Goal: Transaction & Acquisition: Purchase product/service

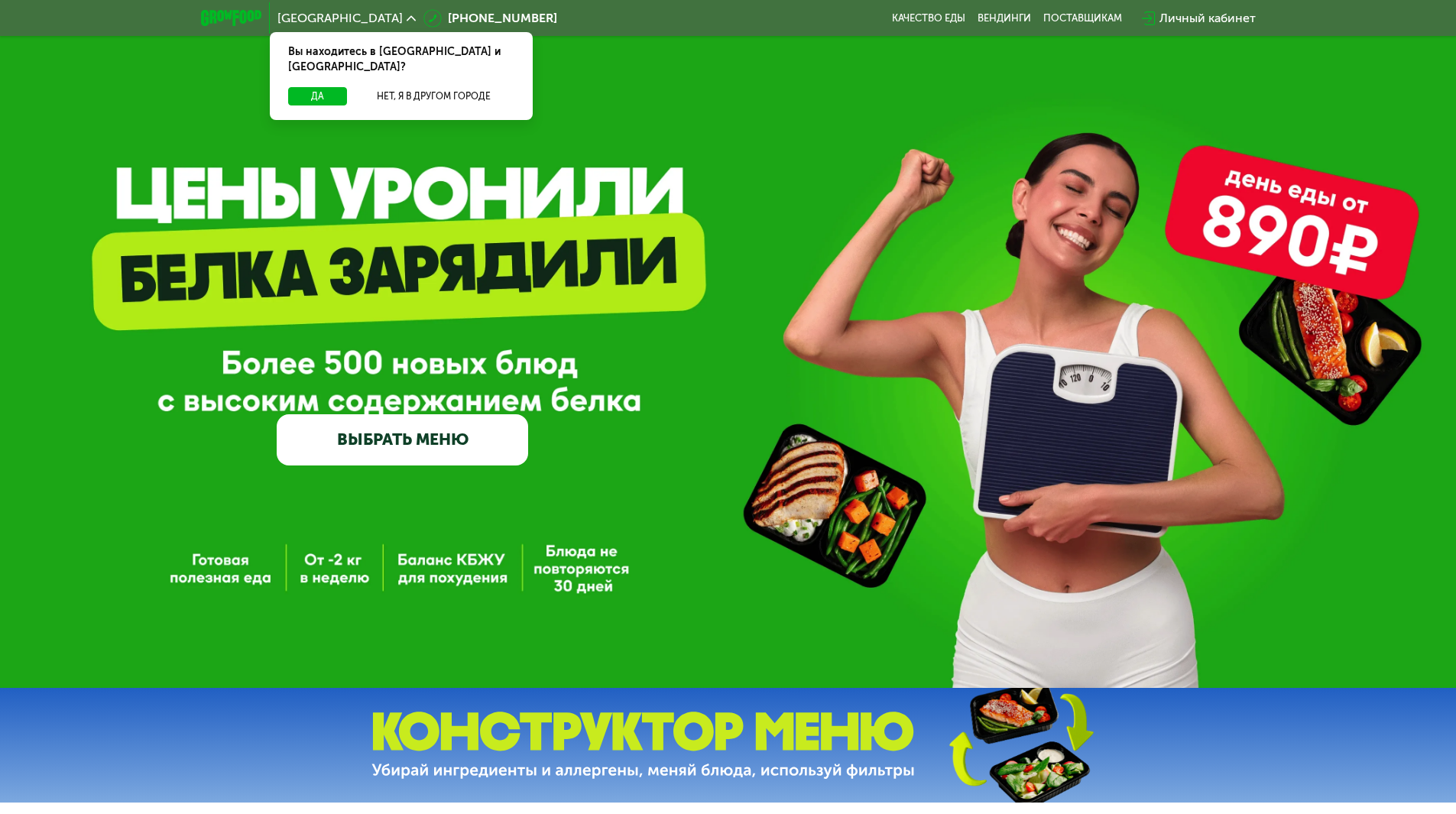
click at [1201, 19] on div "Личный кабинет" at bounding box center [1207, 19] width 96 height 19
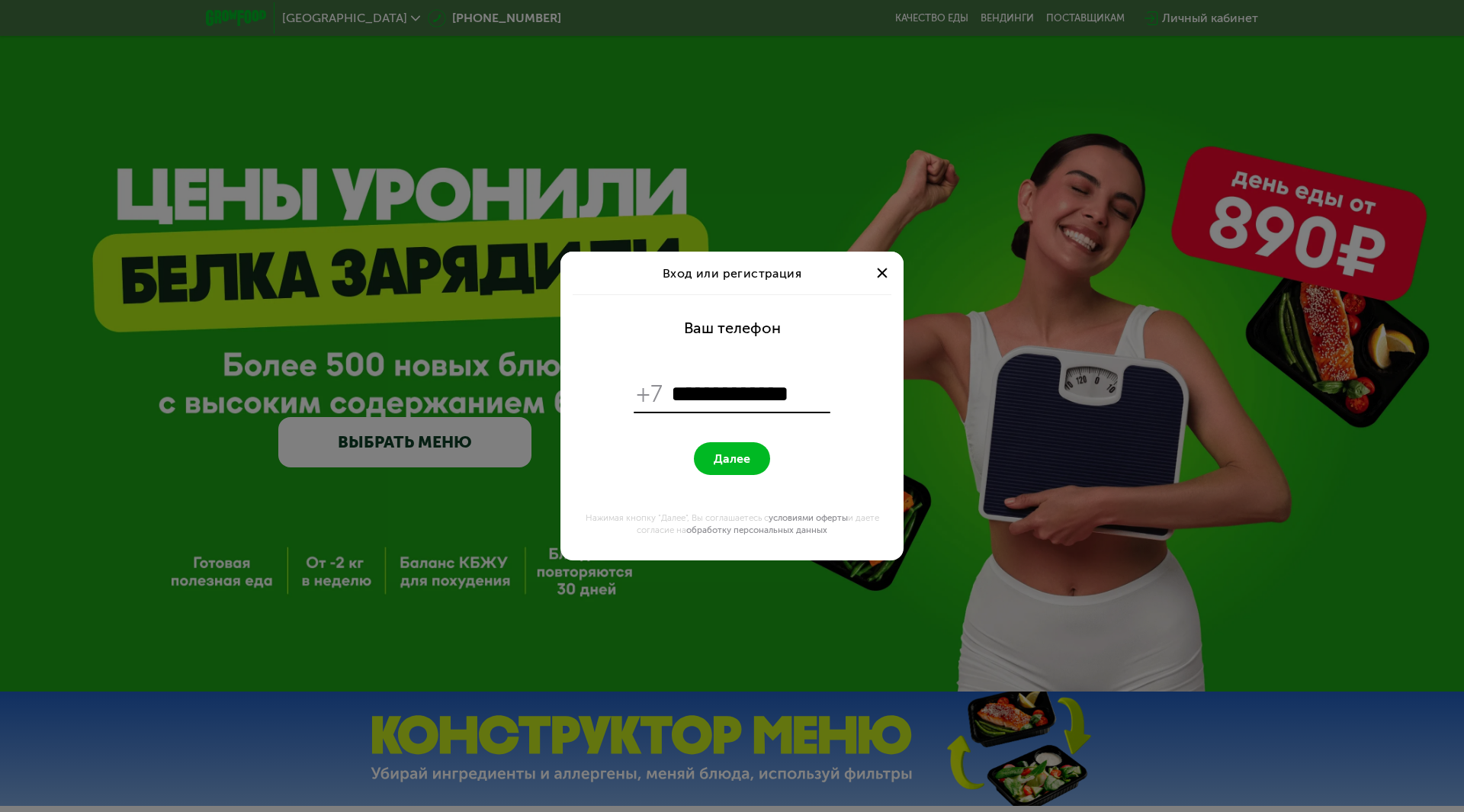
type input "**********"
click at [694, 442] on button "Далее" at bounding box center [732, 458] width 76 height 32
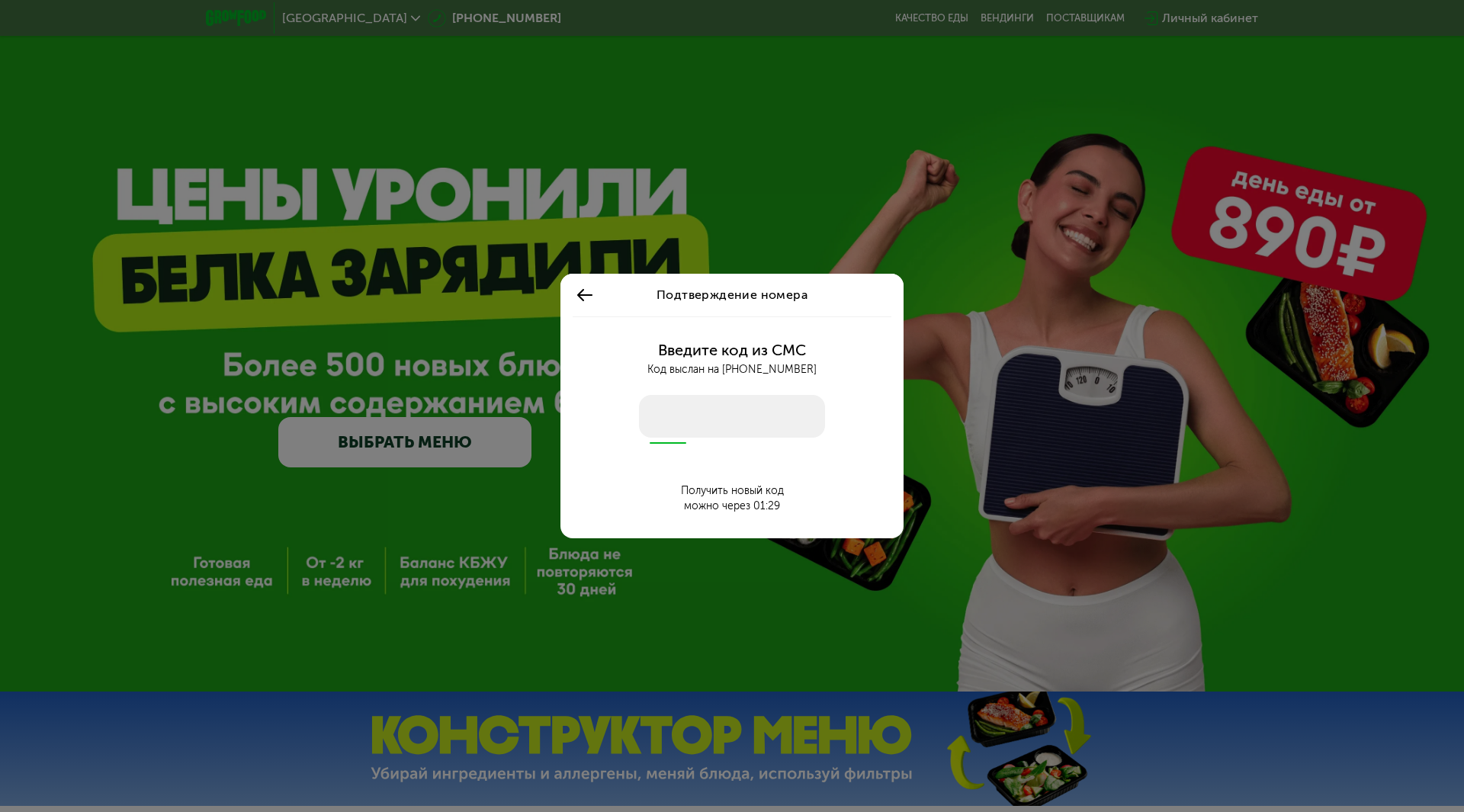
click at [715, 414] on input "number" at bounding box center [732, 416] width 186 height 43
type input "****"
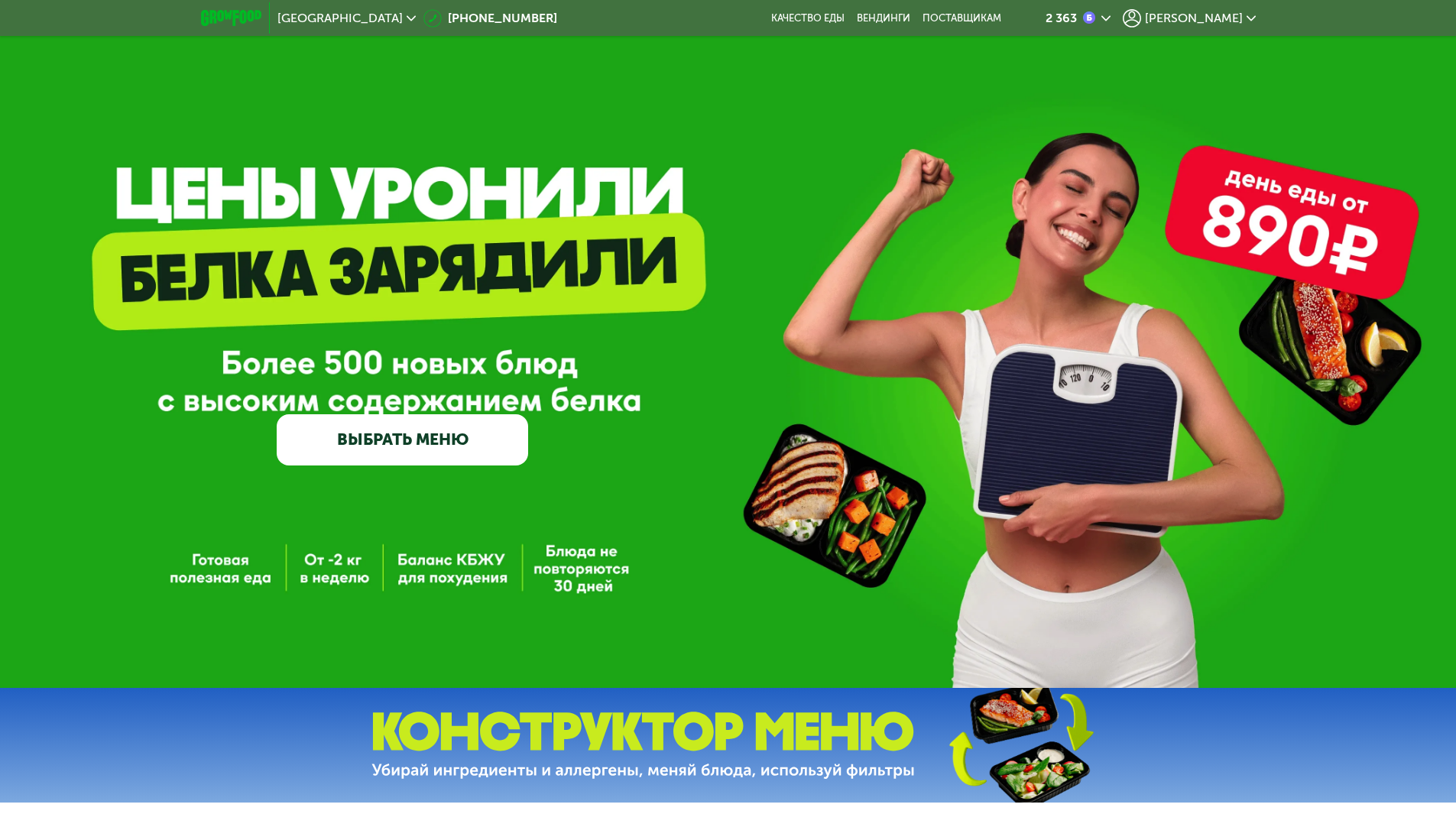
click at [1077, 14] on div "2 363" at bounding box center [1062, 18] width 32 height 12
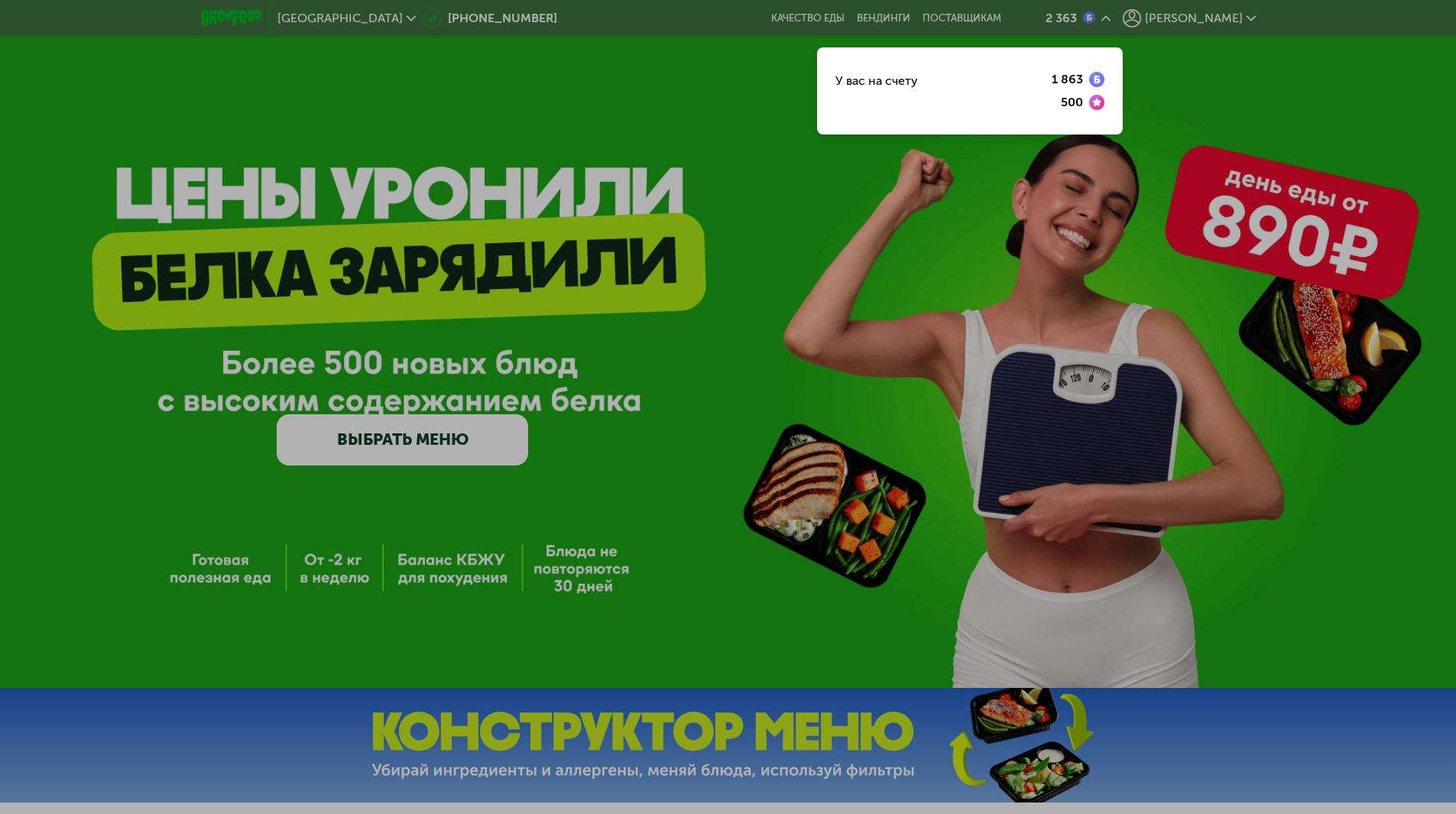
click at [1139, 17] on div at bounding box center [728, 407] width 1456 height 814
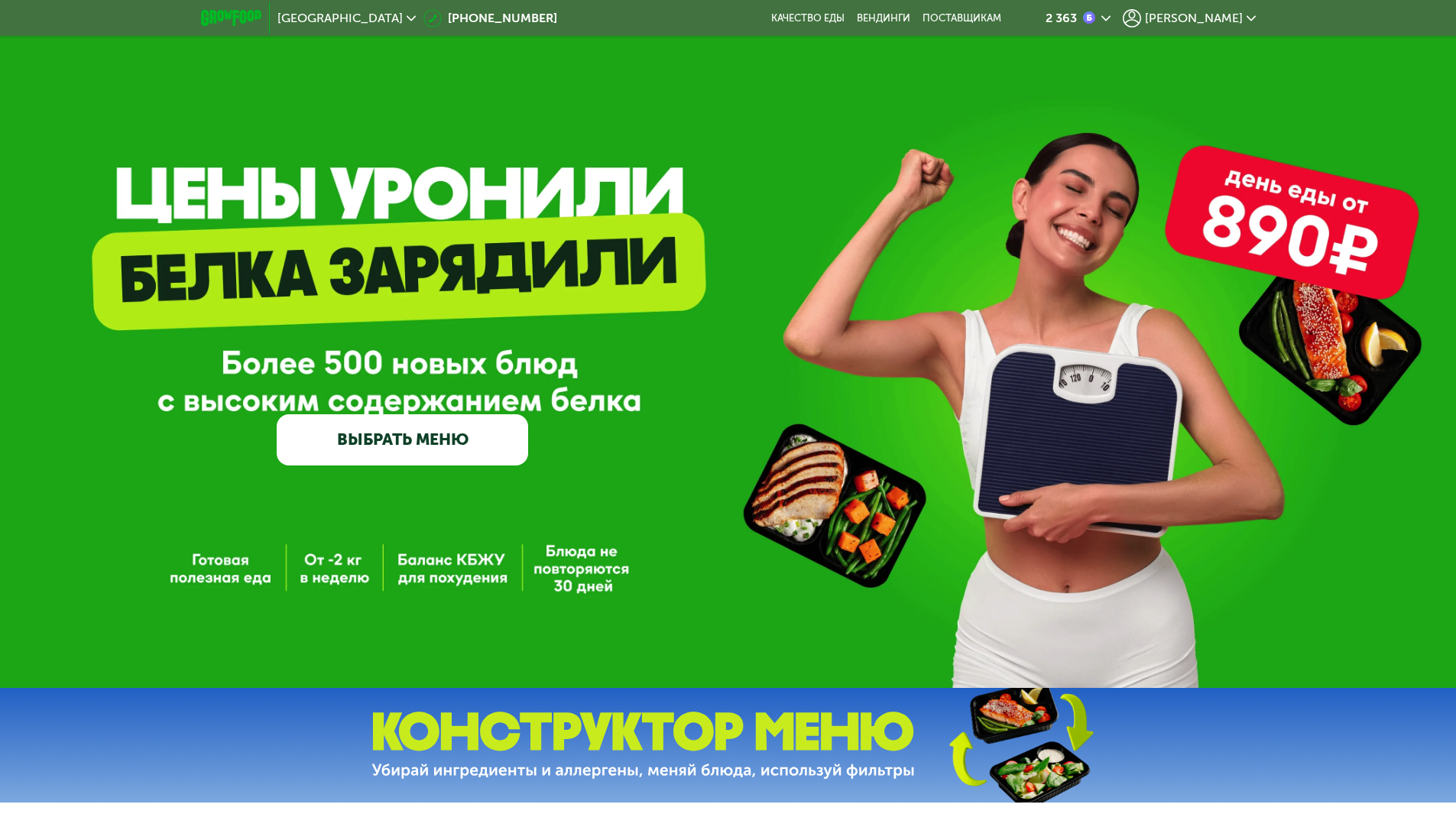
click at [448, 470] on div "GrowFood — доставка правильного питания ВЫБРАТЬ МЕНЮ" at bounding box center [728, 344] width 1456 height 688
click at [453, 458] on link "ВЫБРАТЬ МЕНЮ" at bounding box center [402, 439] width 251 height 50
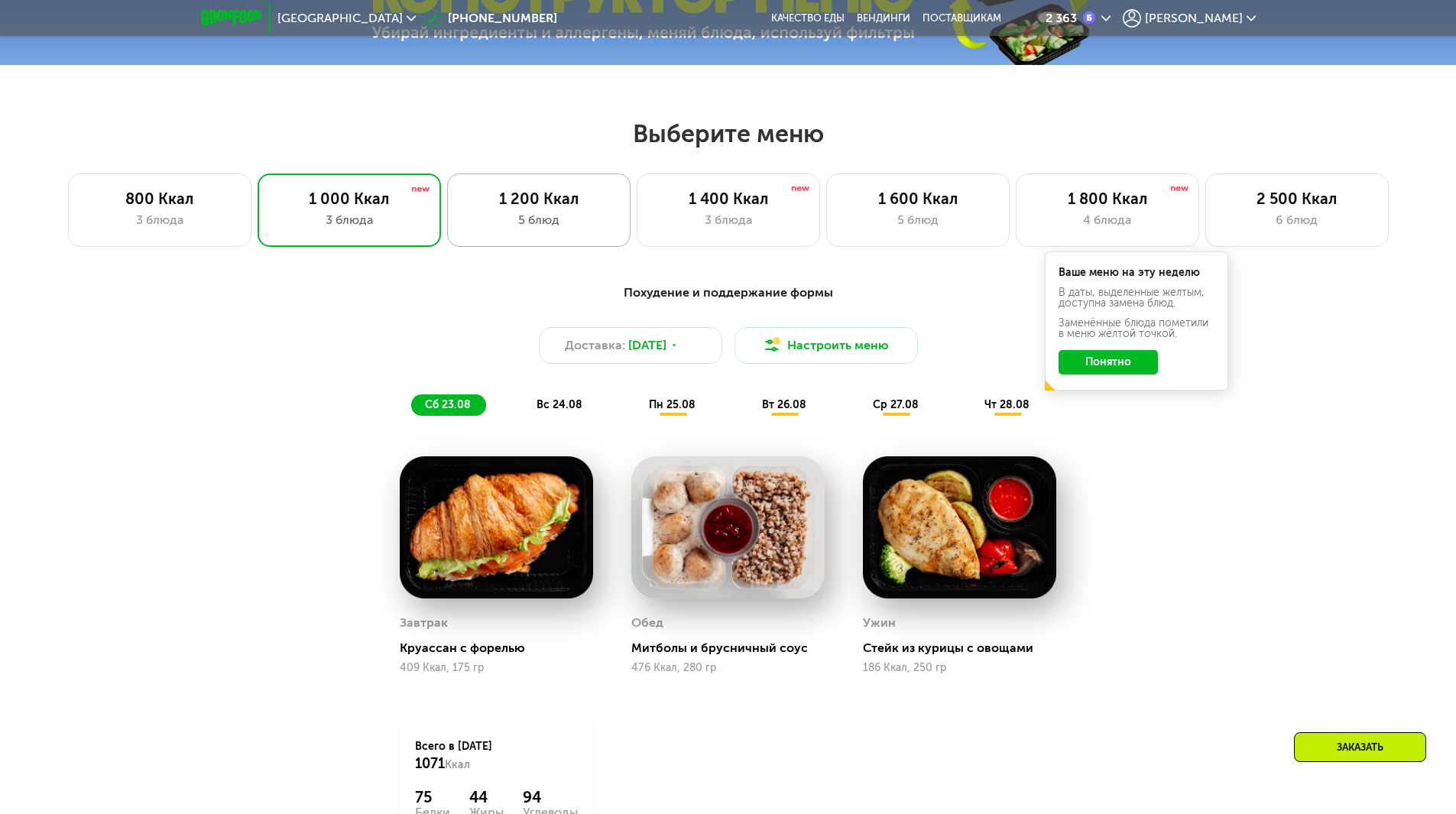
scroll to position [825, 0]
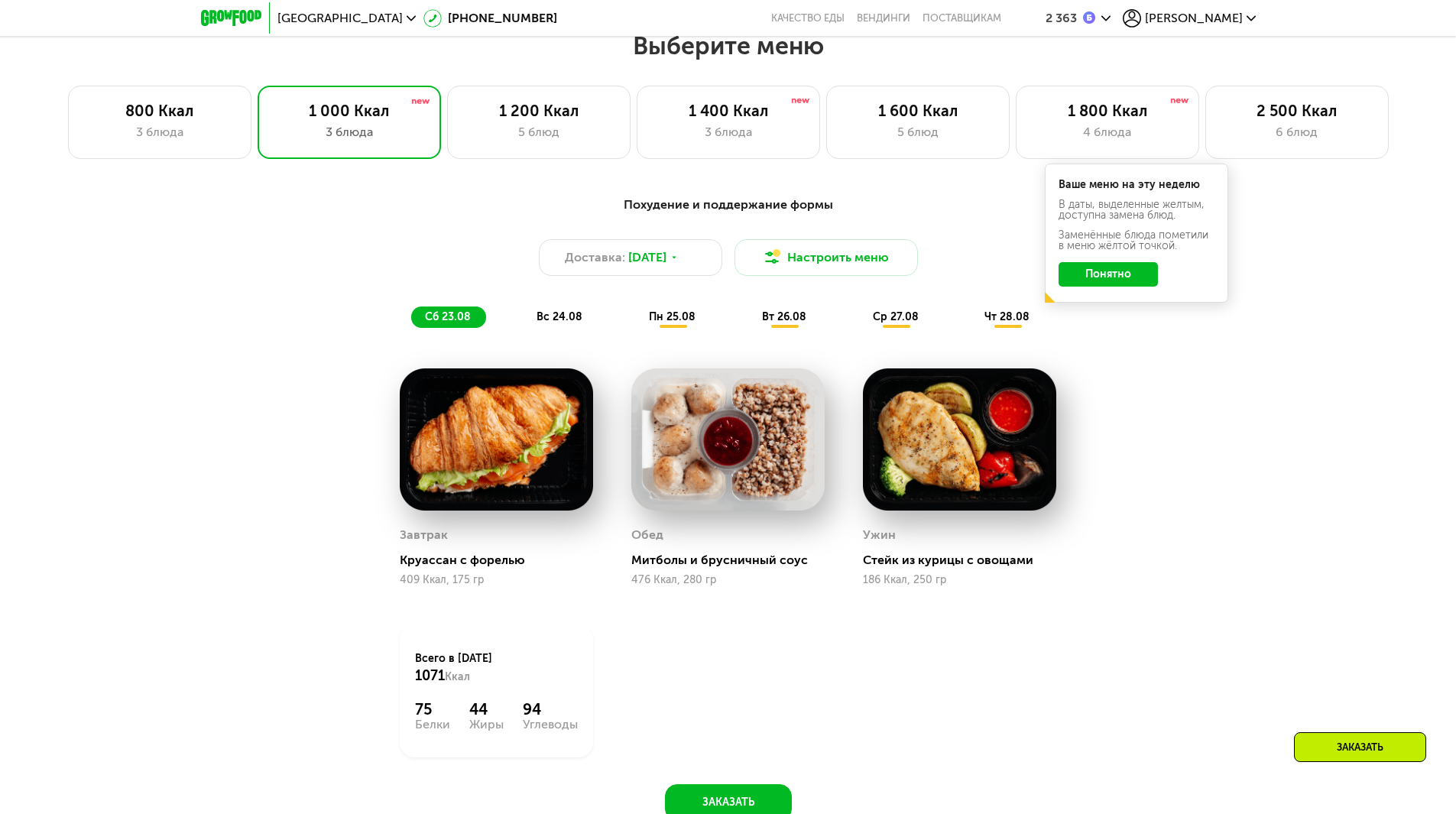
drag, startPoint x: 276, startPoint y: 300, endPoint x: 822, endPoint y: 312, distance: 546.1
click at [202, 239] on div "Похудение и поддержание формы Доставка: [DATE] Настроить меню сб 23.08 вс 24.08…" at bounding box center [728, 516] width 1456 height 685
click at [1149, 285] on button "Понятно" at bounding box center [1108, 274] width 99 height 24
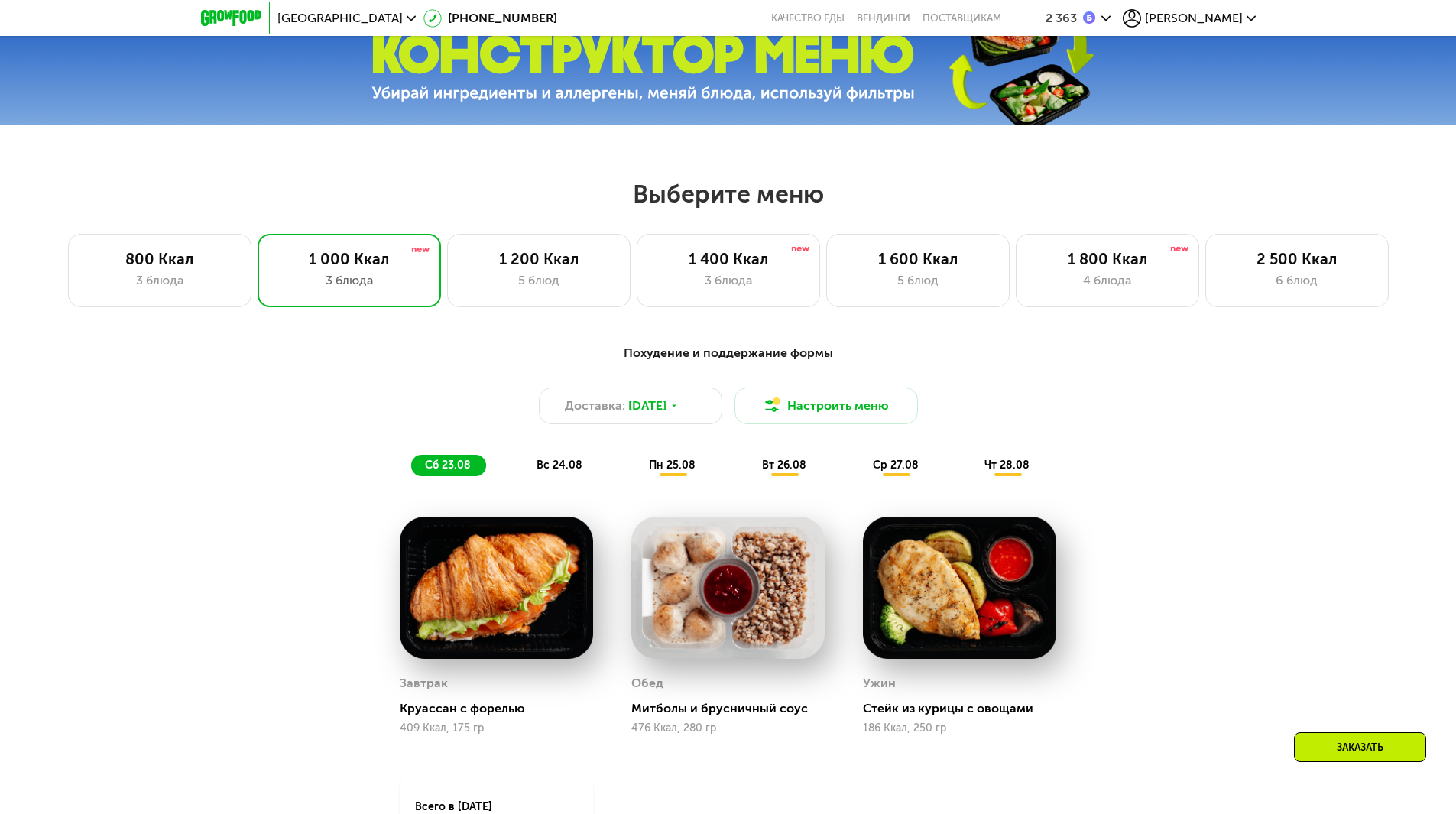
scroll to position [672, 0]
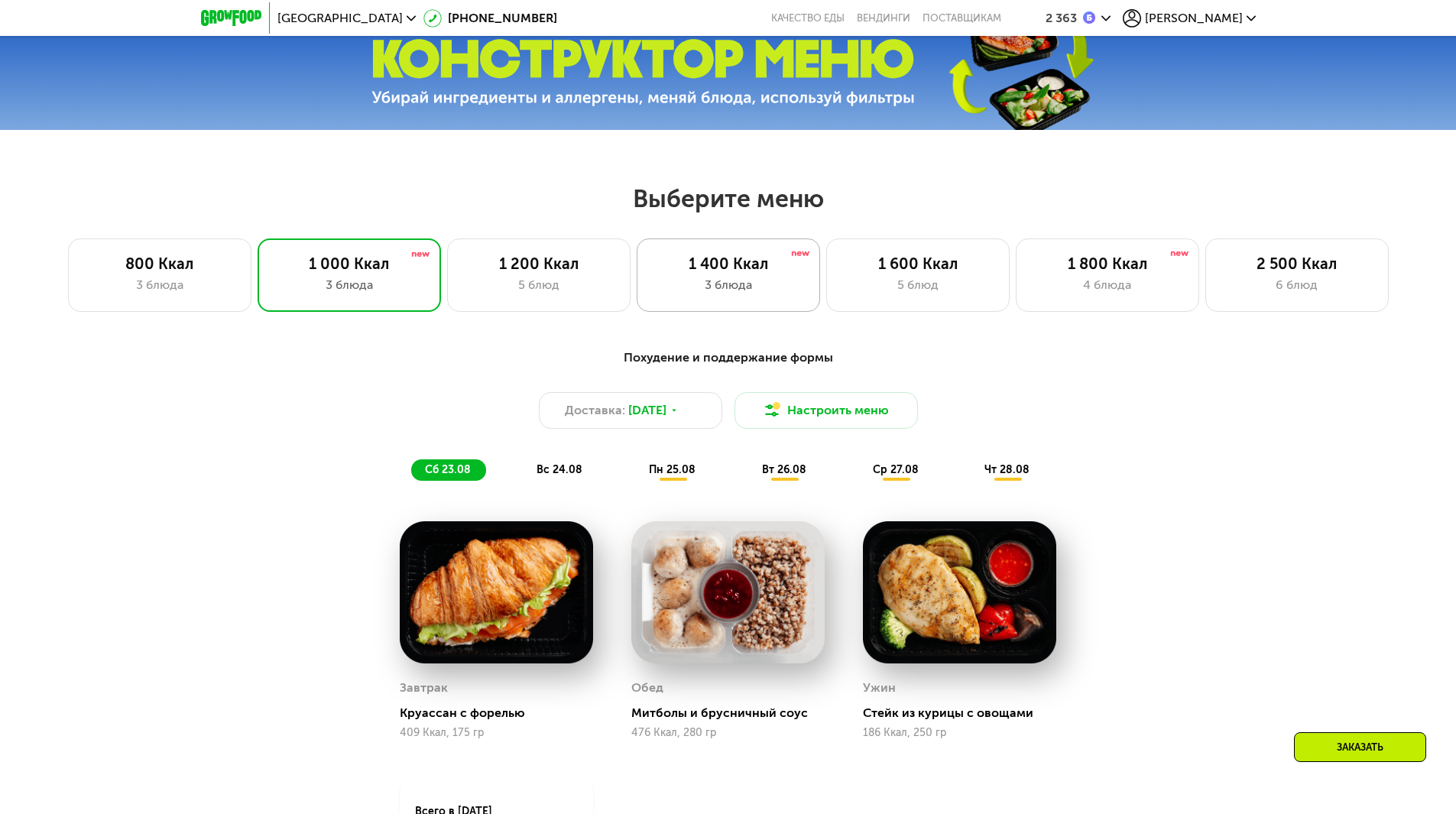
click at [727, 264] on div "1 400 Ккал" at bounding box center [728, 263] width 151 height 19
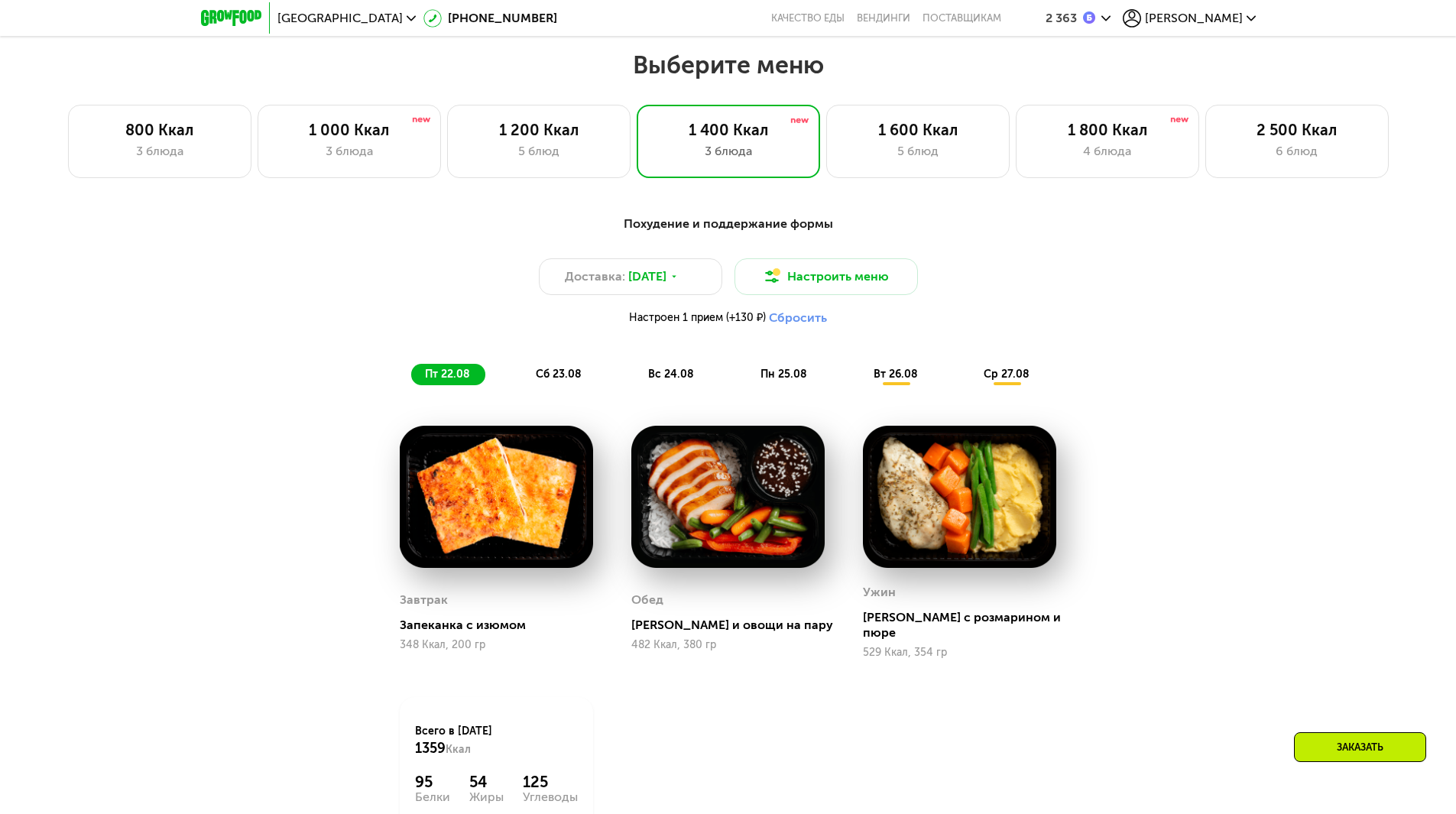
scroll to position [902, 0]
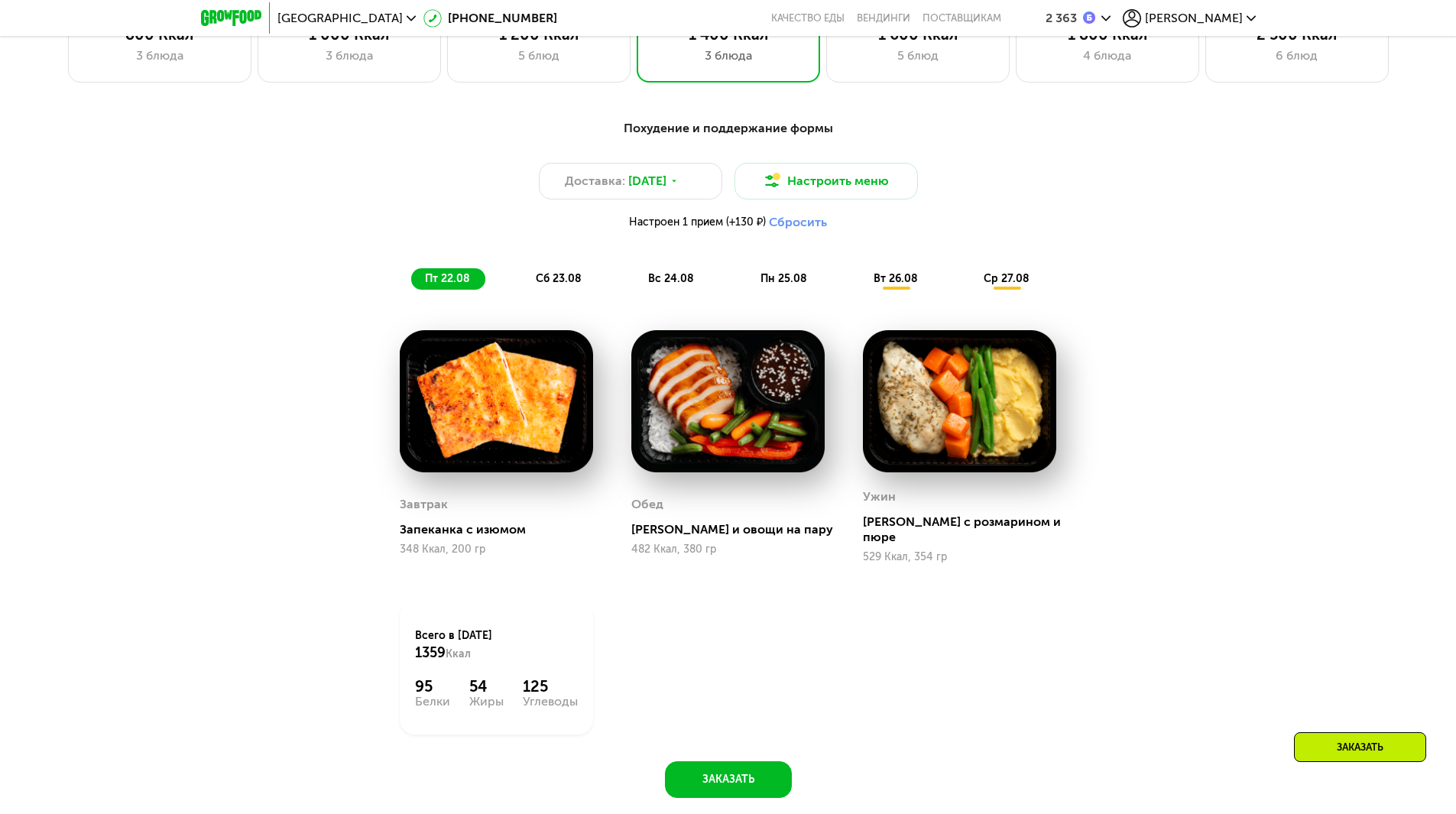
drag, startPoint x: 1331, startPoint y: 283, endPoint x: 1229, endPoint y: 194, distance: 135.4
click at [1229, 194] on div "Похудение и поддержание формы Доставка: [DATE] Настроить меню Настроен 1 прием …" at bounding box center [728, 467] width 1456 height 739
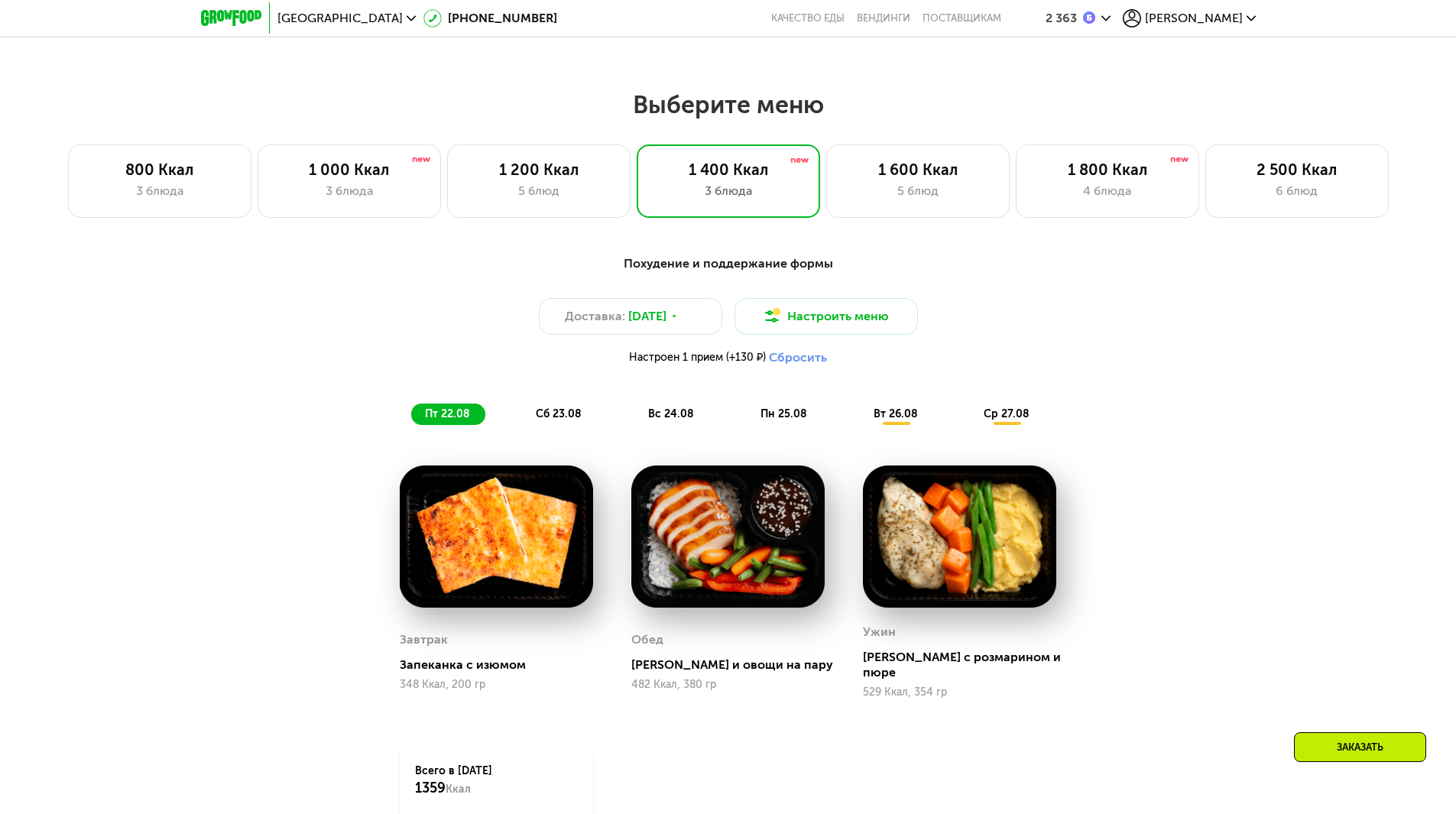
scroll to position [978, 0]
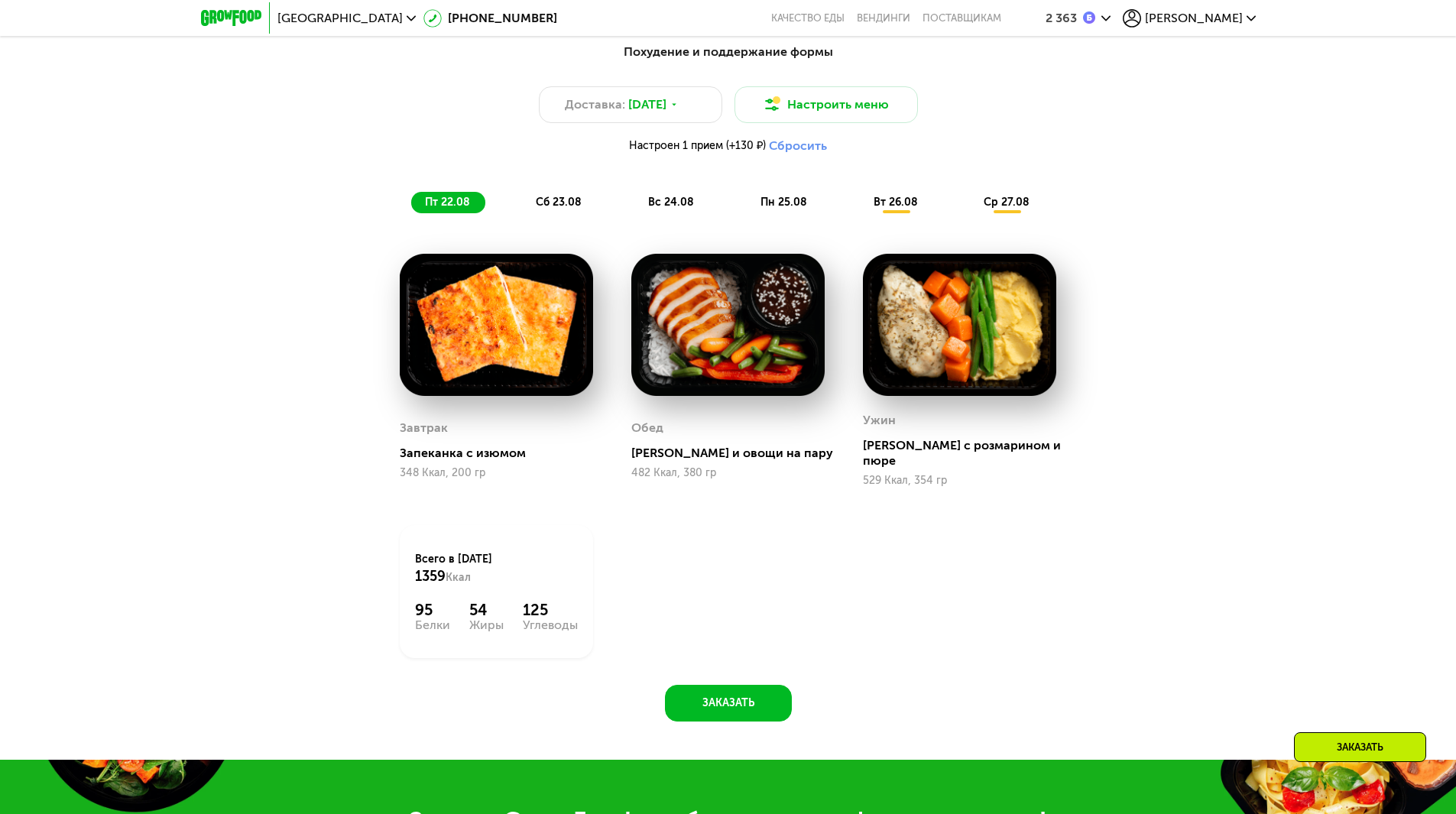
click at [998, 209] on span "ср 27.08" at bounding box center [1006, 202] width 45 height 13
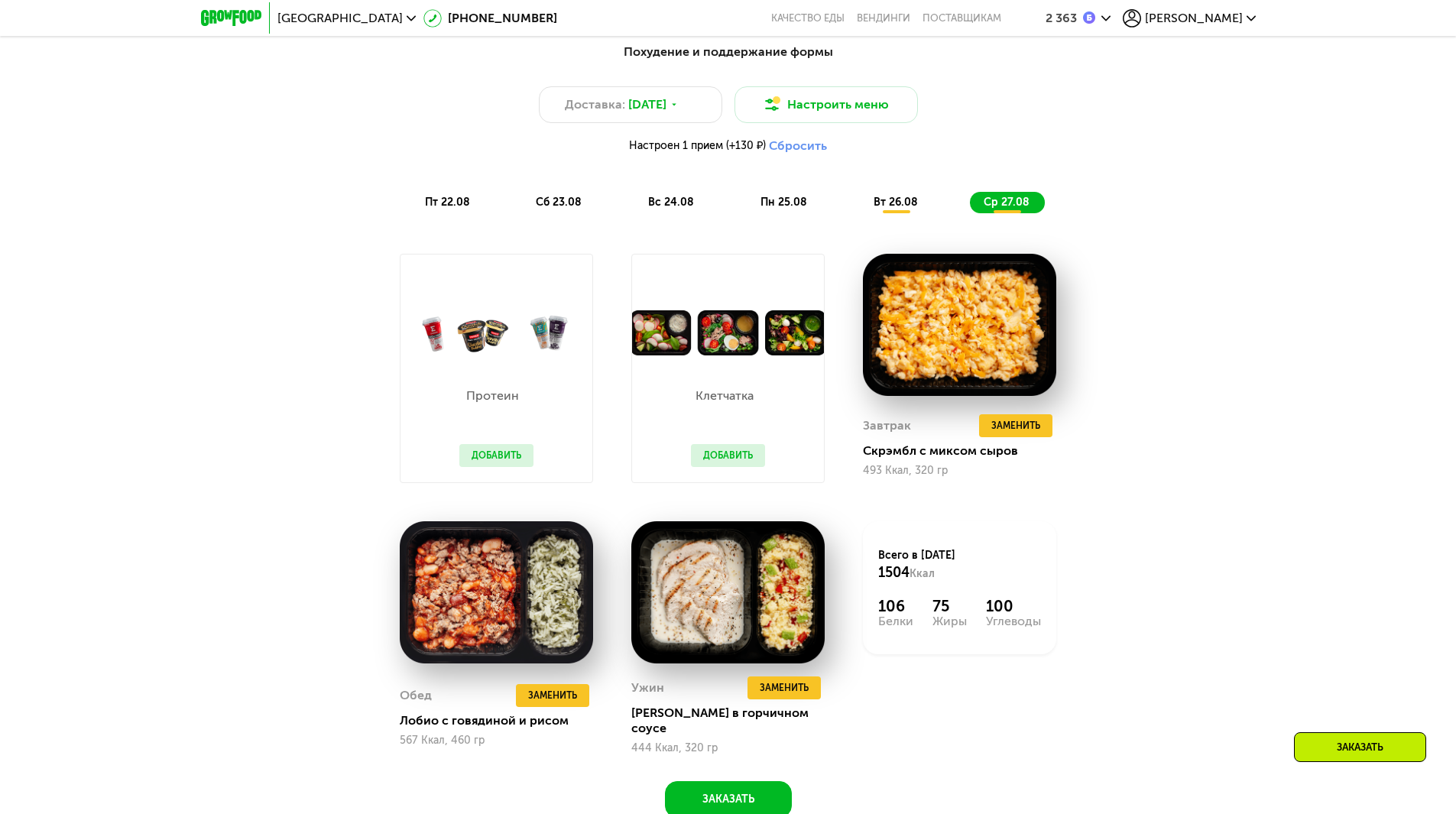
click at [894, 205] on span "вт 26.08" at bounding box center [896, 202] width 45 height 13
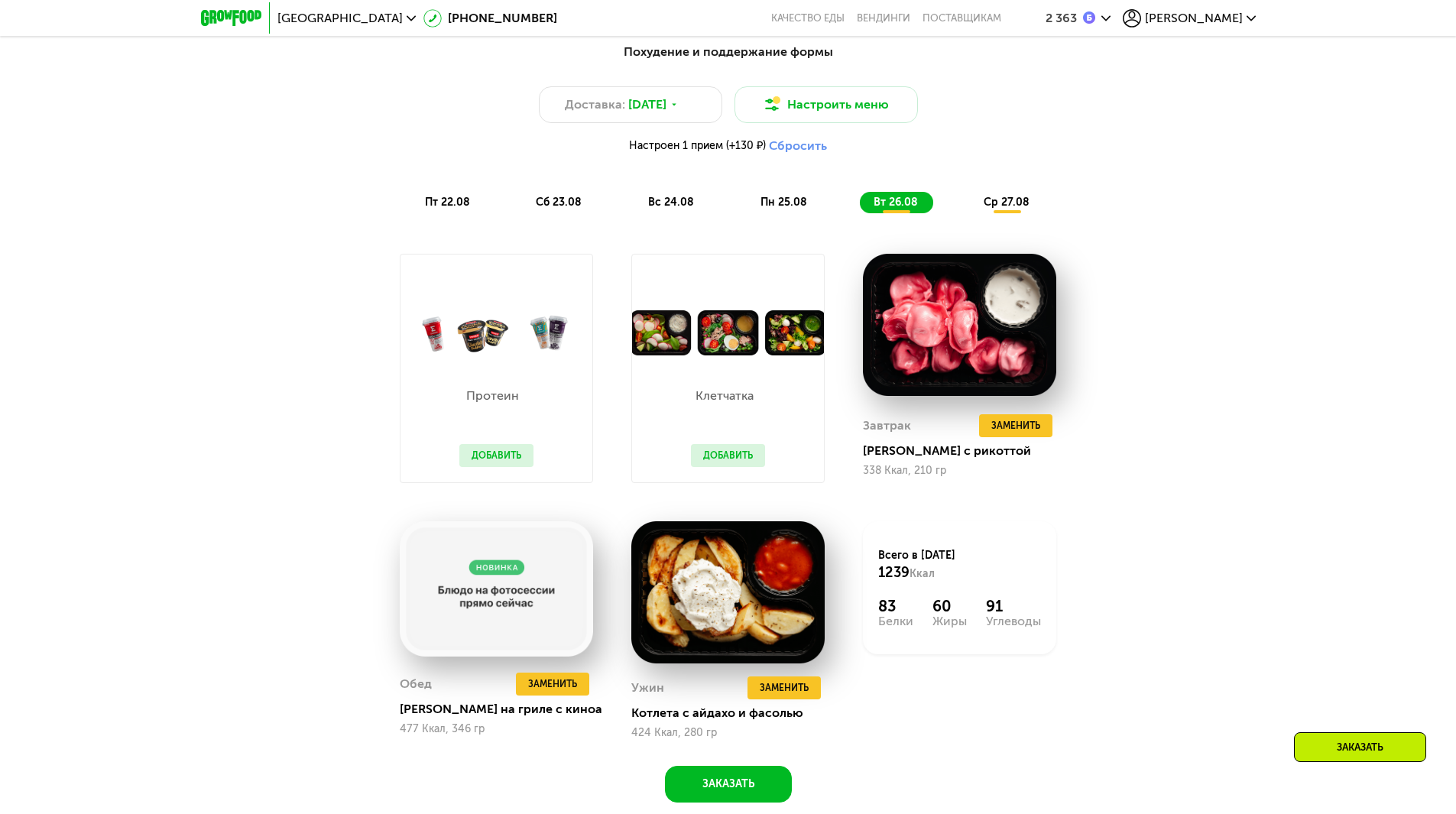
click at [982, 207] on div "ср 27.08" at bounding box center [1007, 202] width 75 height 21
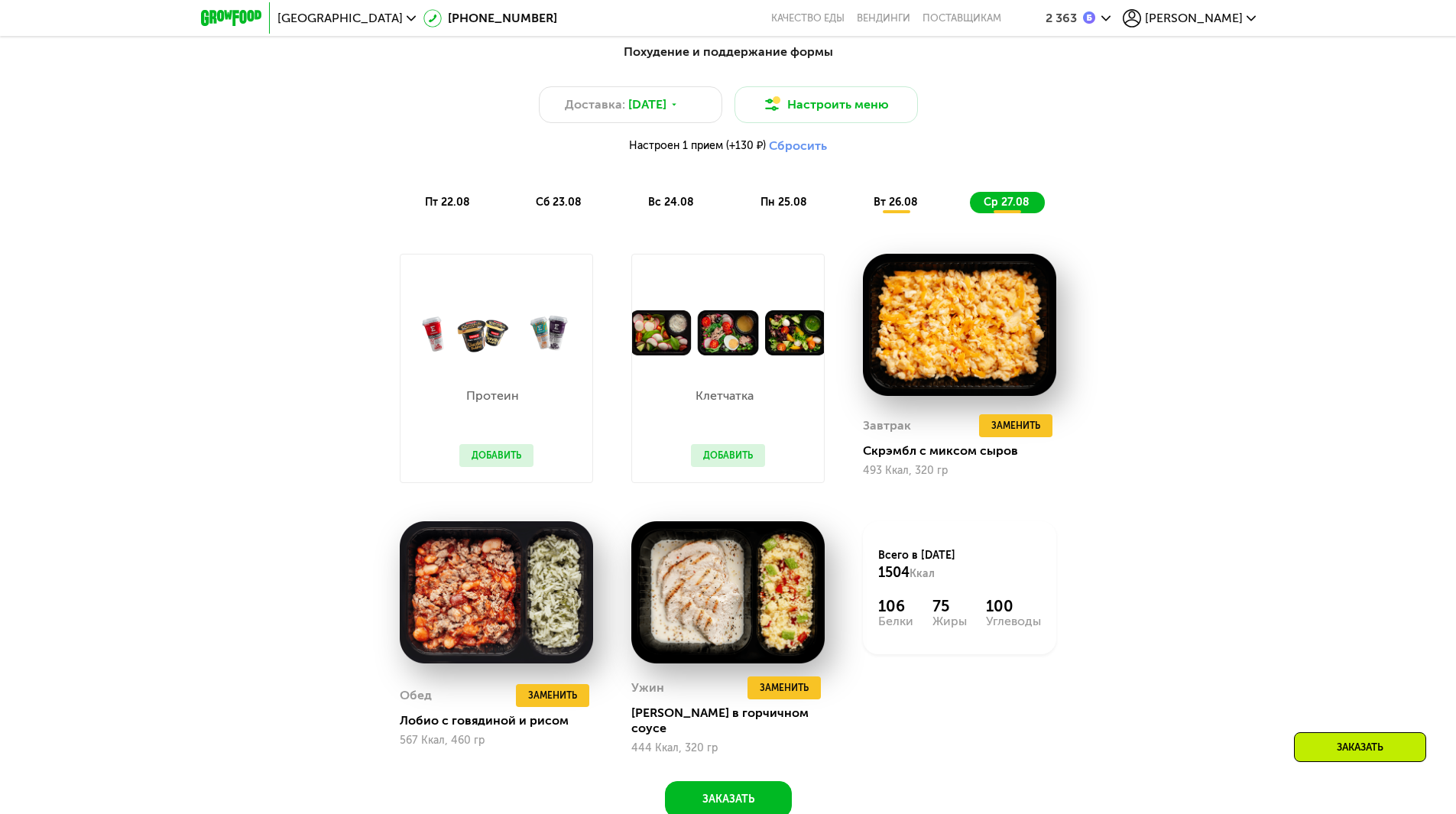
click at [878, 209] on span "вт 26.08" at bounding box center [896, 202] width 45 height 13
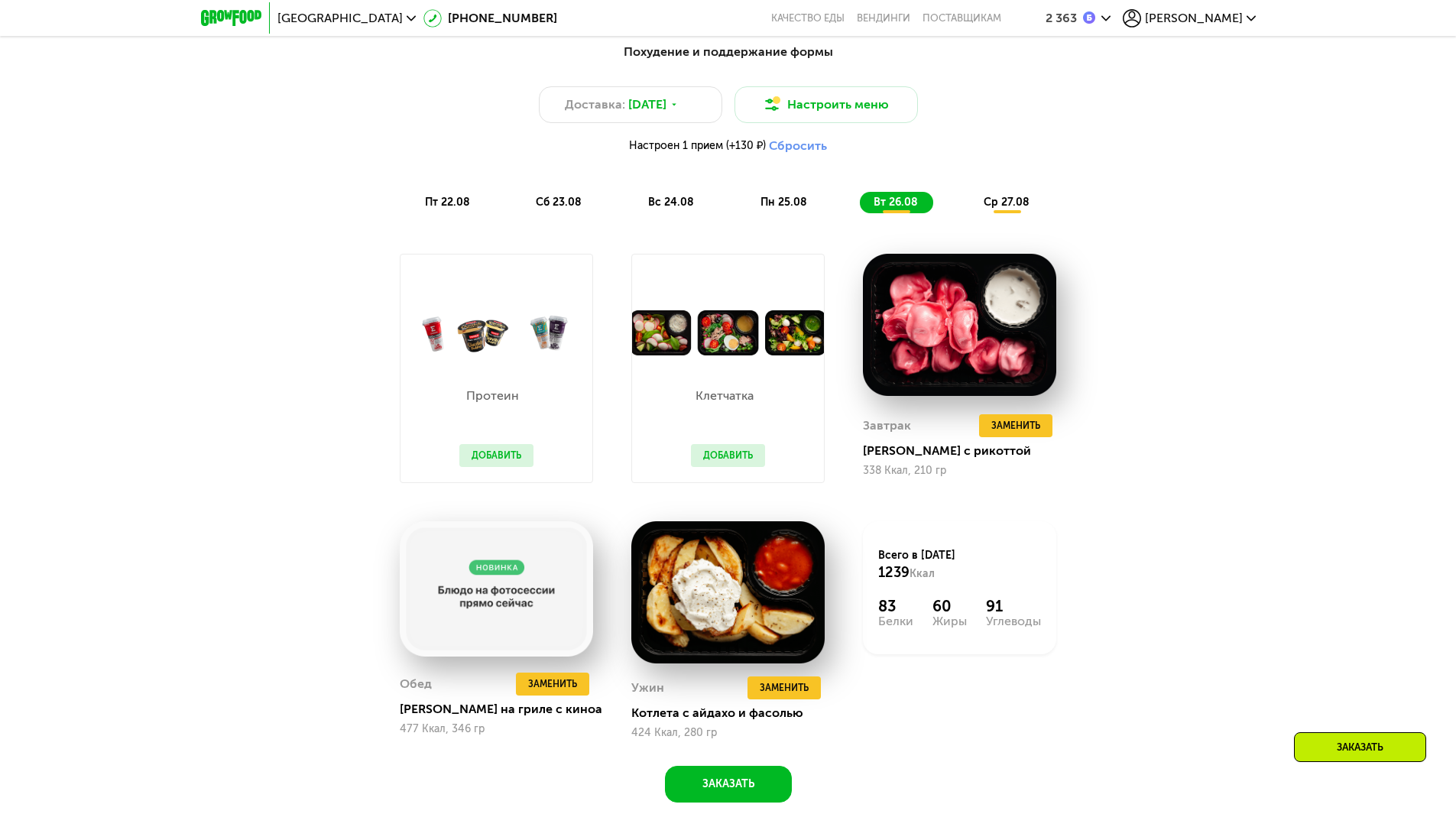
click at [718, 211] on div "пт 22.08 сб 23.08 вс 24.08 пн 25.08 вт 26.08 ср 27.08" at bounding box center [728, 202] width 634 height 21
click at [522, 197] on div "пт 22.08" at bounding box center [559, 202] width 75 height 21
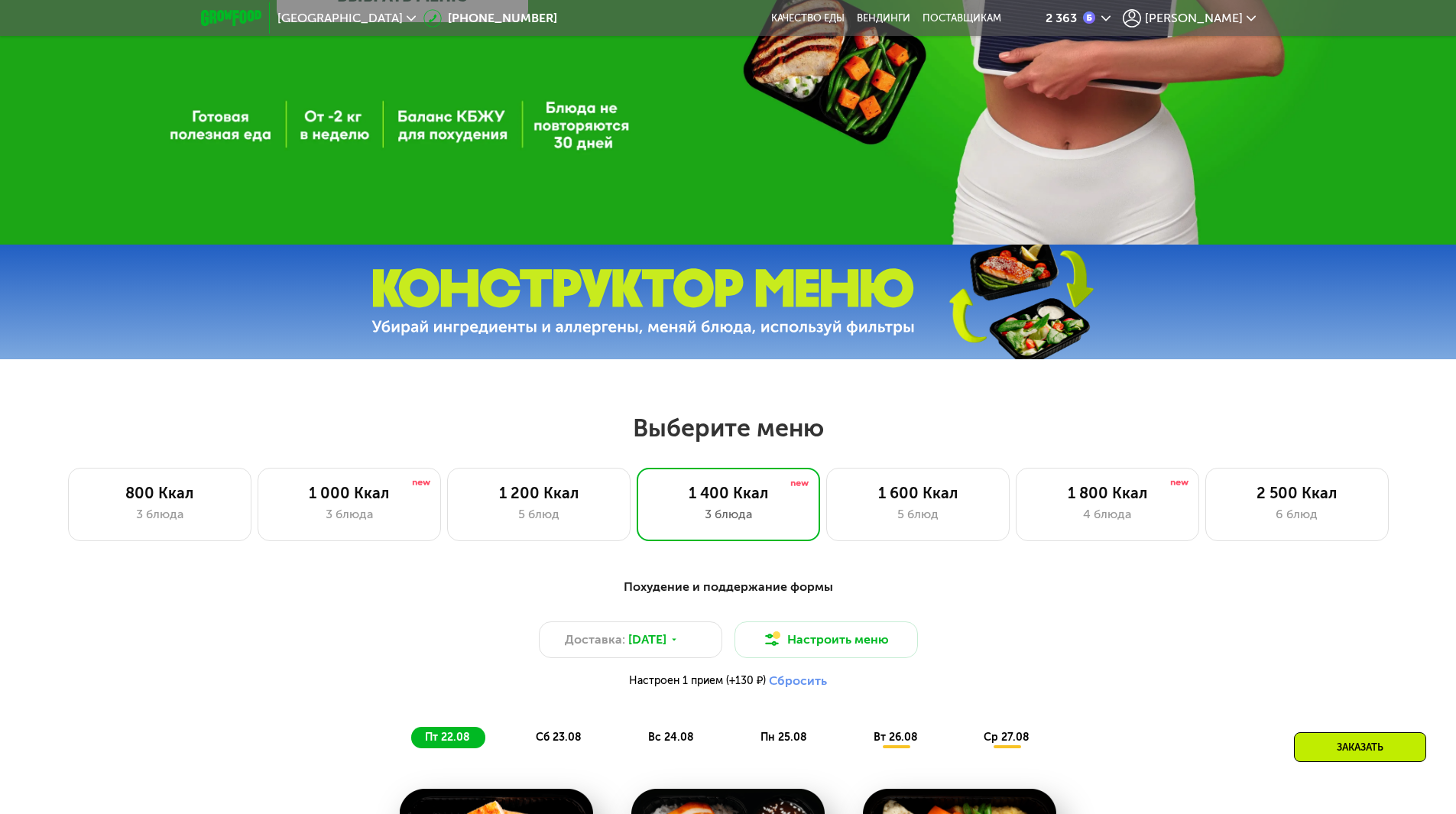
scroll to position [61, 0]
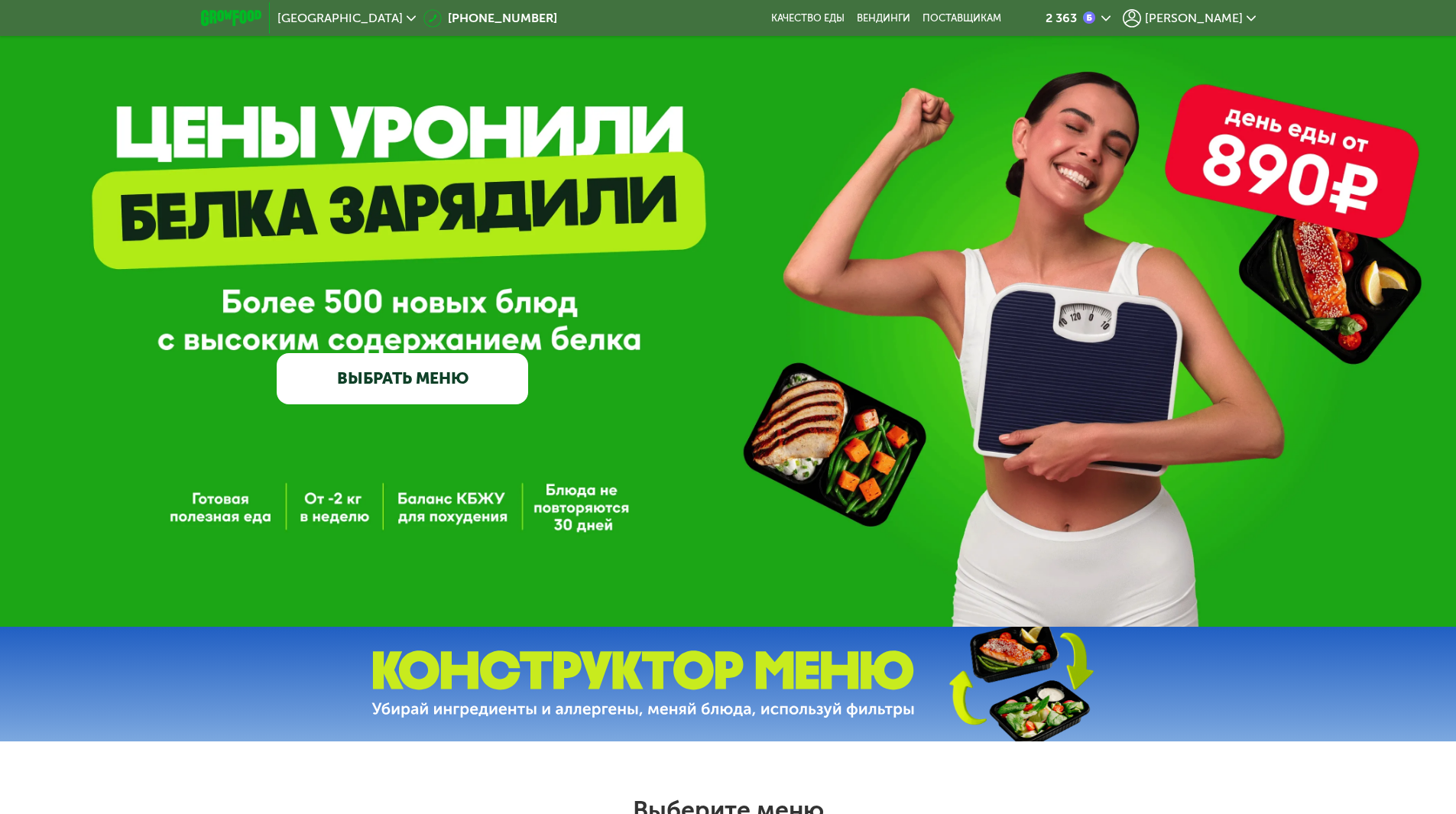
click at [455, 381] on link "ВЫБРАТЬ МЕНЮ" at bounding box center [402, 378] width 251 height 50
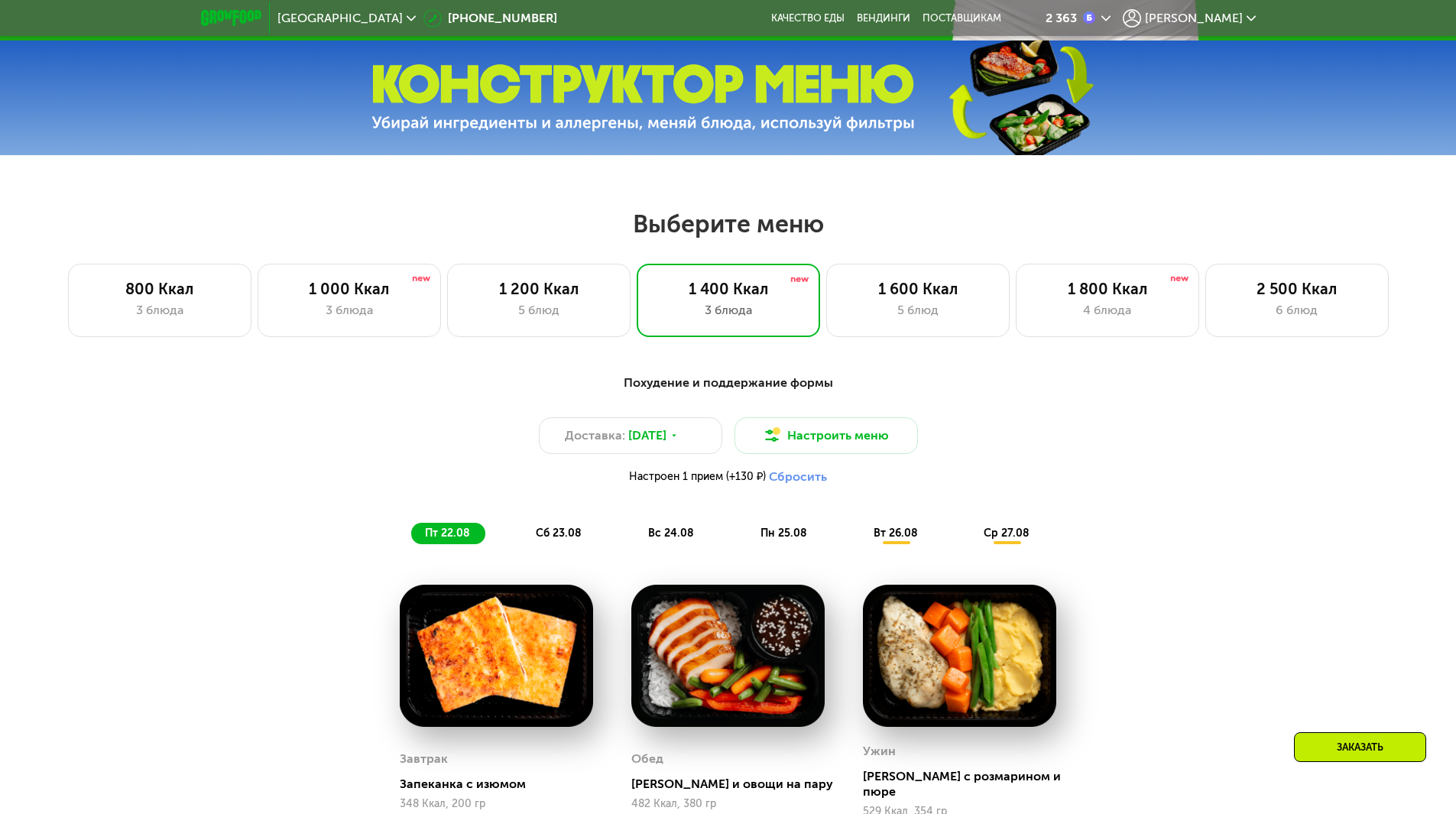
scroll to position [825, 0]
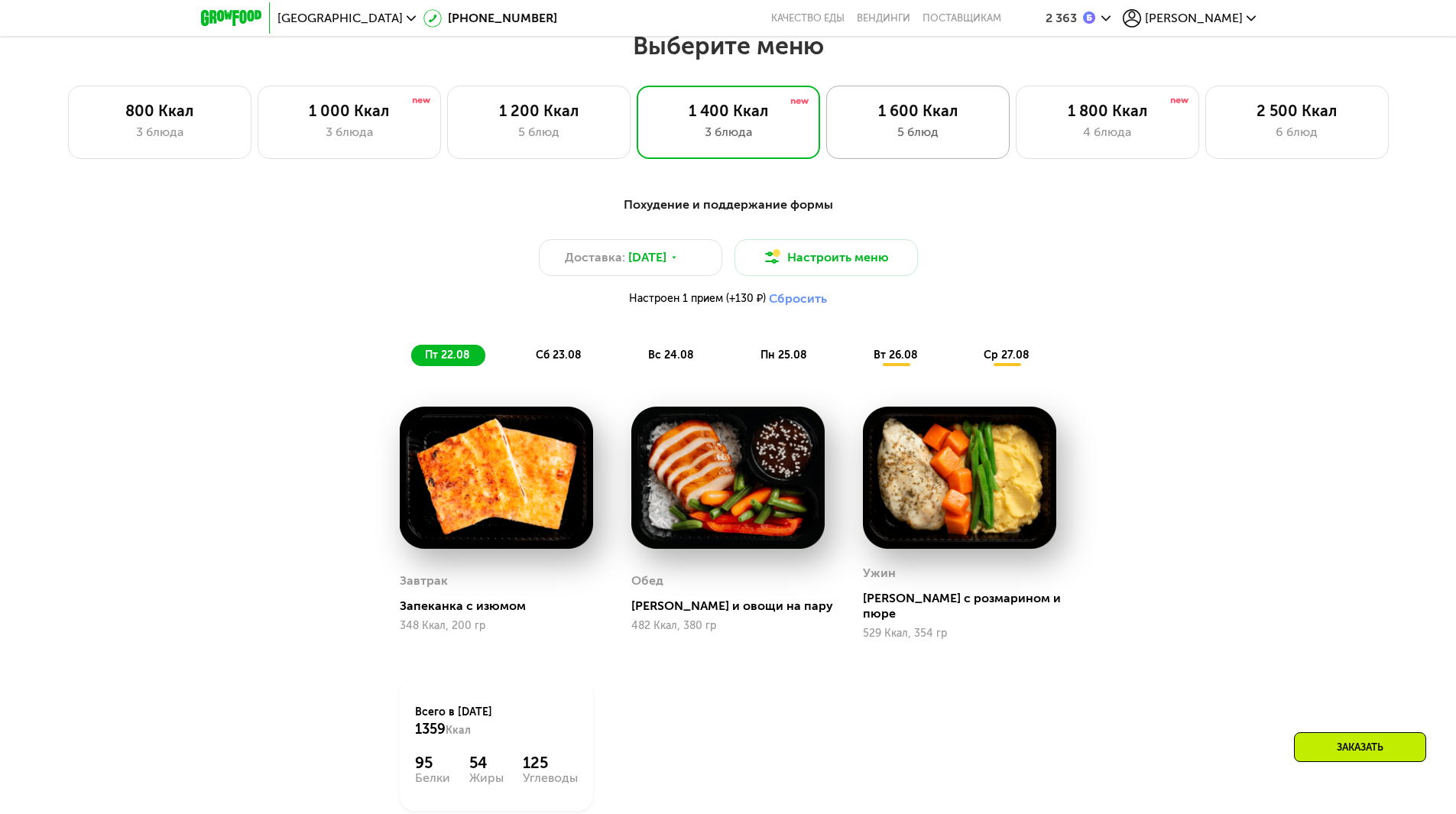
click at [891, 115] on div "1 600 Ккал" at bounding box center [917, 111] width 151 height 19
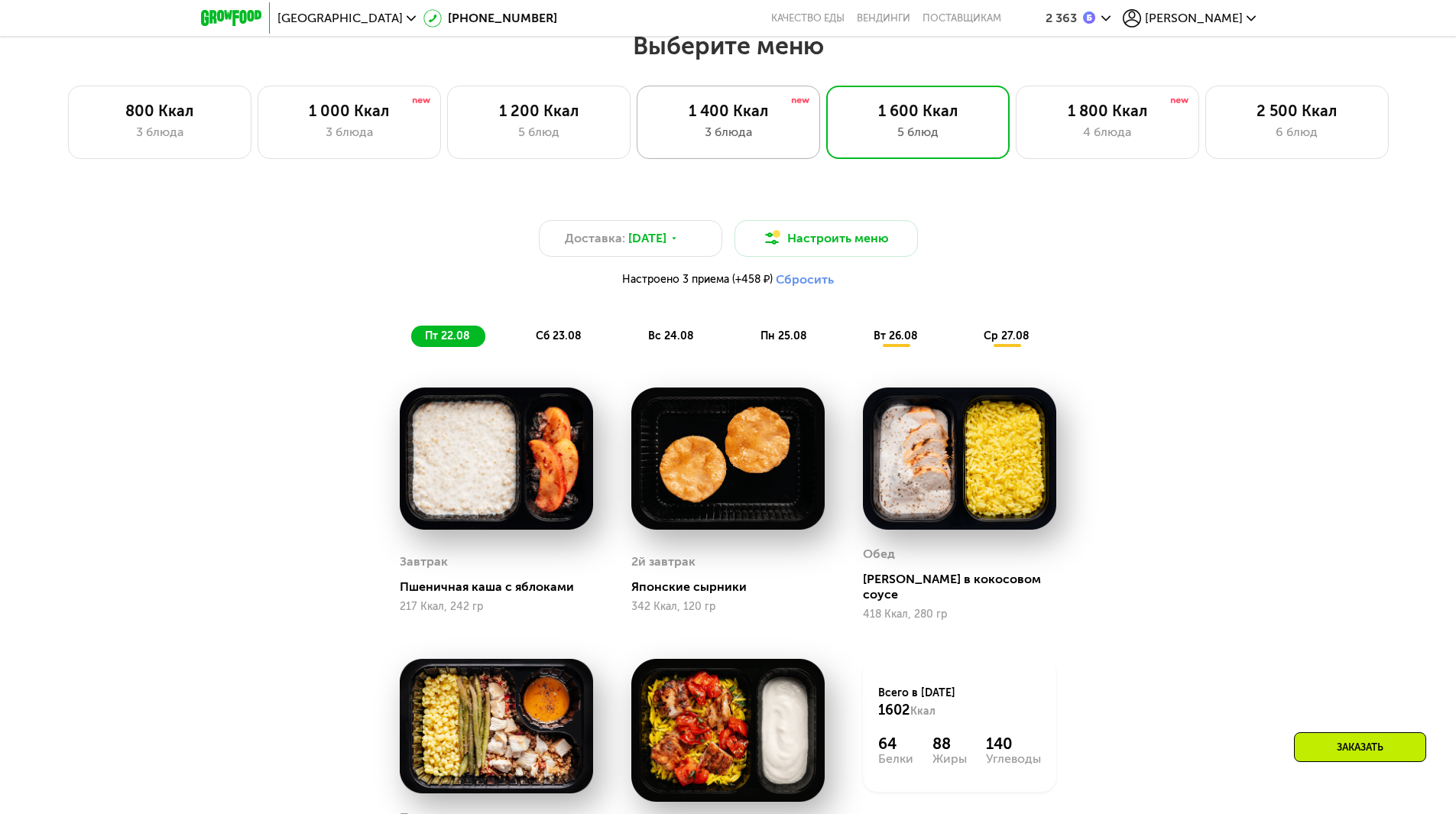
click at [745, 137] on div "3 блюда" at bounding box center [728, 133] width 151 height 19
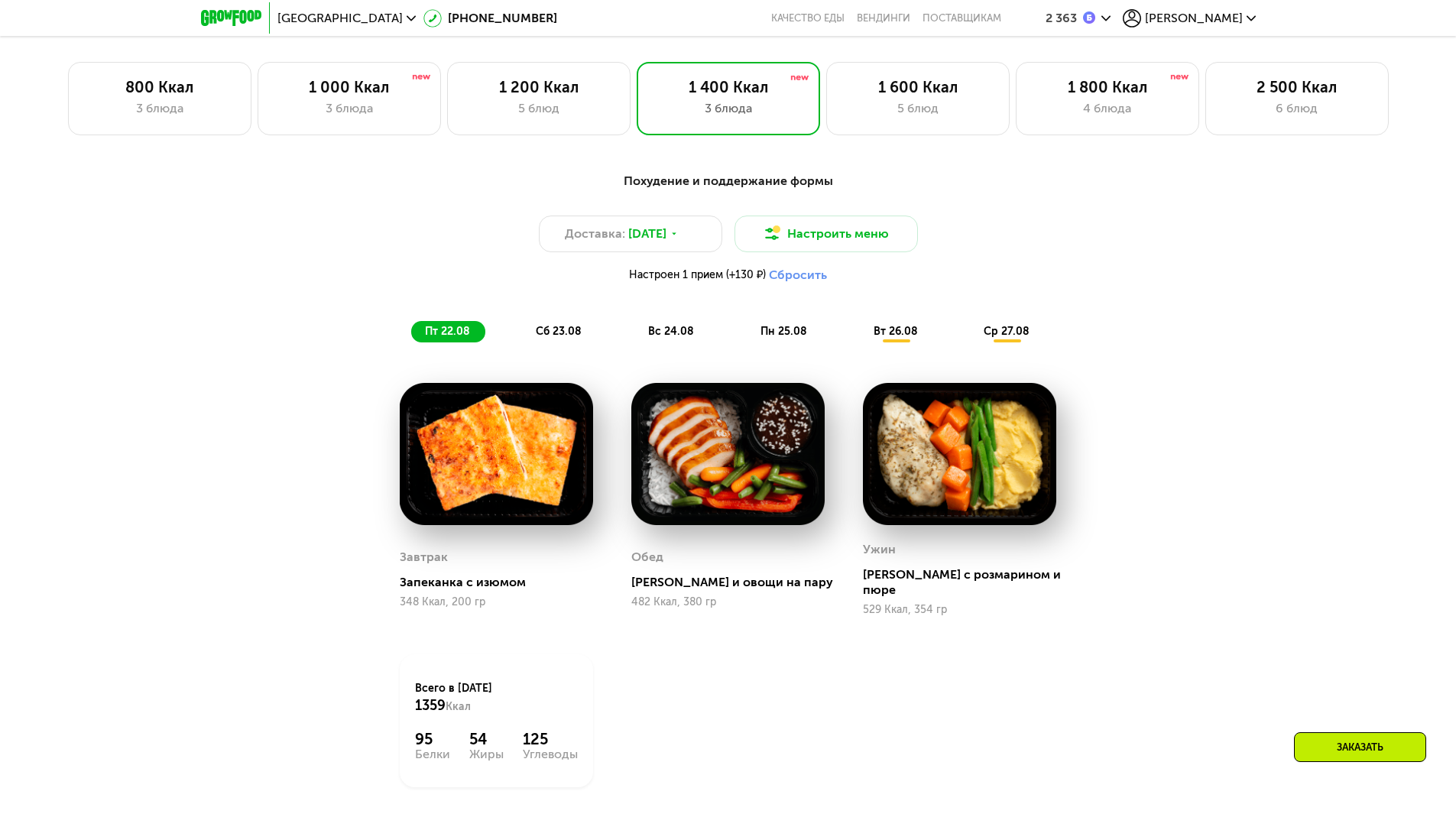
scroll to position [749, 0]
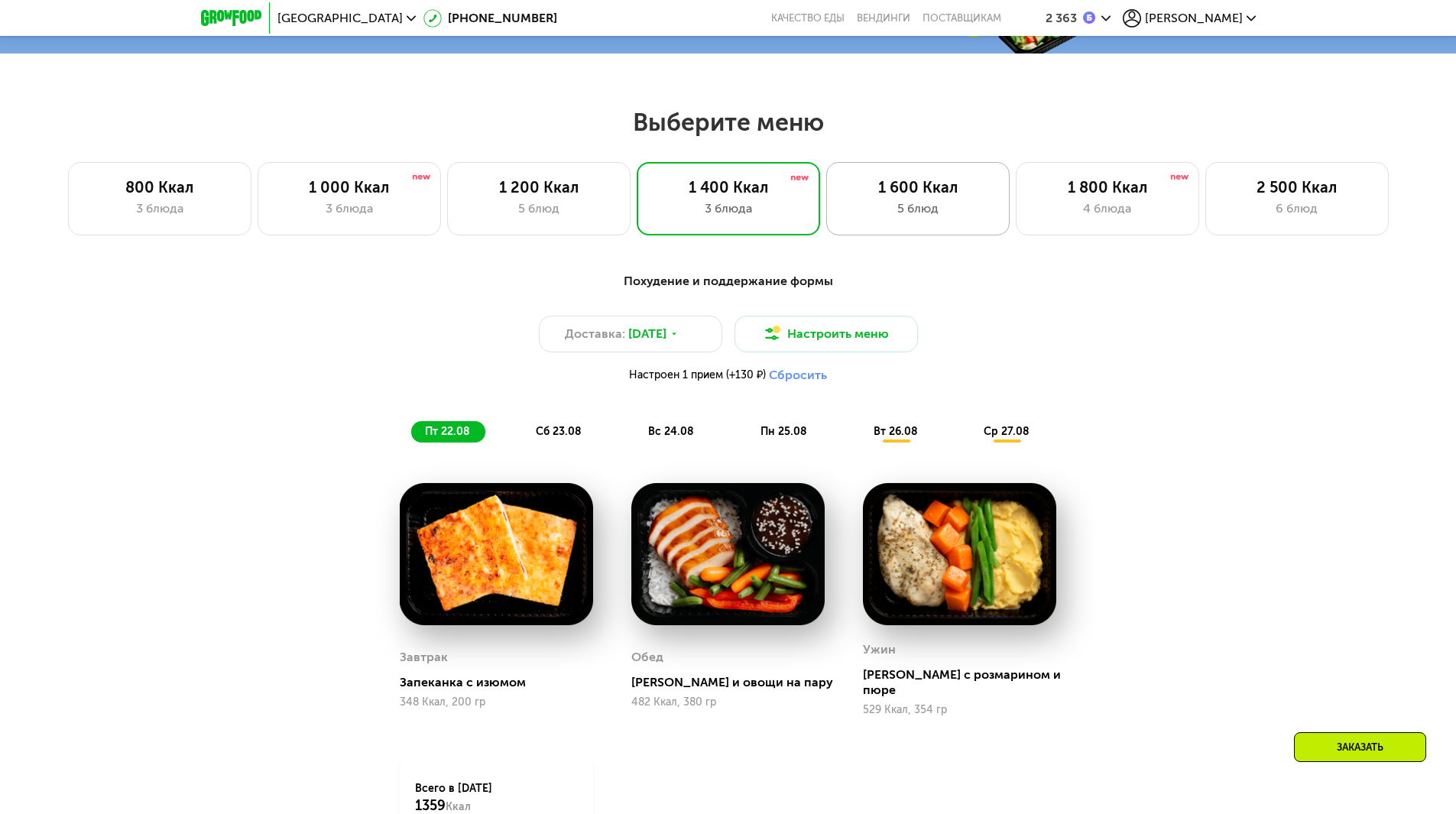
click at [928, 205] on div "5 блюд" at bounding box center [917, 209] width 151 height 19
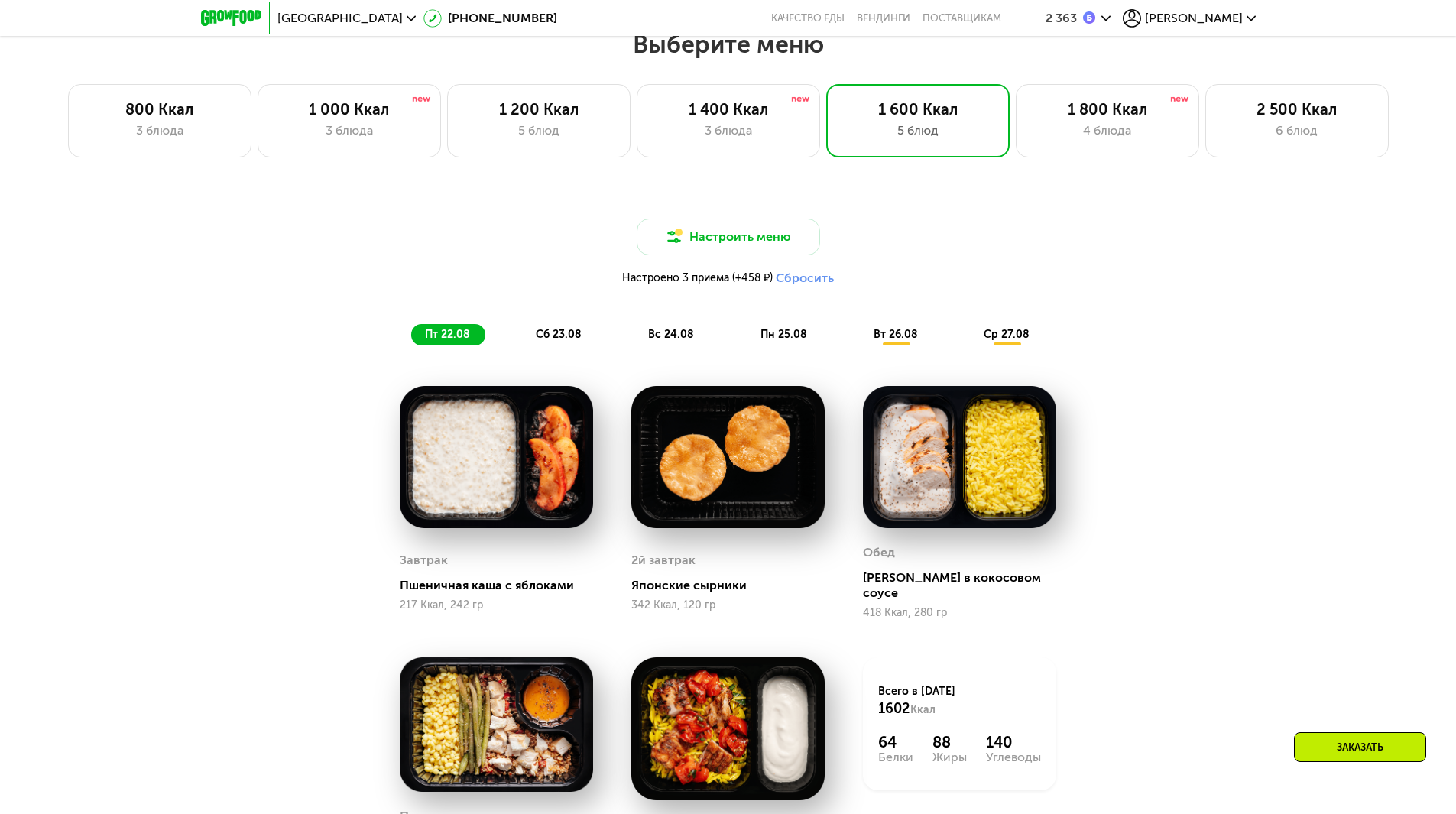
scroll to position [902, 0]
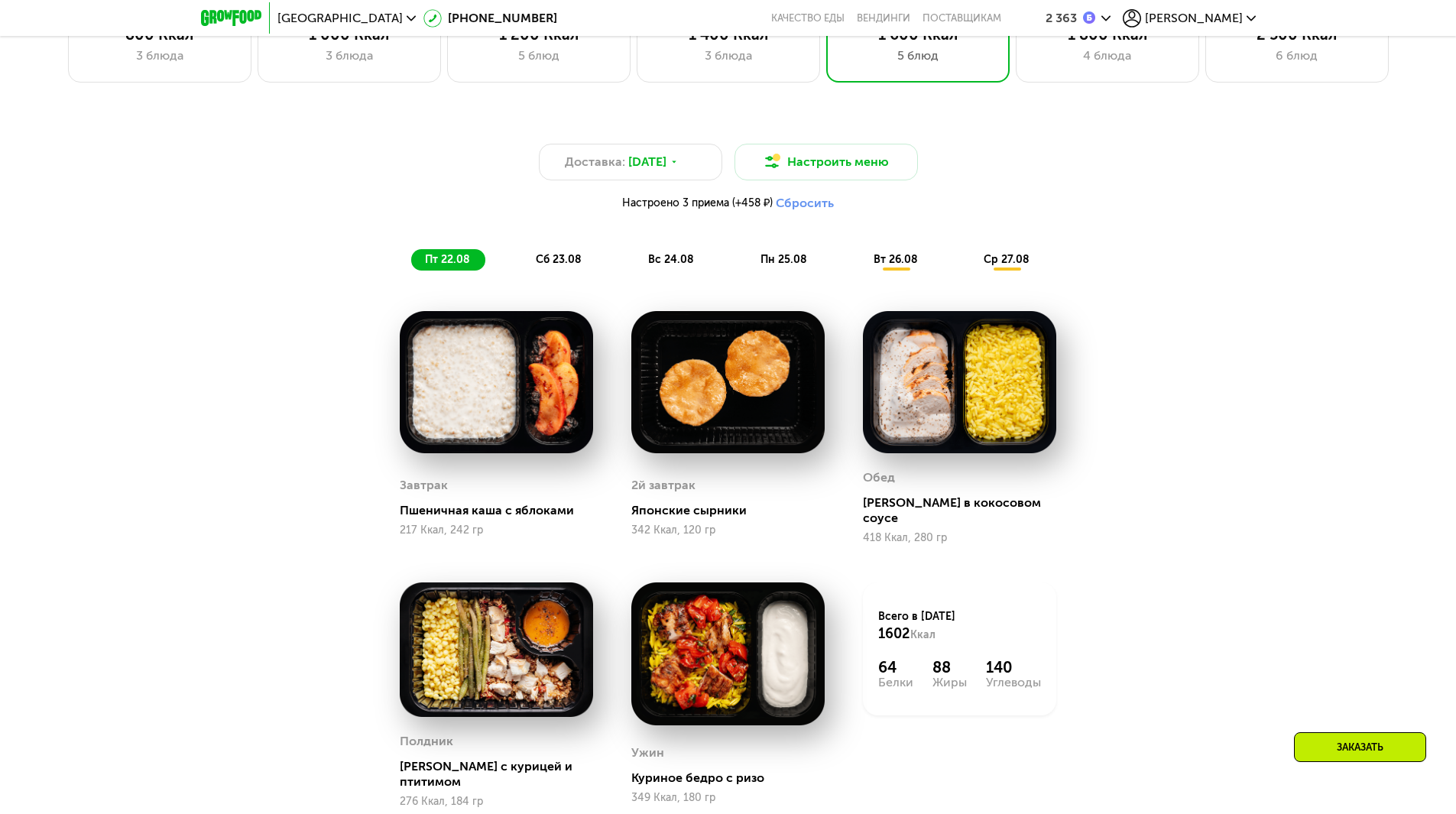
drag, startPoint x: 1211, startPoint y: 377, endPoint x: 1177, endPoint y: 279, distance: 103.7
click at [1177, 279] on div "Доставка: [DATE] Настроить меню Настроено 3 приема (+458 ₽) Сбросить пт 22.08 с…" at bounding box center [729, 195] width 924 height 170
drag, startPoint x: 1184, startPoint y: 345, endPoint x: 1173, endPoint y: 268, distance: 77.8
click at [1173, 268] on div "Доставка: [DATE] Настроить меню Настроено 3 приема (+458 ₽) Сбросить пт 22.08 с…" at bounding box center [729, 207] width 905 height 127
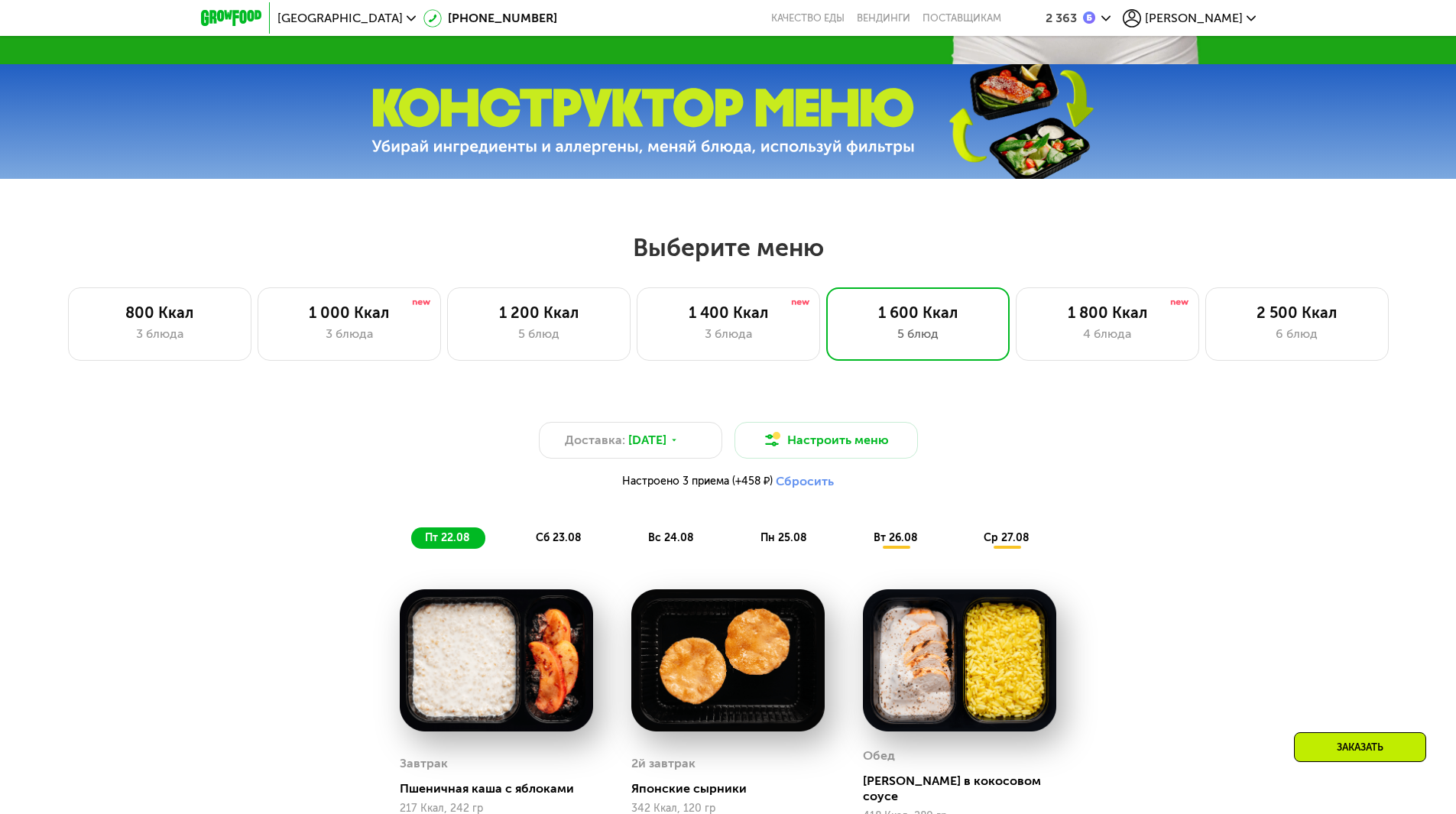
scroll to position [596, 0]
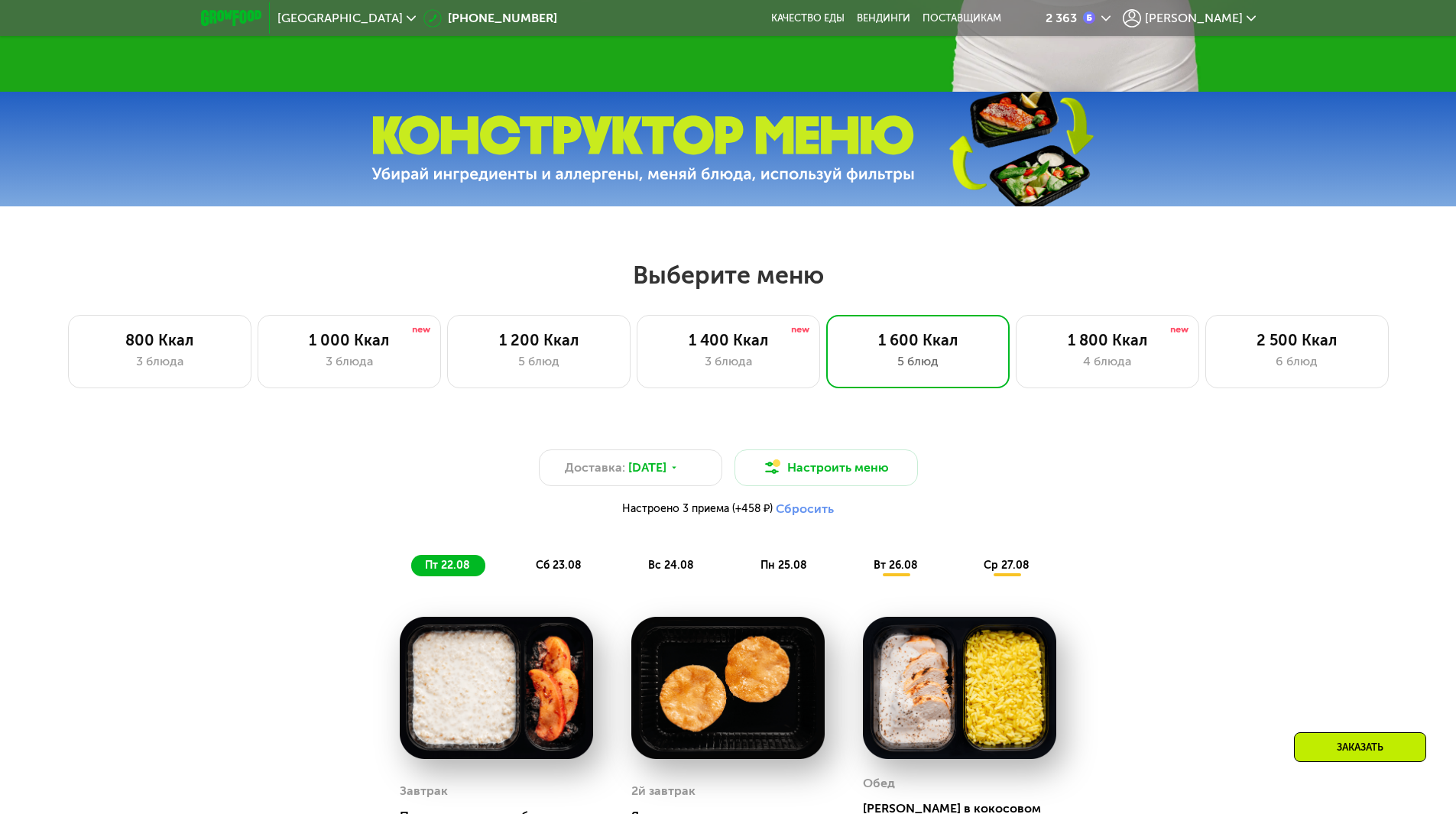
click at [995, 395] on div "Выберите меню 800 Ккал 3 блюда 1 000 Ккал 3 блюда 1 200 Ккал 5 блюд 1 400 Ккал …" at bounding box center [728, 737] width 1456 height 956
click at [1059, 350] on div "1 800 Ккал" at bounding box center [1107, 340] width 151 height 19
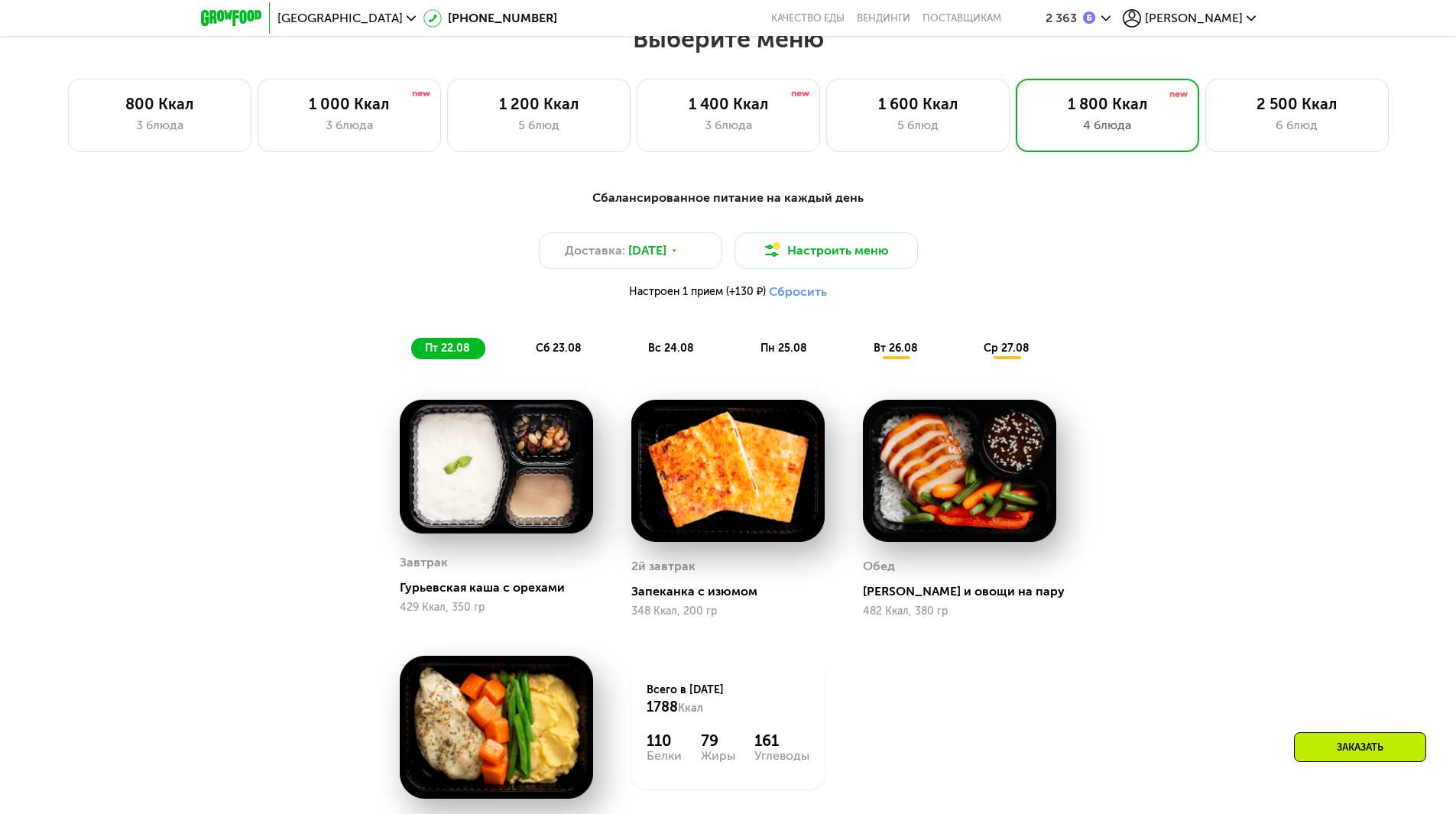
scroll to position [749, 0]
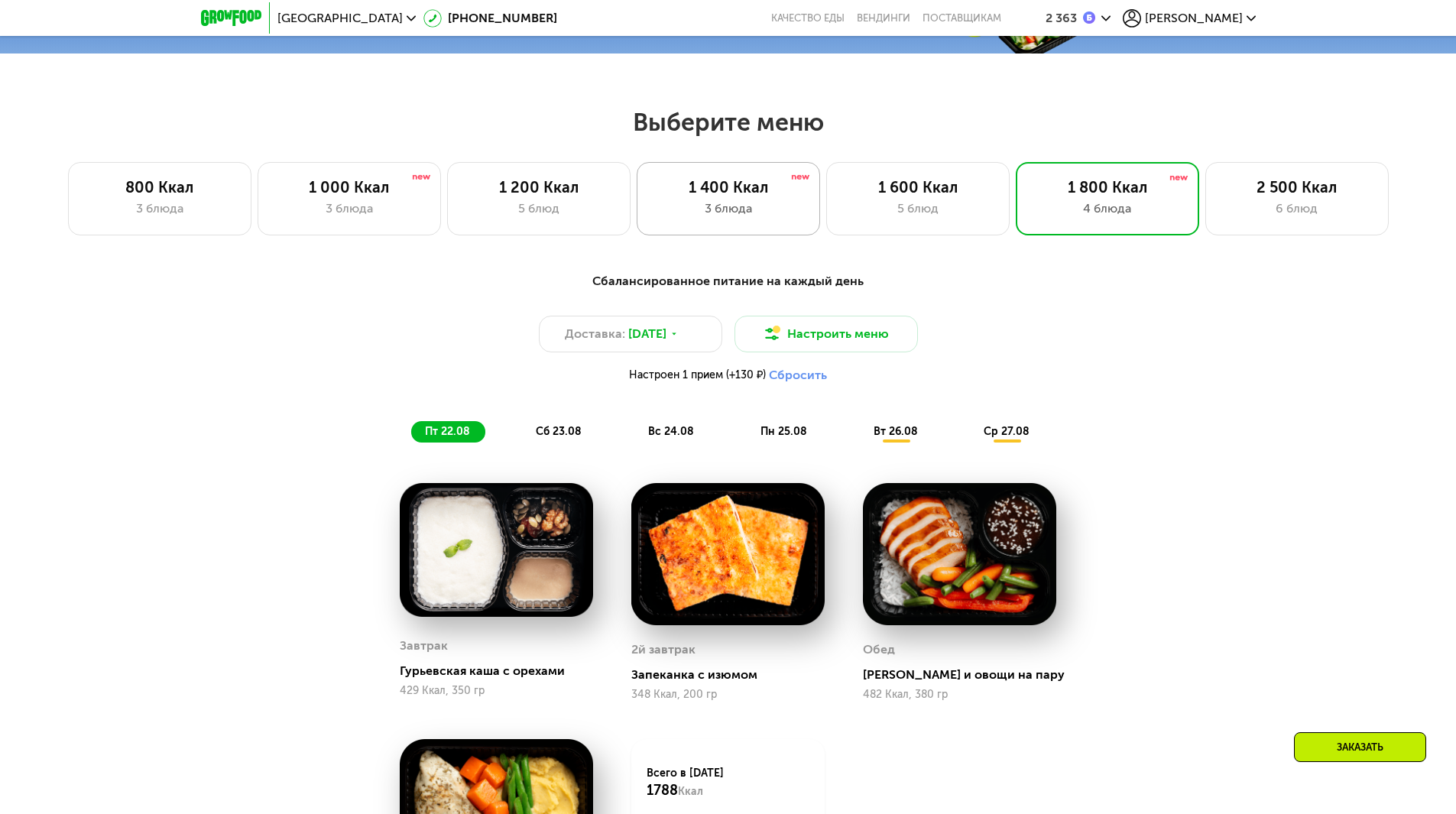
click at [730, 217] on div "3 блюда" at bounding box center [728, 209] width 151 height 19
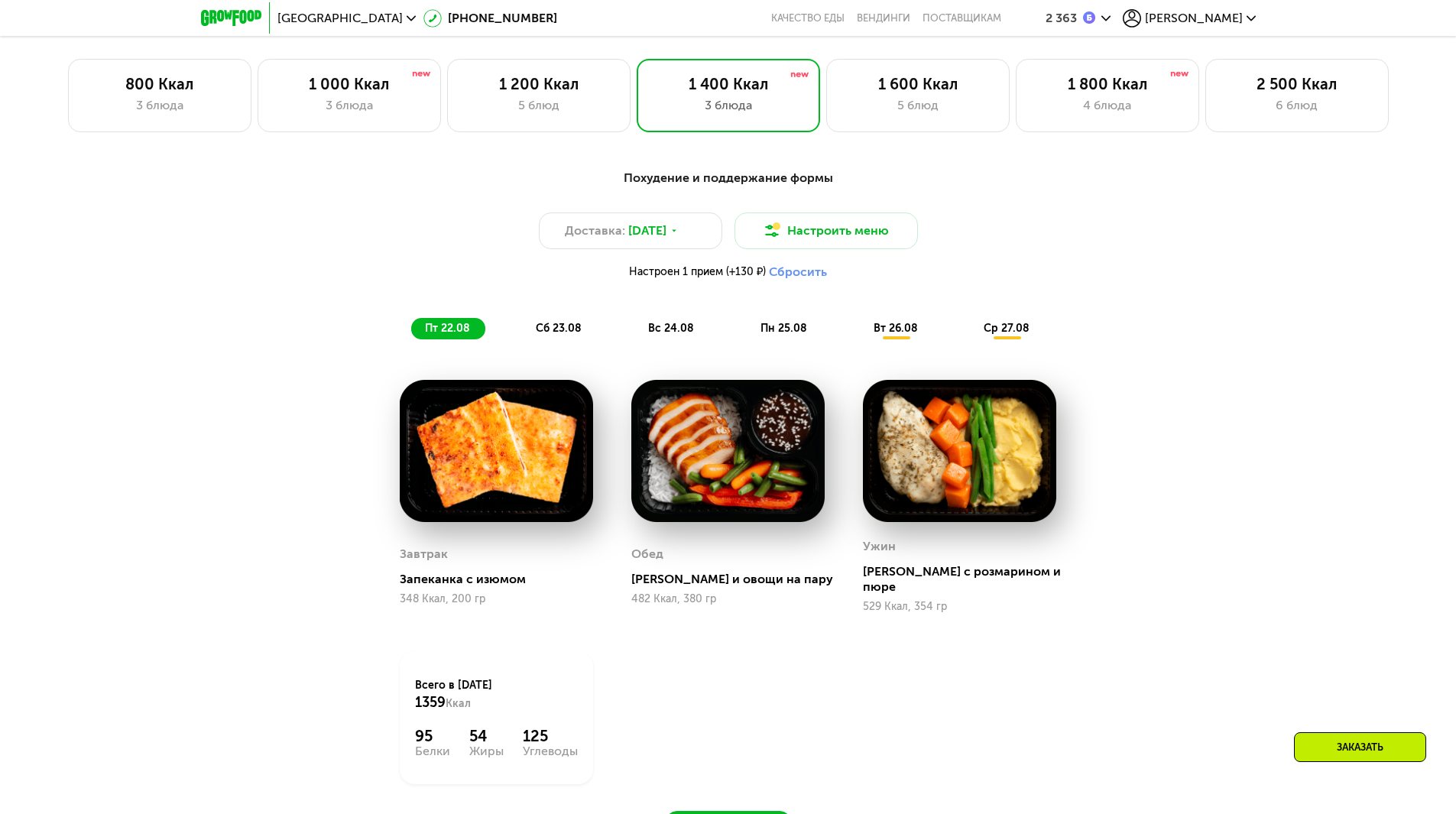
scroll to position [825, 0]
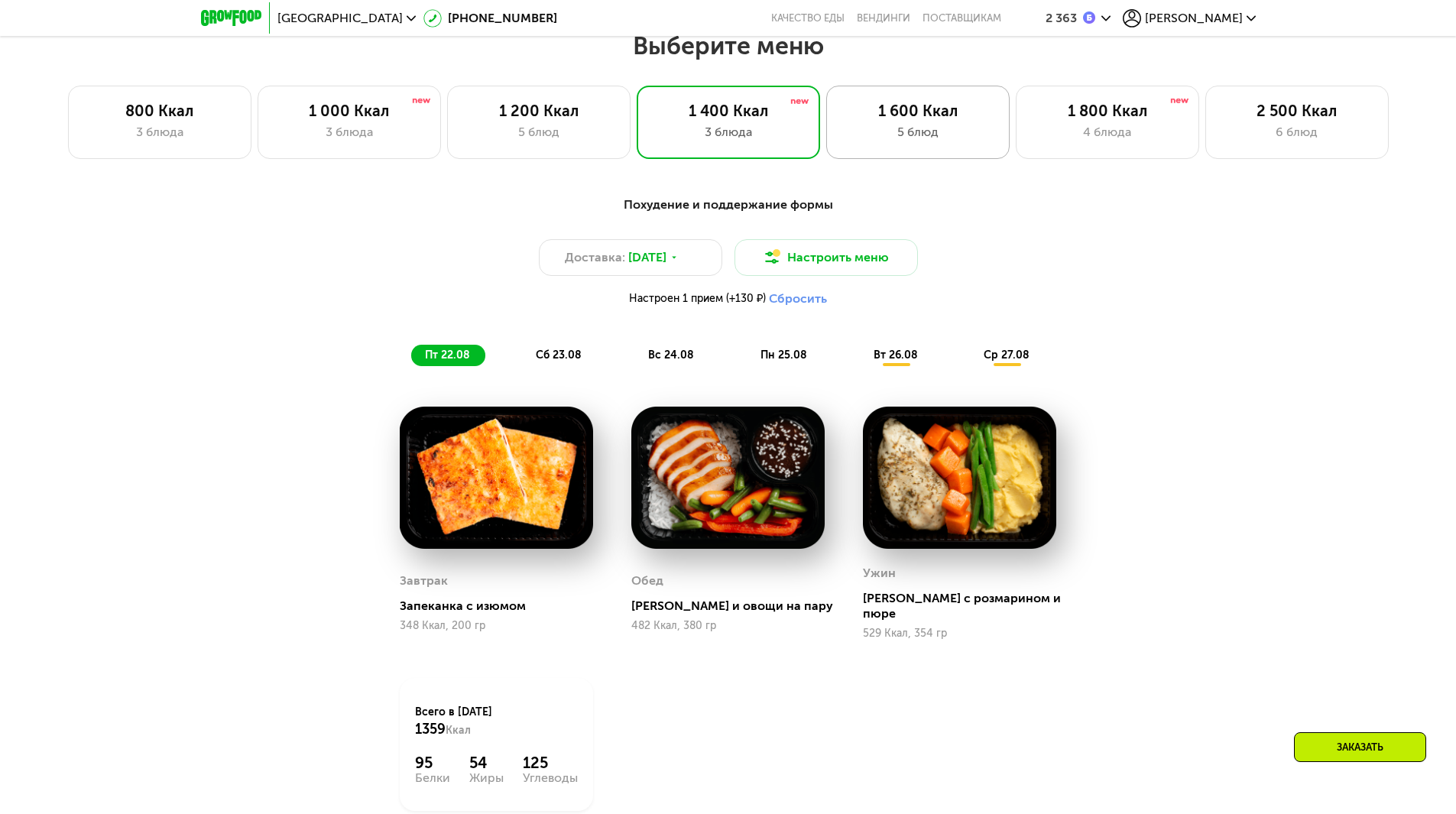
click at [913, 130] on div "5 блюд" at bounding box center [917, 133] width 151 height 19
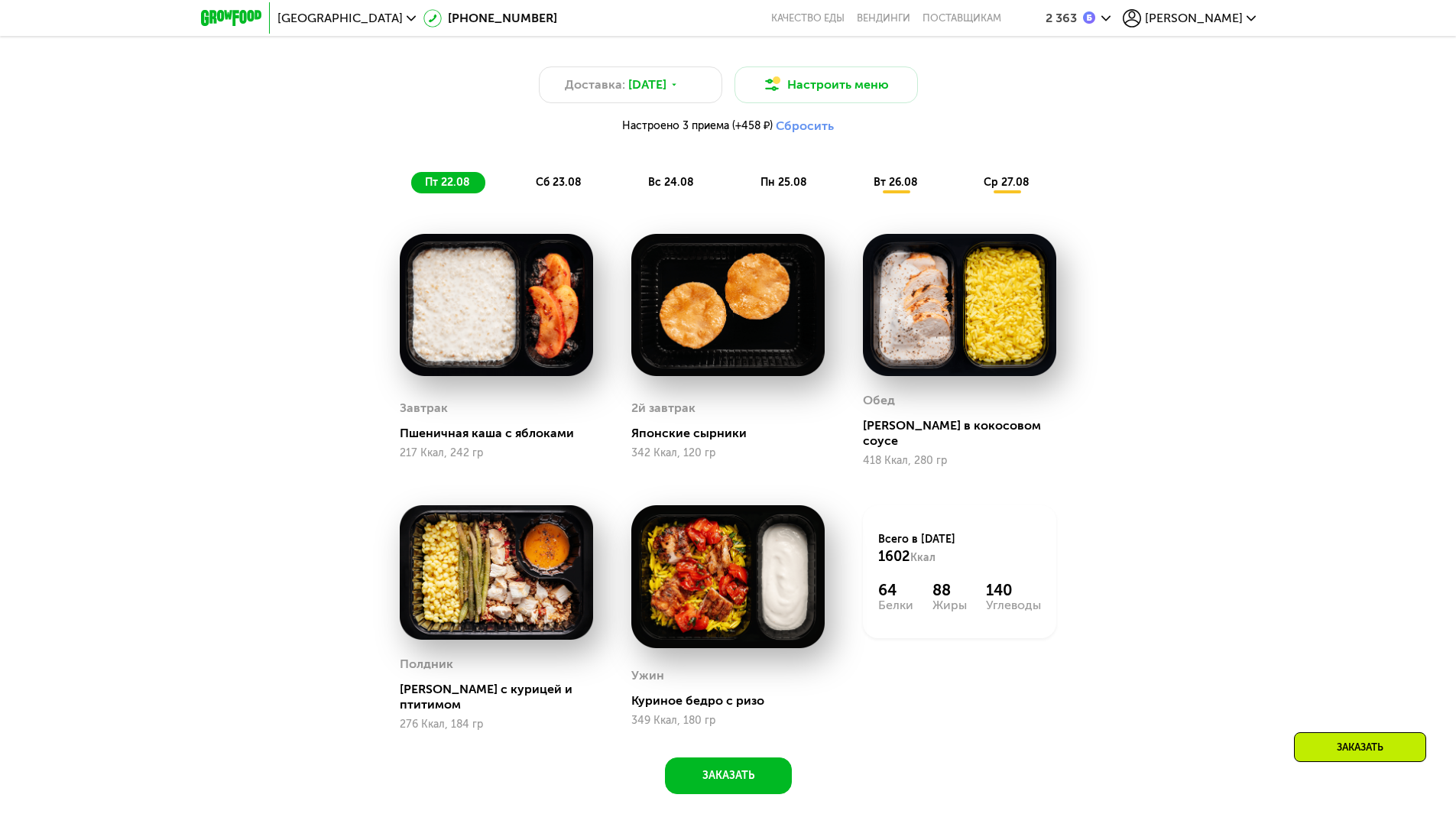
scroll to position [978, 0]
click at [542, 189] on span "сб 23.08" at bounding box center [558, 183] width 45 height 13
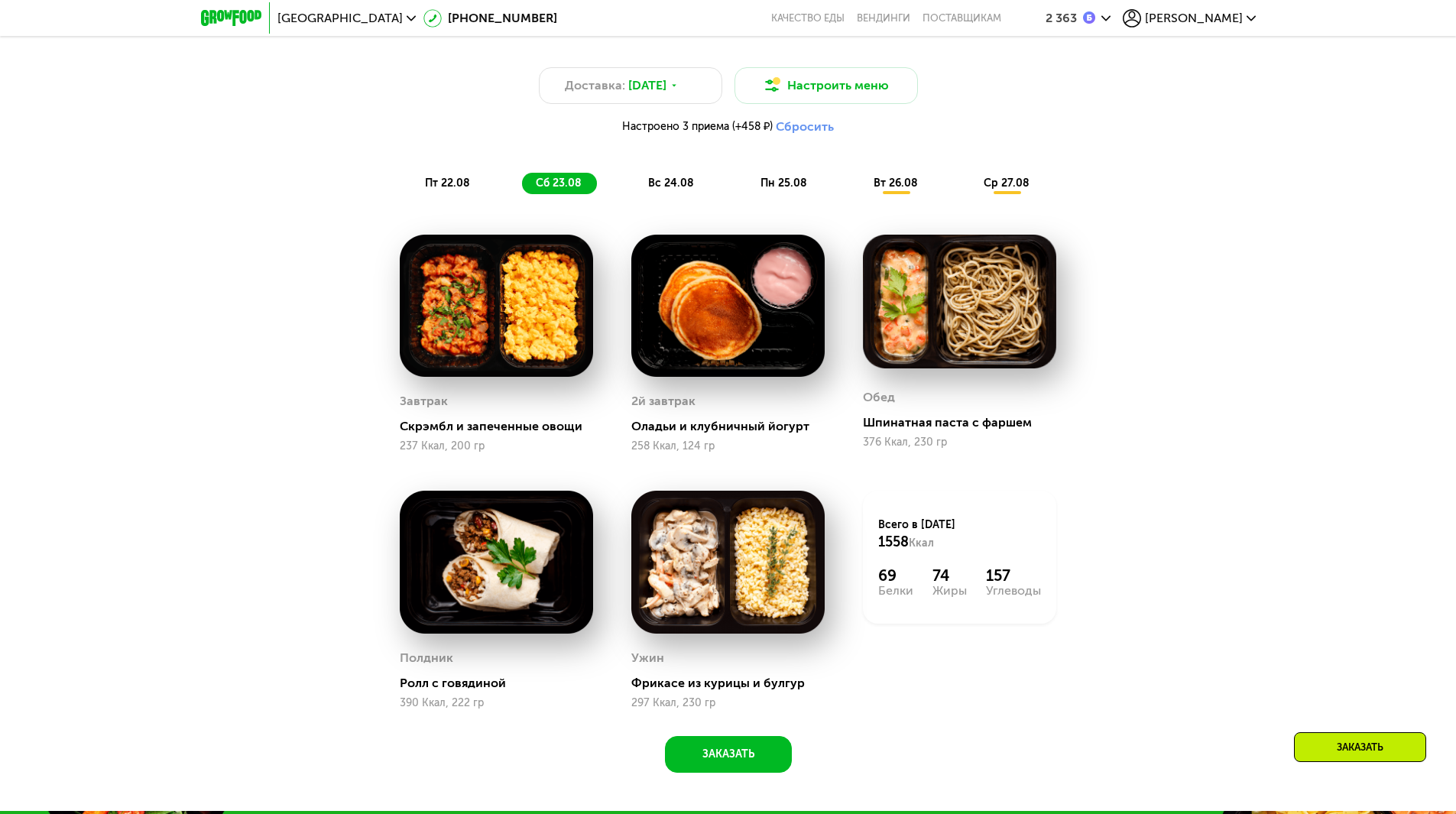
click at [747, 194] on div "вс 24.08" at bounding box center [785, 183] width 76 height 21
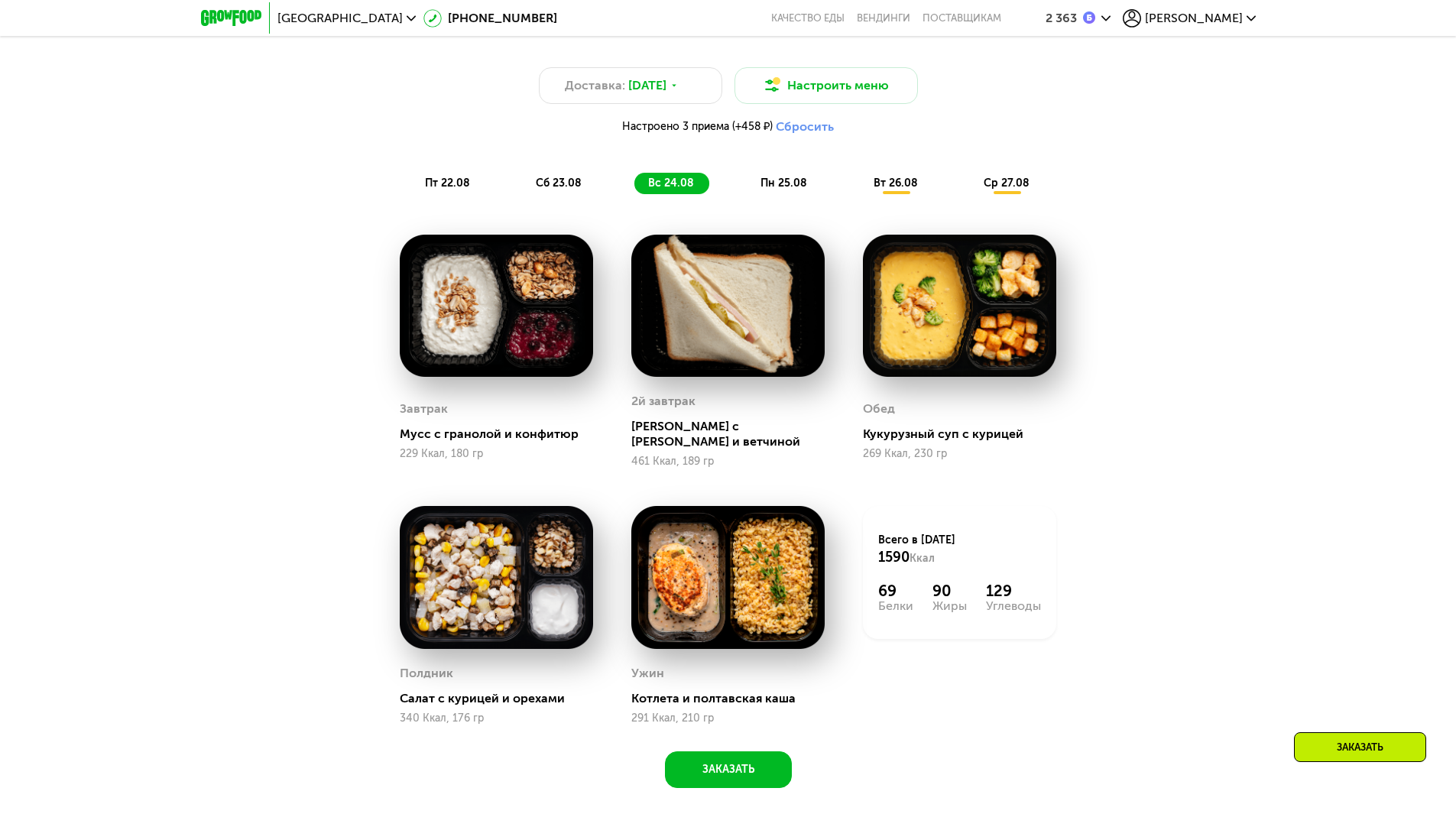
click at [802, 199] on div "Доставка: [DATE] Настроить меню Настроено 3 приема (+458 ₽) Сбросить пт 22.08 с…" at bounding box center [729, 118] width 924 height 170
click at [805, 189] on span "пн 25.08" at bounding box center [784, 183] width 46 height 13
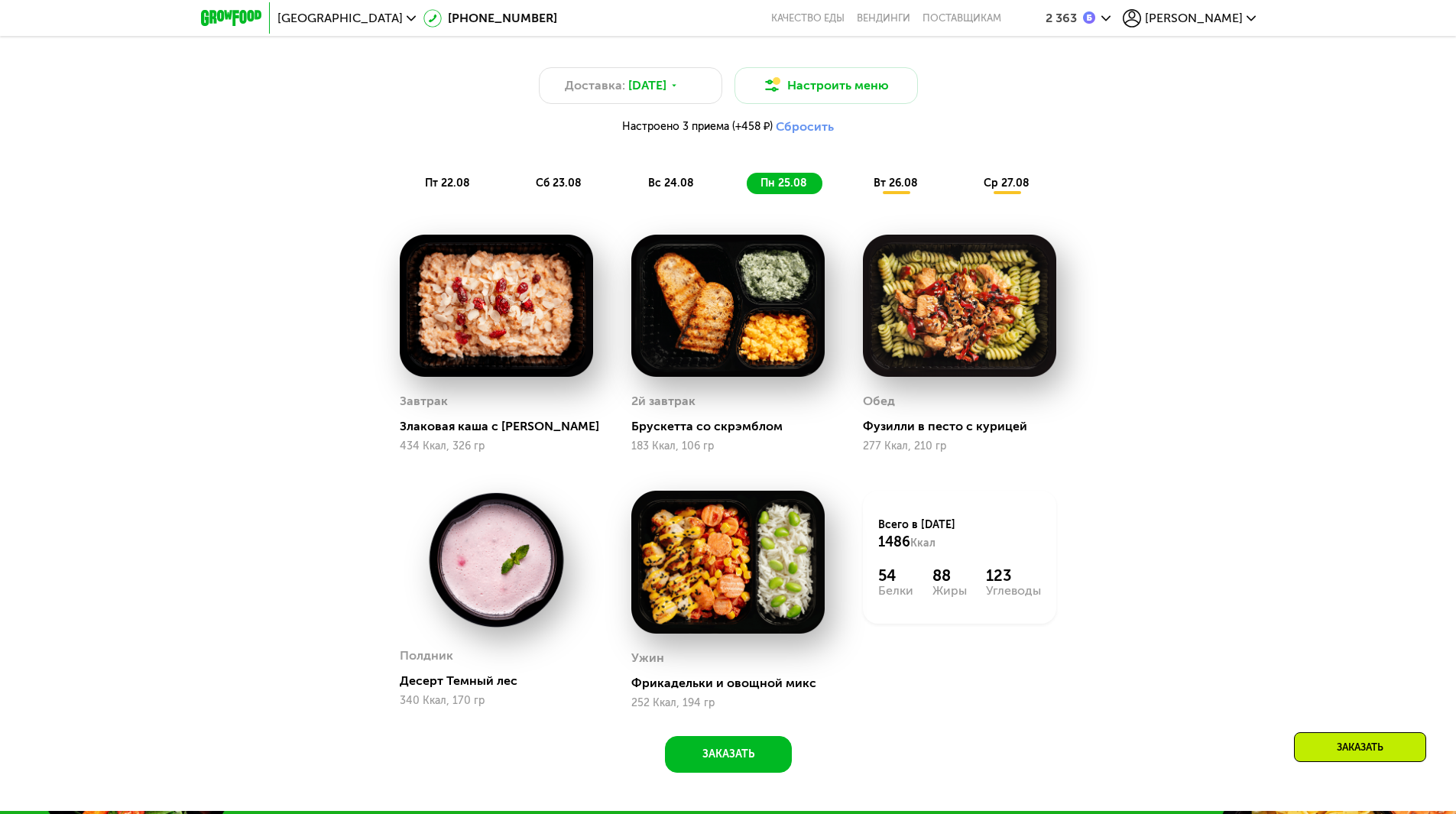
click at [937, 203] on div "Доставка: [DATE] Настроить меню Настроено 3 приема (+458 ₽) Сбросить пт 22.08 с…" at bounding box center [729, 118] width 924 height 170
click at [941, 202] on div "Доставка: [DATE] Настроить меню Настроено 3 приема (+458 ₽) Сбросить пт 22.08 с…" at bounding box center [729, 118] width 924 height 170
drag, startPoint x: 929, startPoint y: 197, endPoint x: 922, endPoint y: 194, distance: 7.6
click at [928, 194] on div "пт 22.08 сб 23.08 вс 24.08 пн 25.08 вт 26.08 ср 27.08" at bounding box center [728, 183] width 634 height 21
click at [970, 194] on div "вт 26.08" at bounding box center [1007, 183] width 75 height 21
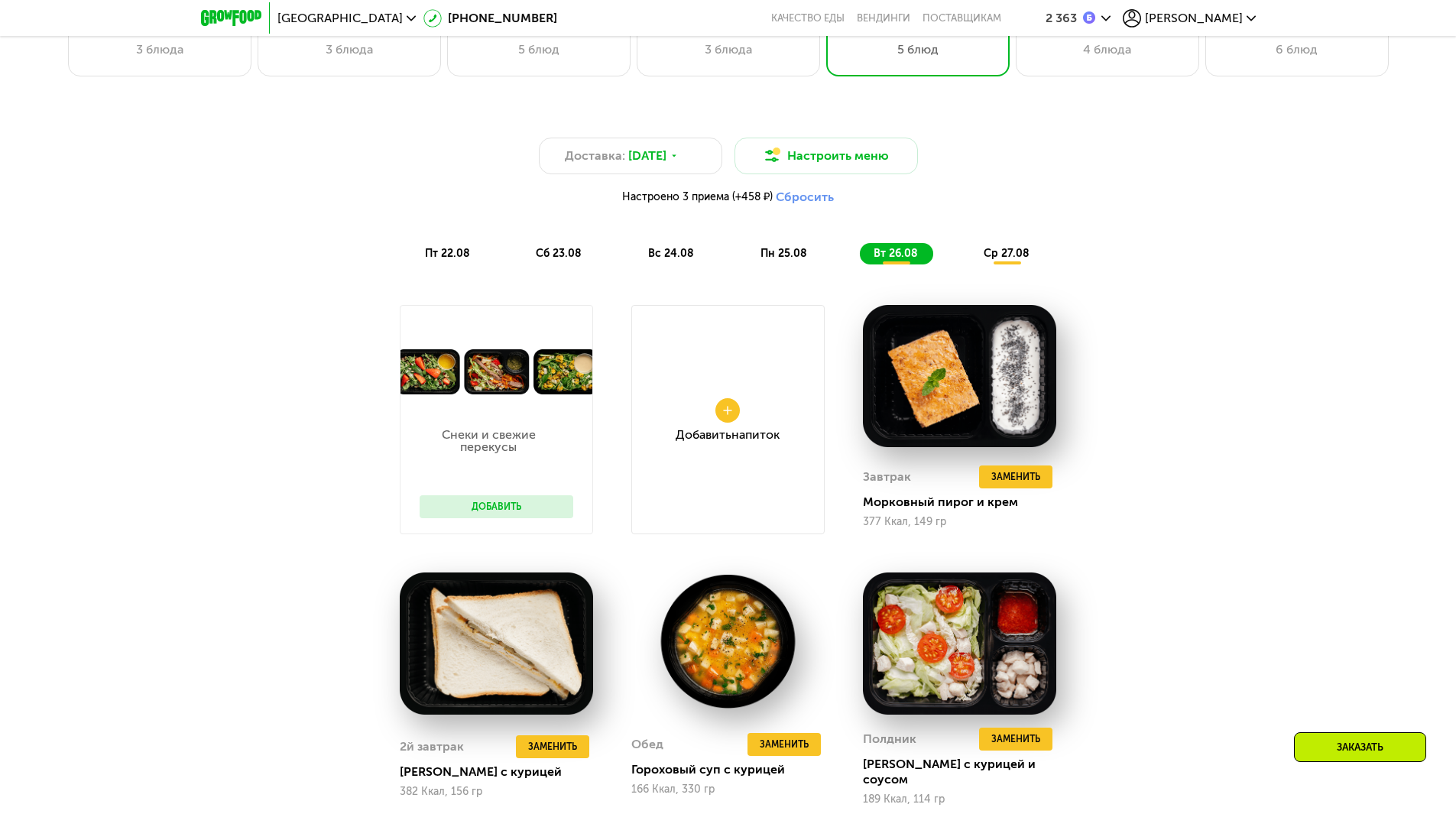
scroll to position [902, 0]
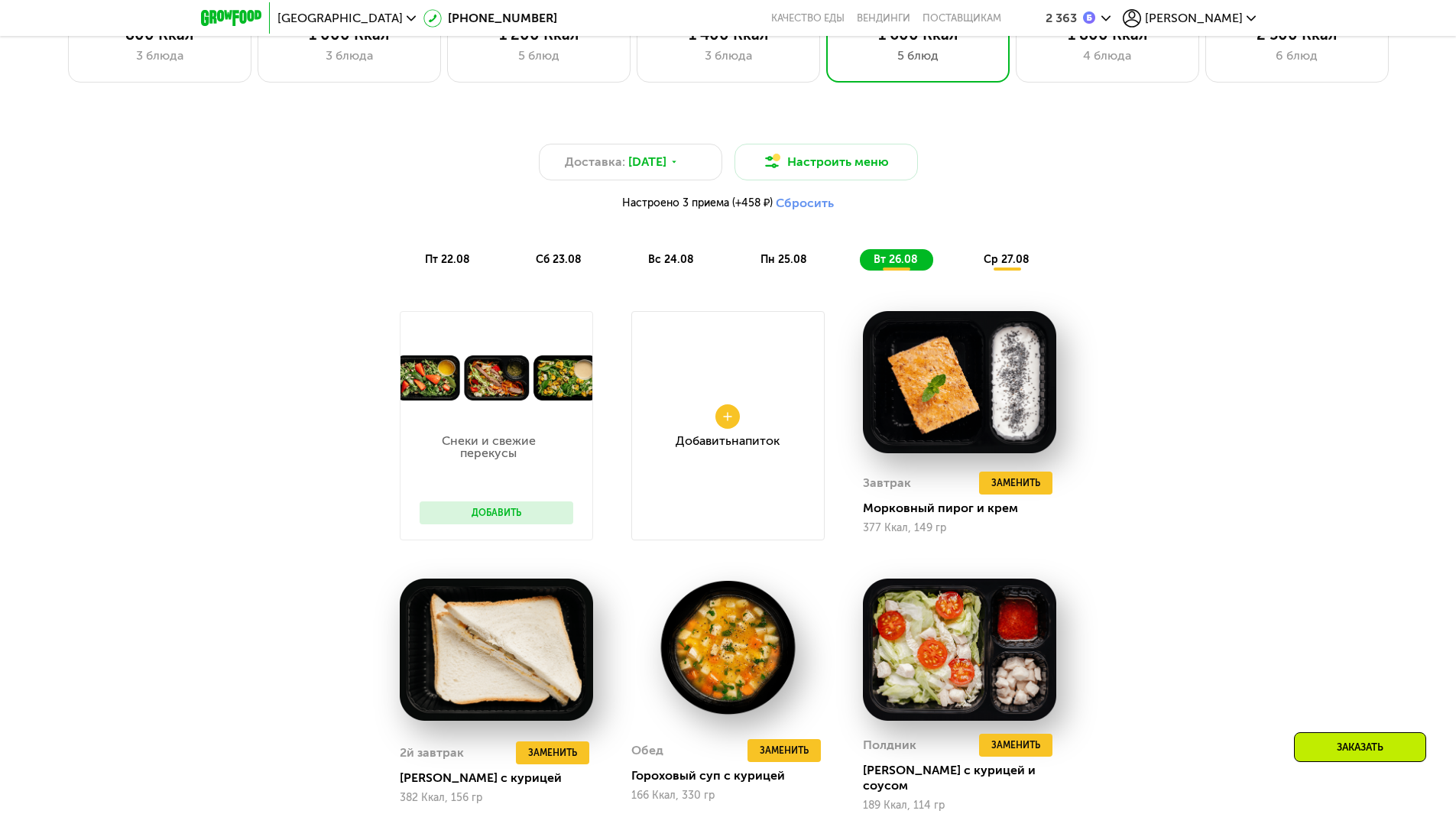
click at [1011, 266] on span "ср 27.08" at bounding box center [1006, 260] width 45 height 13
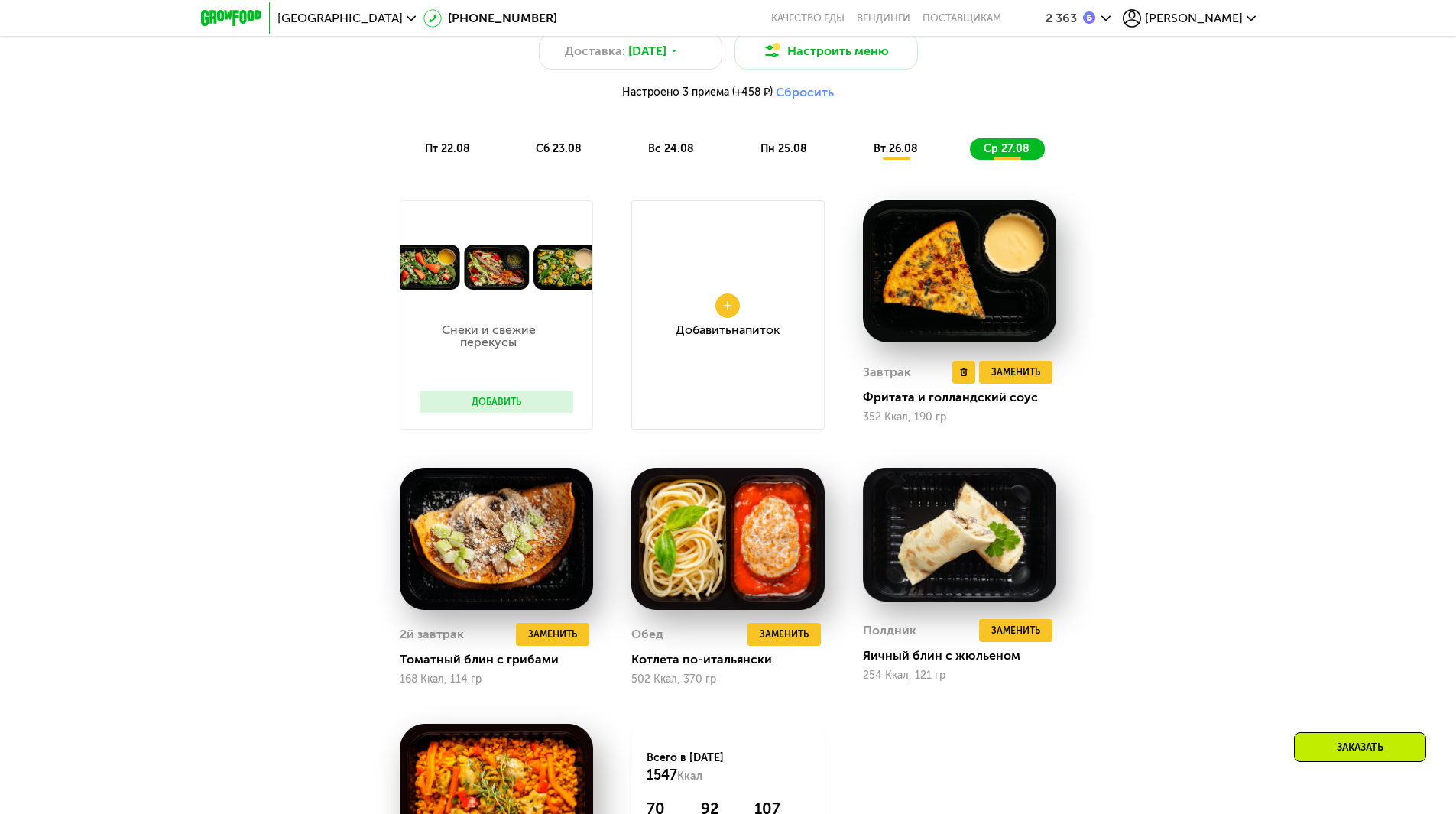
scroll to position [825, 0]
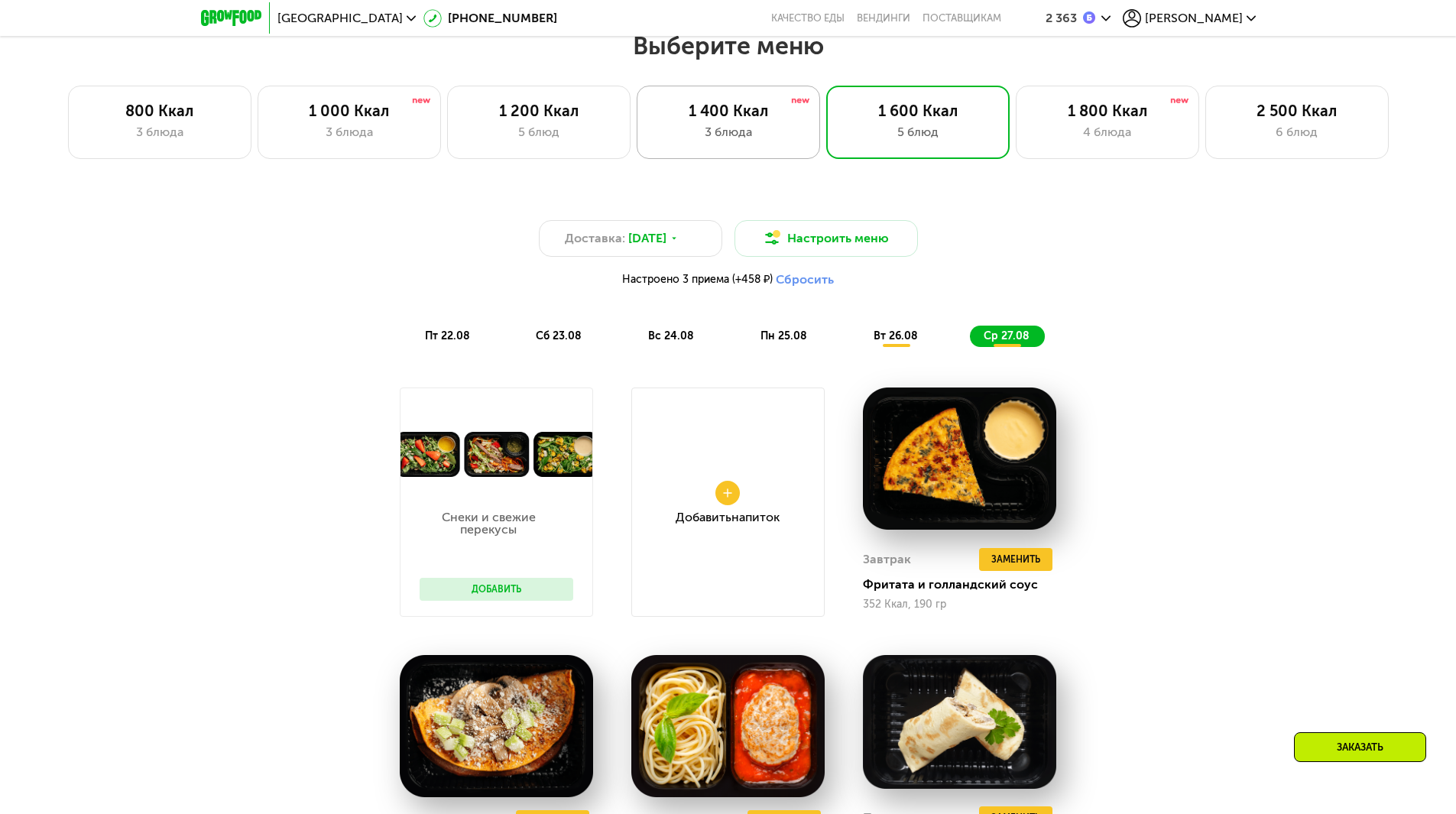
click at [761, 120] on div "1 400 Ккал" at bounding box center [728, 111] width 151 height 19
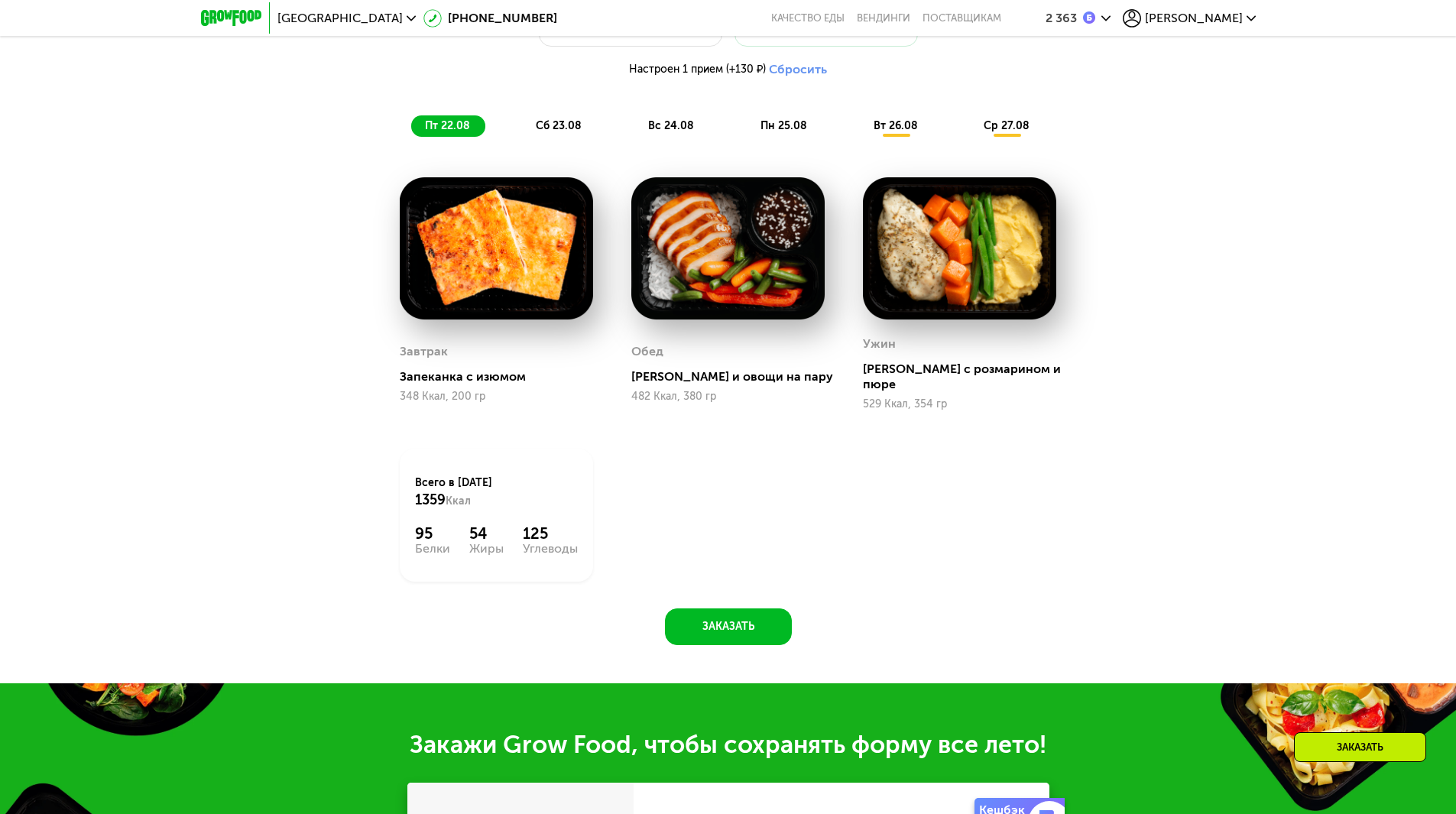
scroll to position [978, 0]
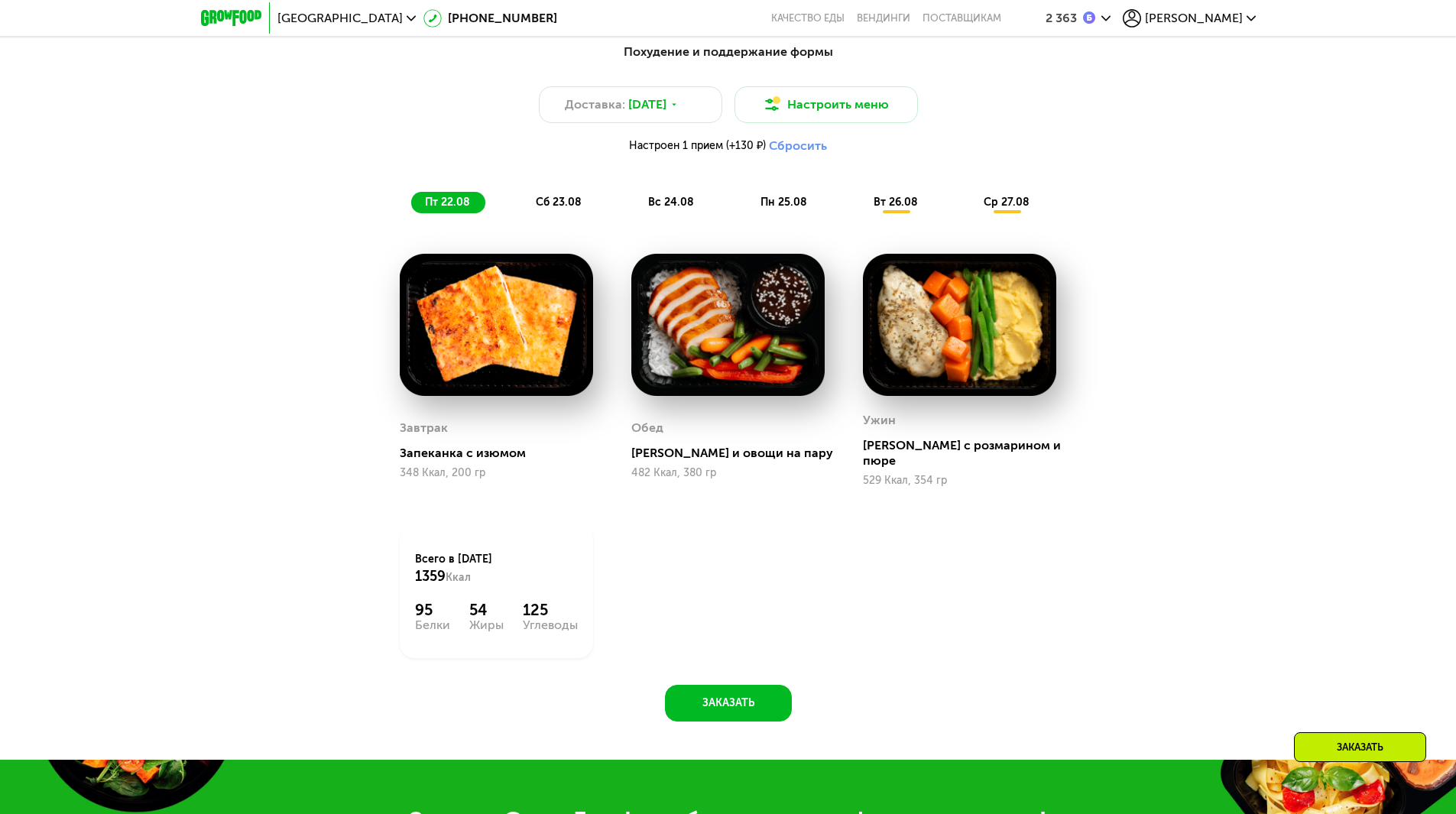
click at [555, 207] on span "сб 23.08" at bounding box center [558, 202] width 45 height 13
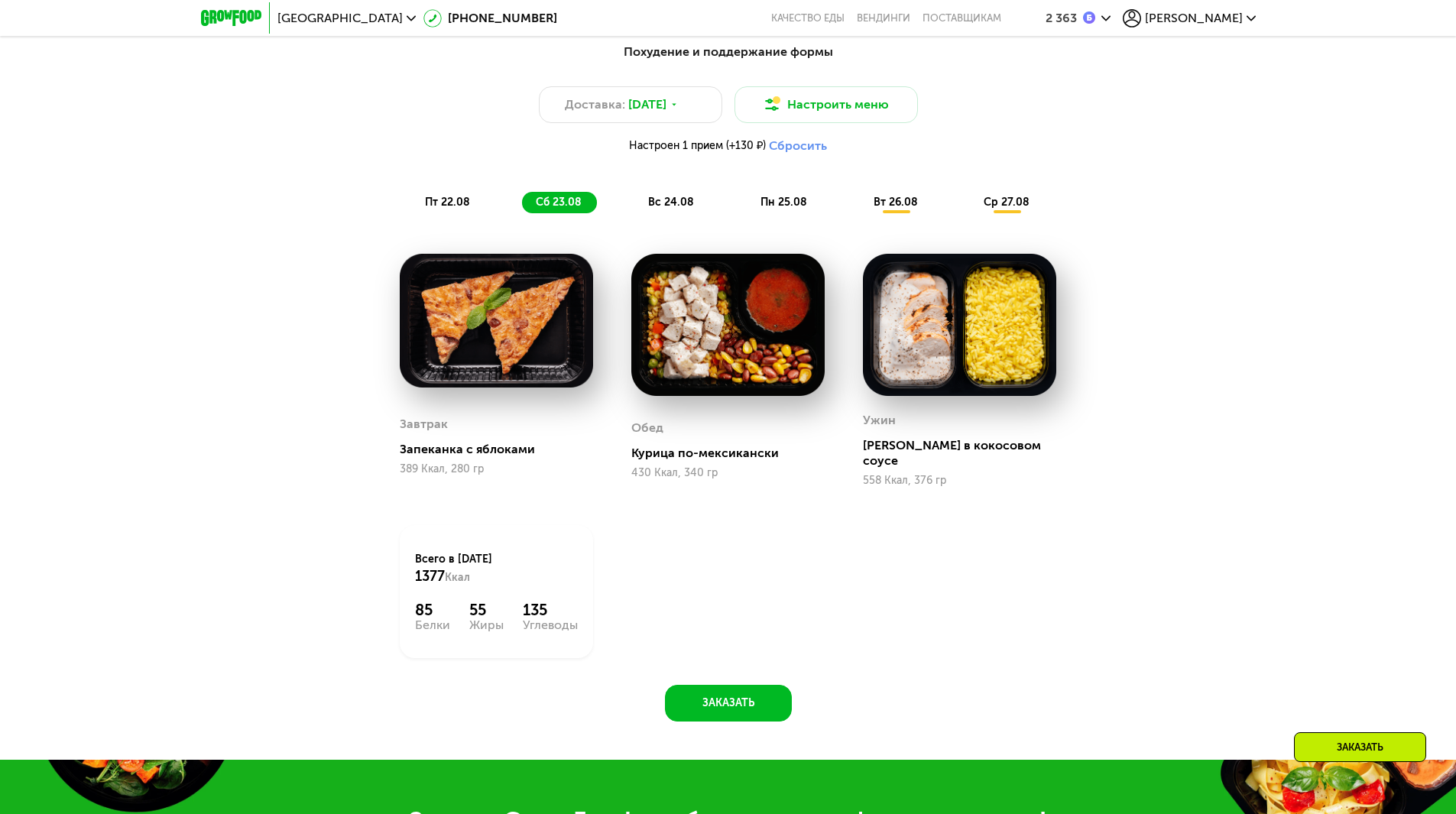
click at [685, 209] on span "вс 24.08" at bounding box center [671, 202] width 45 height 13
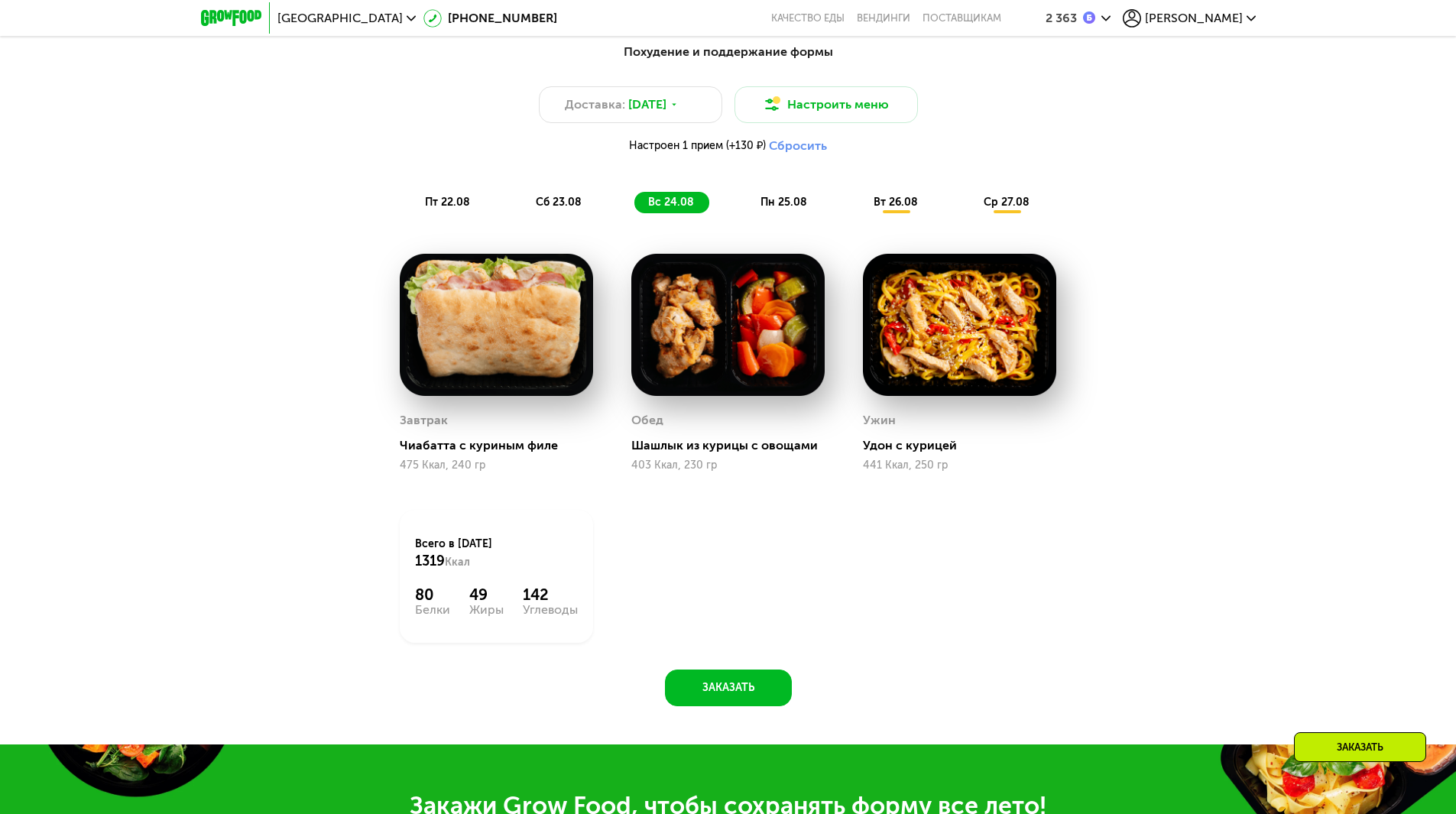
click at [803, 209] on span "пн 25.08" at bounding box center [784, 202] width 46 height 13
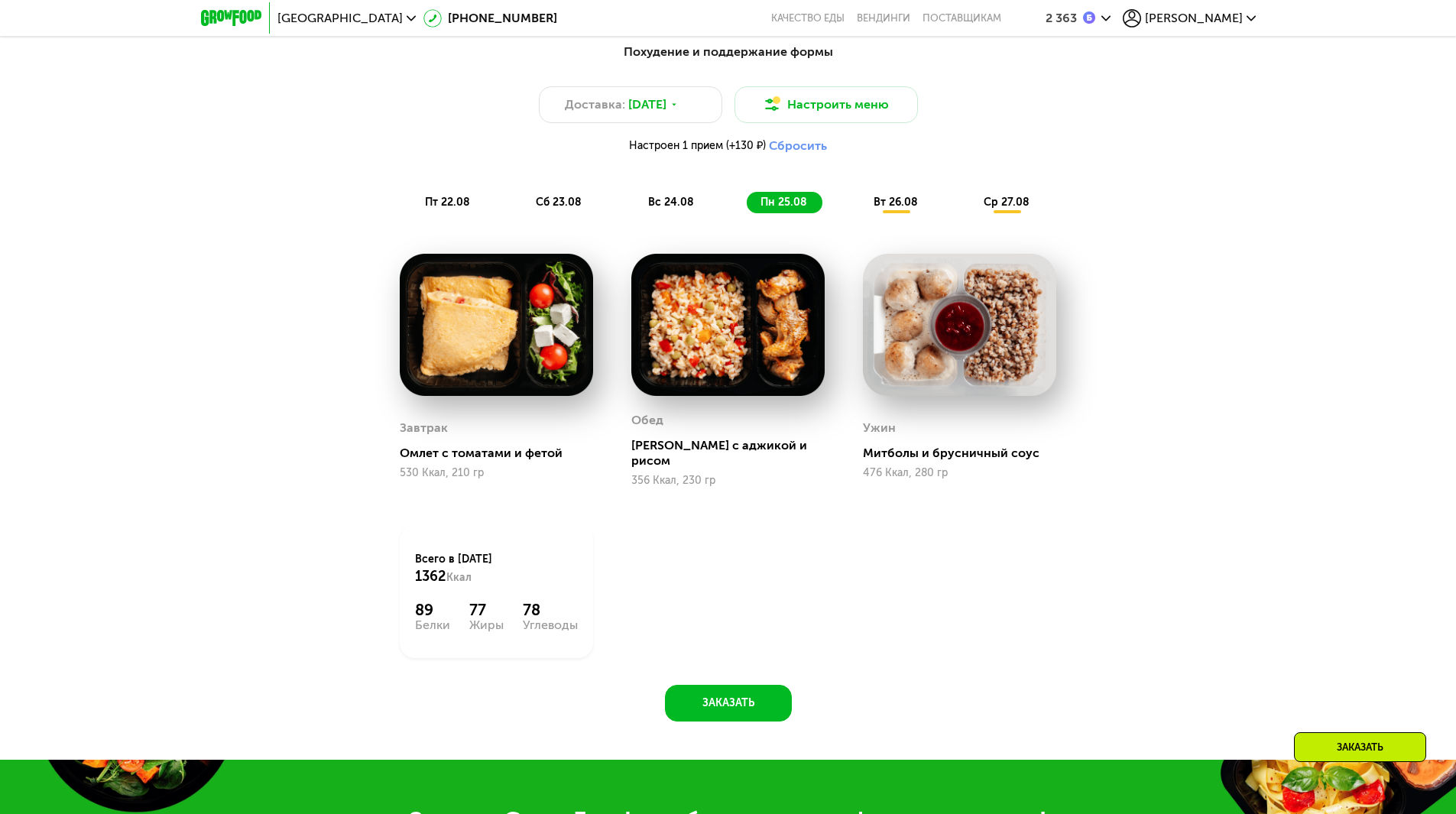
click at [970, 210] on div "вт 26.08" at bounding box center [1007, 202] width 75 height 21
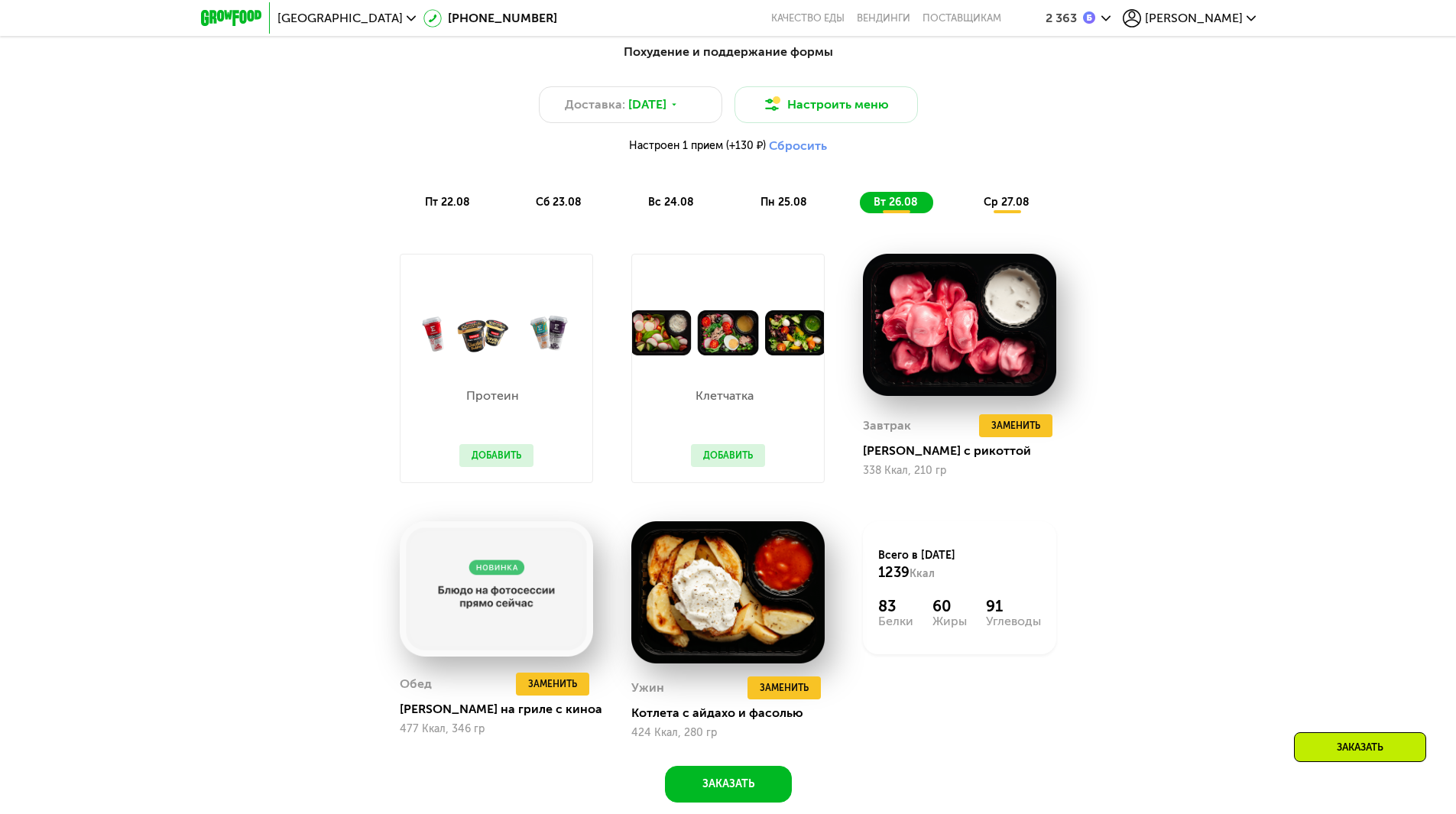
click at [1027, 223] on div "Похудение и поддержание формы Доставка: [DATE] Настроить меню Настроен 1 прием …" at bounding box center [729, 128] width 924 height 189
click at [1015, 209] on span "ср 27.08" at bounding box center [1006, 202] width 45 height 13
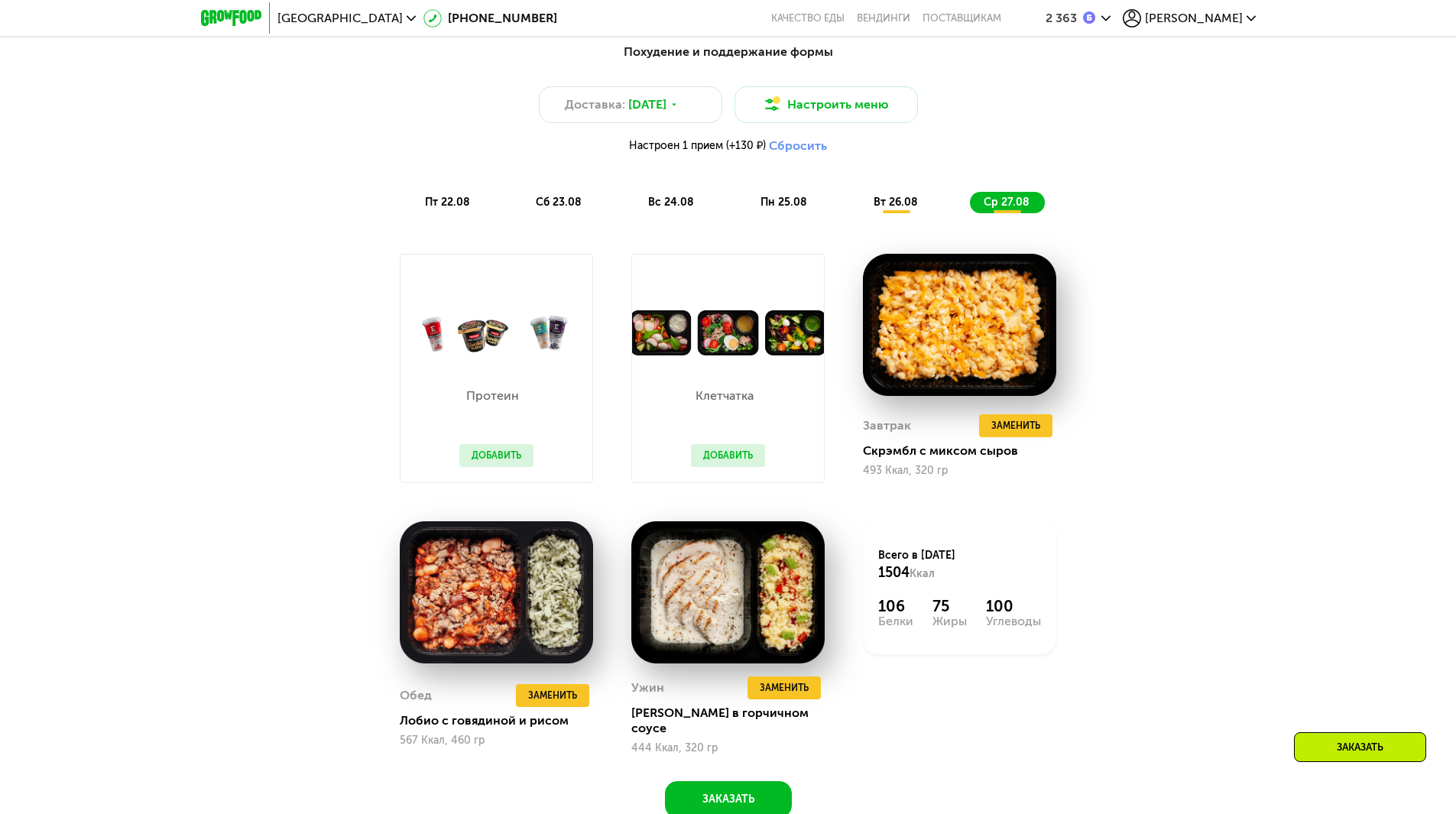
drag, startPoint x: 302, startPoint y: 332, endPoint x: 280, endPoint y: 246, distance: 88.8
click at [250, 244] on div "Похудение и поддержание формы Доставка: [DATE] Настроить меню Настроен 1 прием …" at bounding box center [728, 439] width 1456 height 835
click at [443, 201] on span "пт 22.08" at bounding box center [447, 202] width 45 height 13
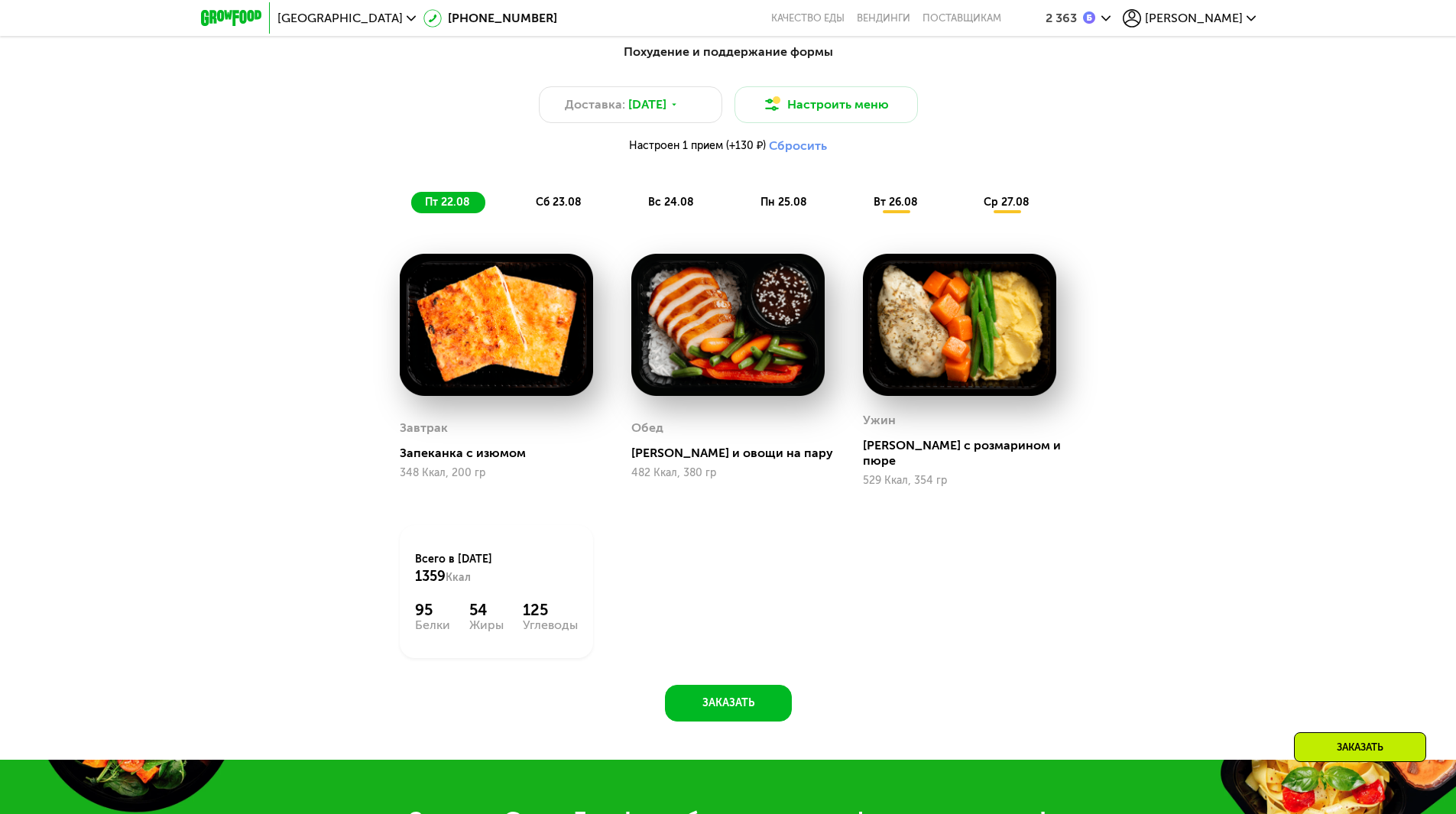
click at [1079, 192] on div "Похудение и поддержание формы Доставка: [DATE] Настроить меню Настроен 1 прием …" at bounding box center [729, 128] width 905 height 171
click at [998, 201] on span "ср 27.08" at bounding box center [1006, 202] width 45 height 13
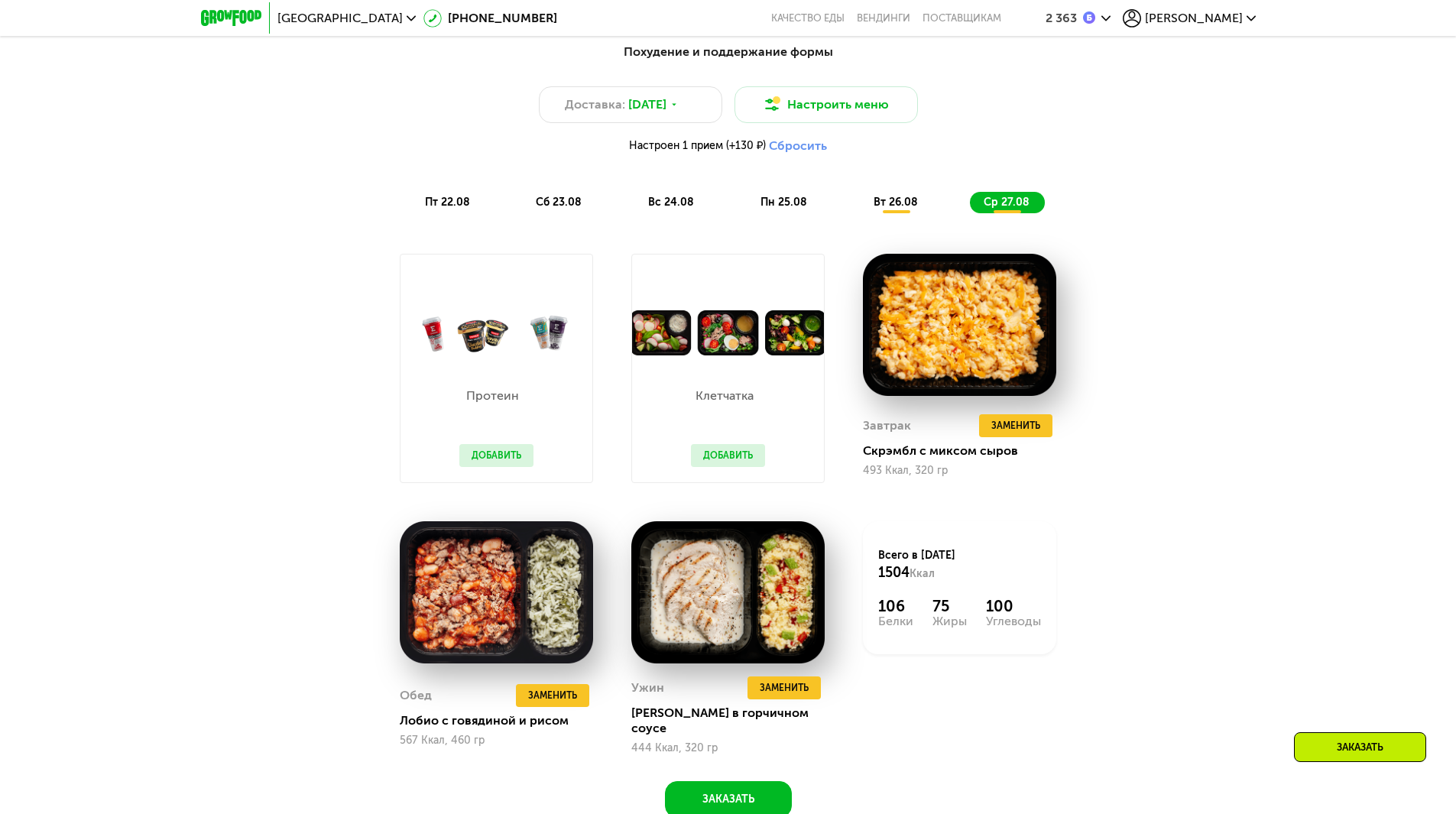
click at [737, 459] on button "Добавить" at bounding box center [728, 455] width 74 height 23
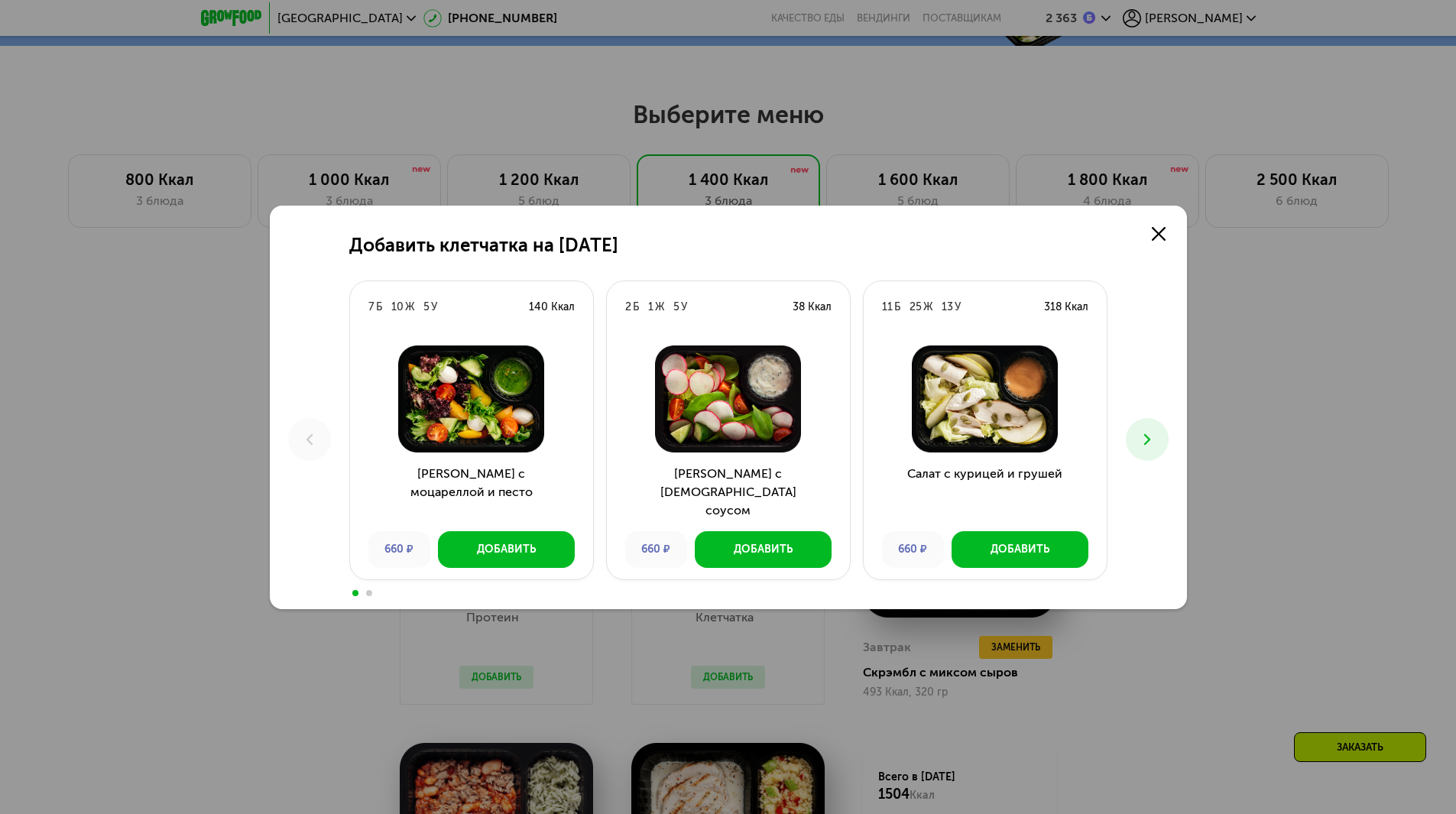
scroll to position [749, 0]
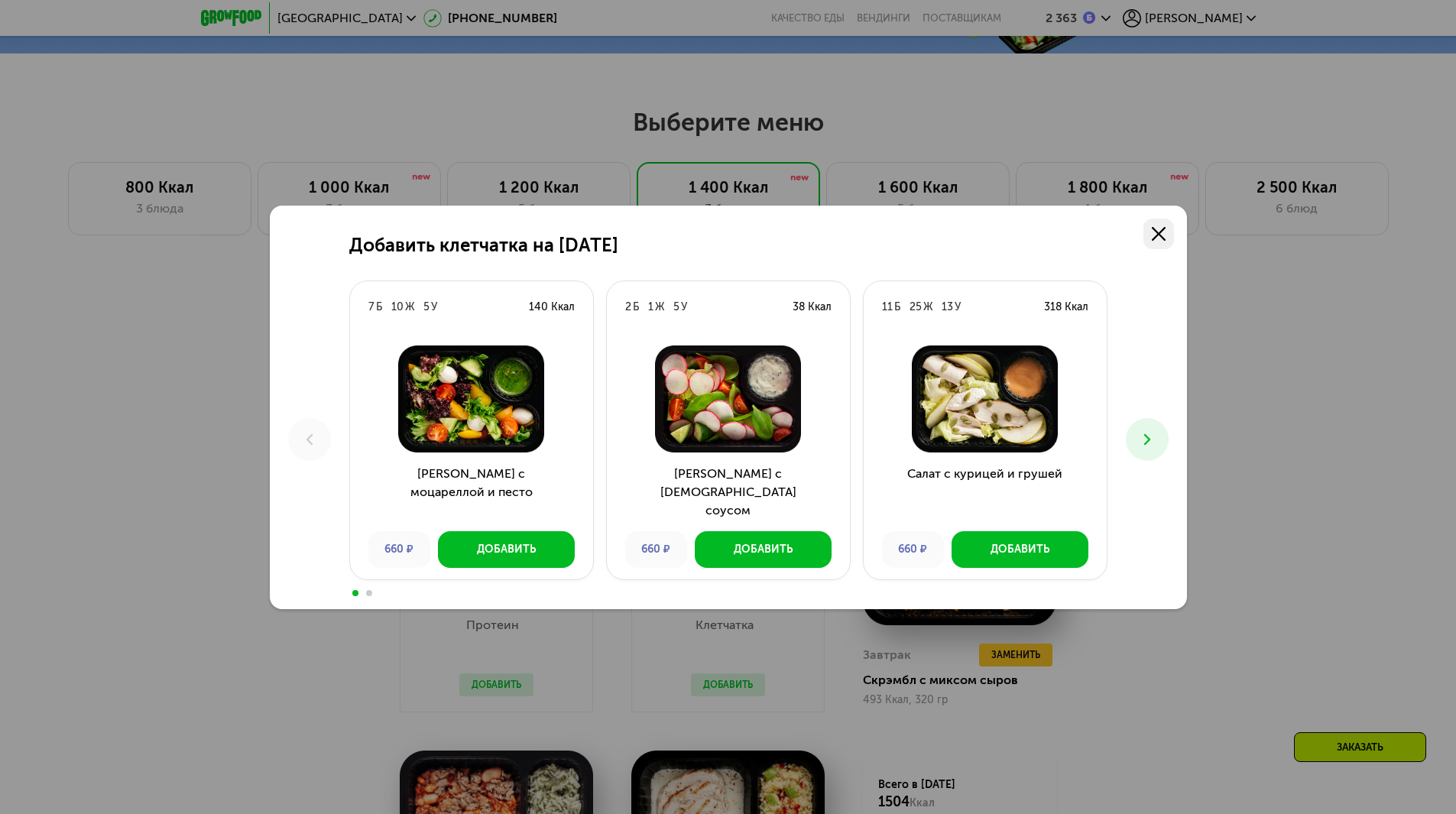
click at [1155, 245] on link at bounding box center [1158, 234] width 31 height 31
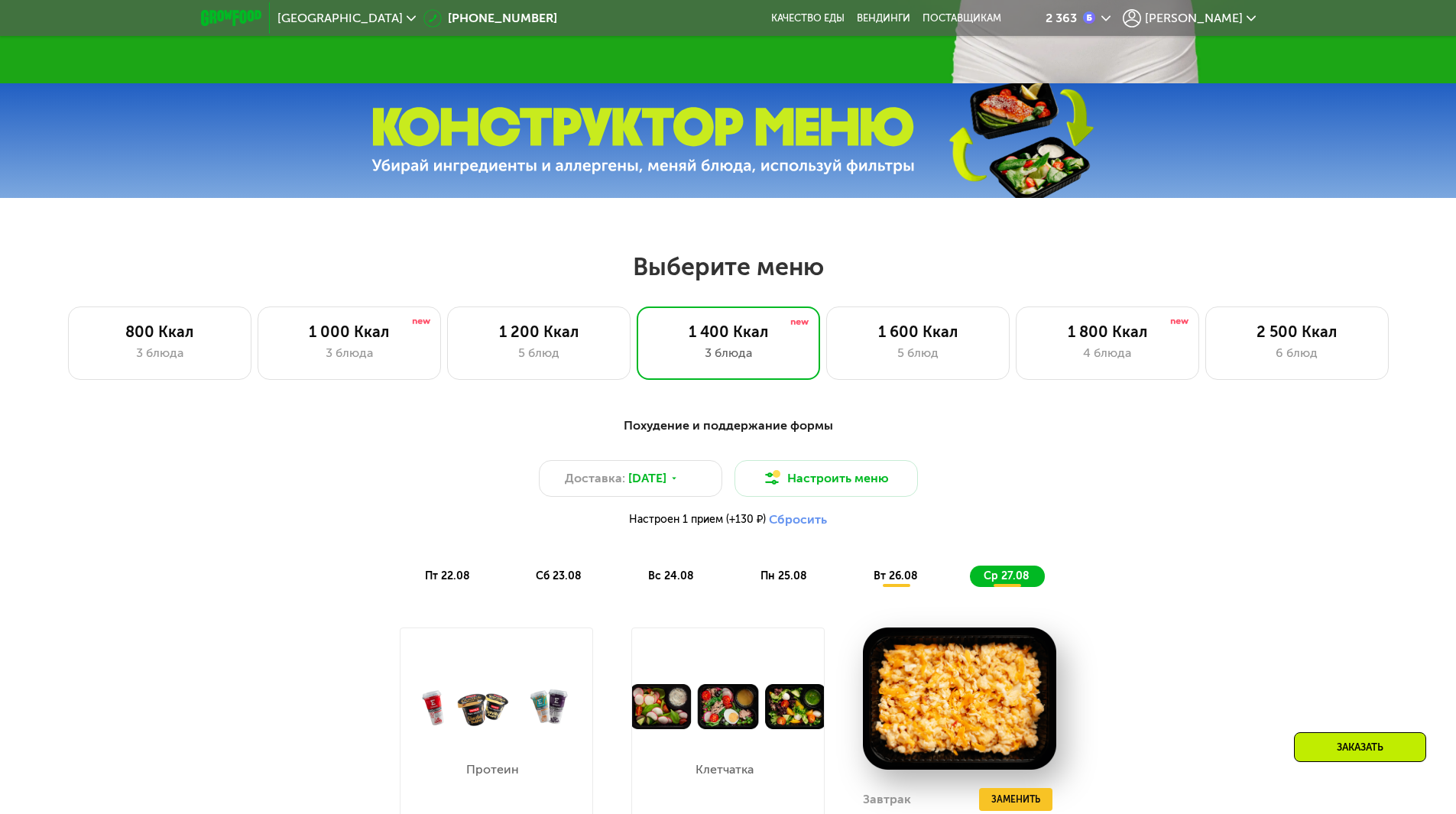
scroll to position [672, 0]
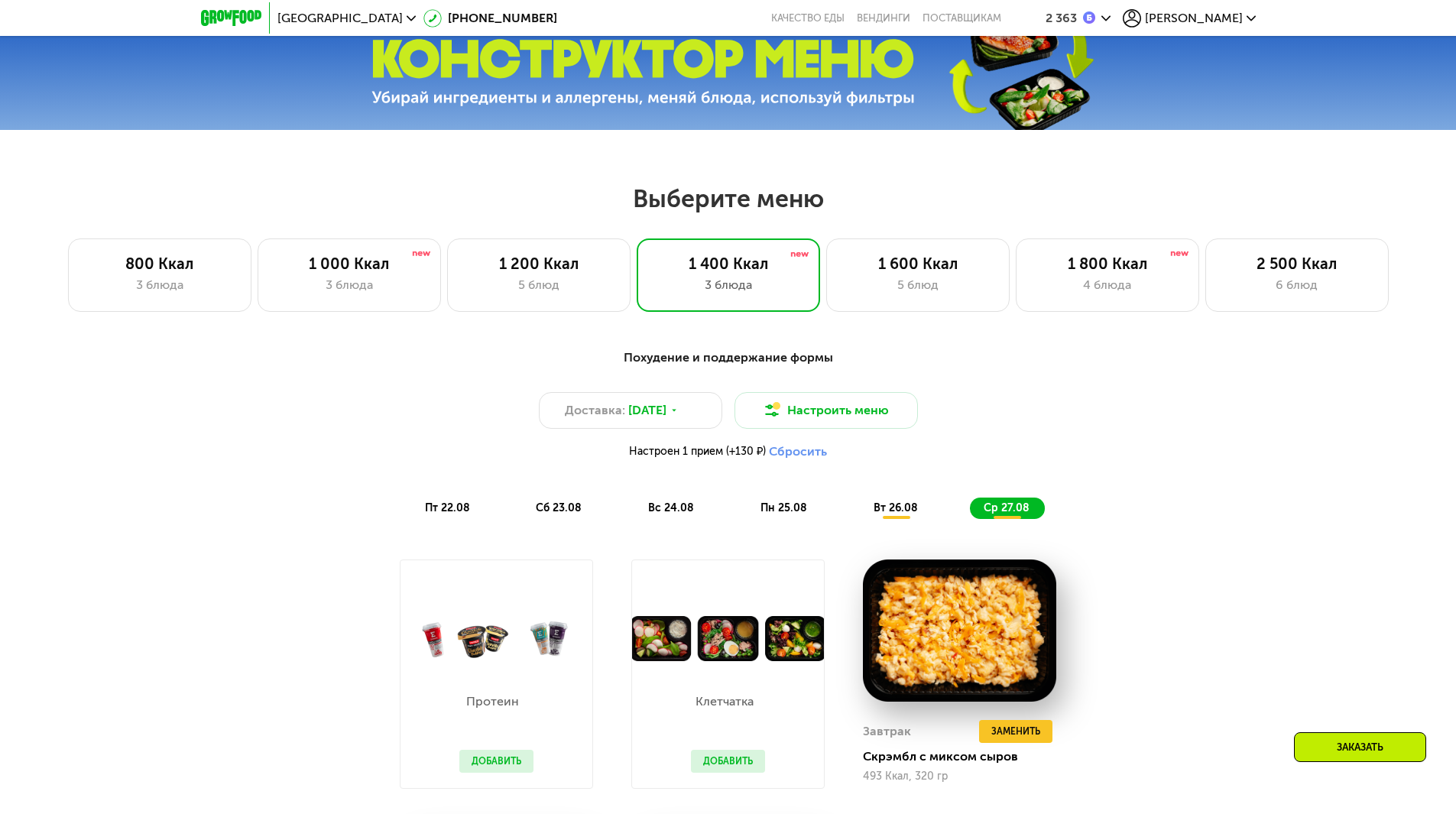
drag, startPoint x: 1133, startPoint y: 413, endPoint x: 1046, endPoint y: 359, distance: 102.4
click at [1046, 359] on div "Похудение и поддержание формы" at bounding box center [729, 358] width 905 height 19
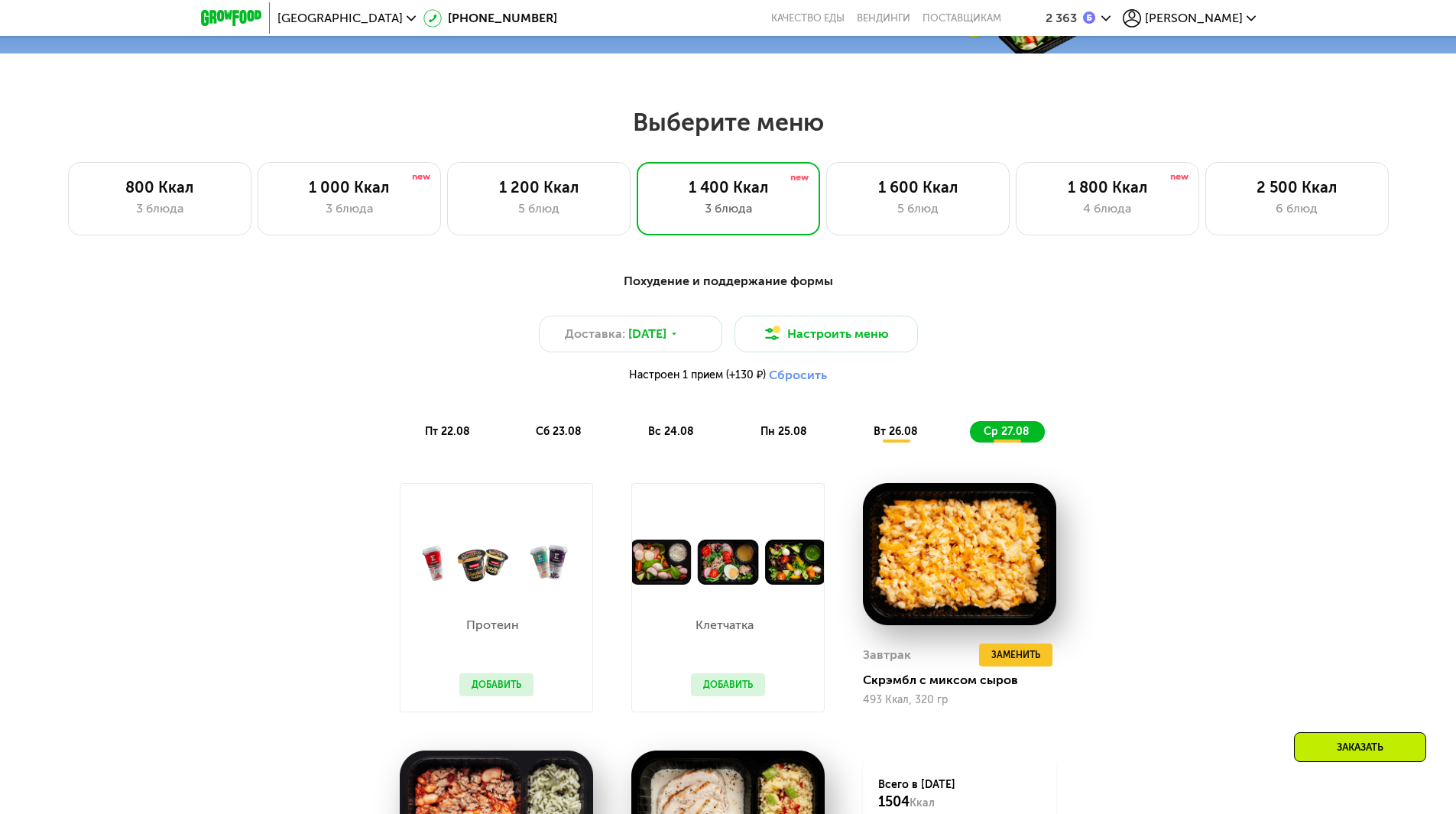
scroll to position [902, 0]
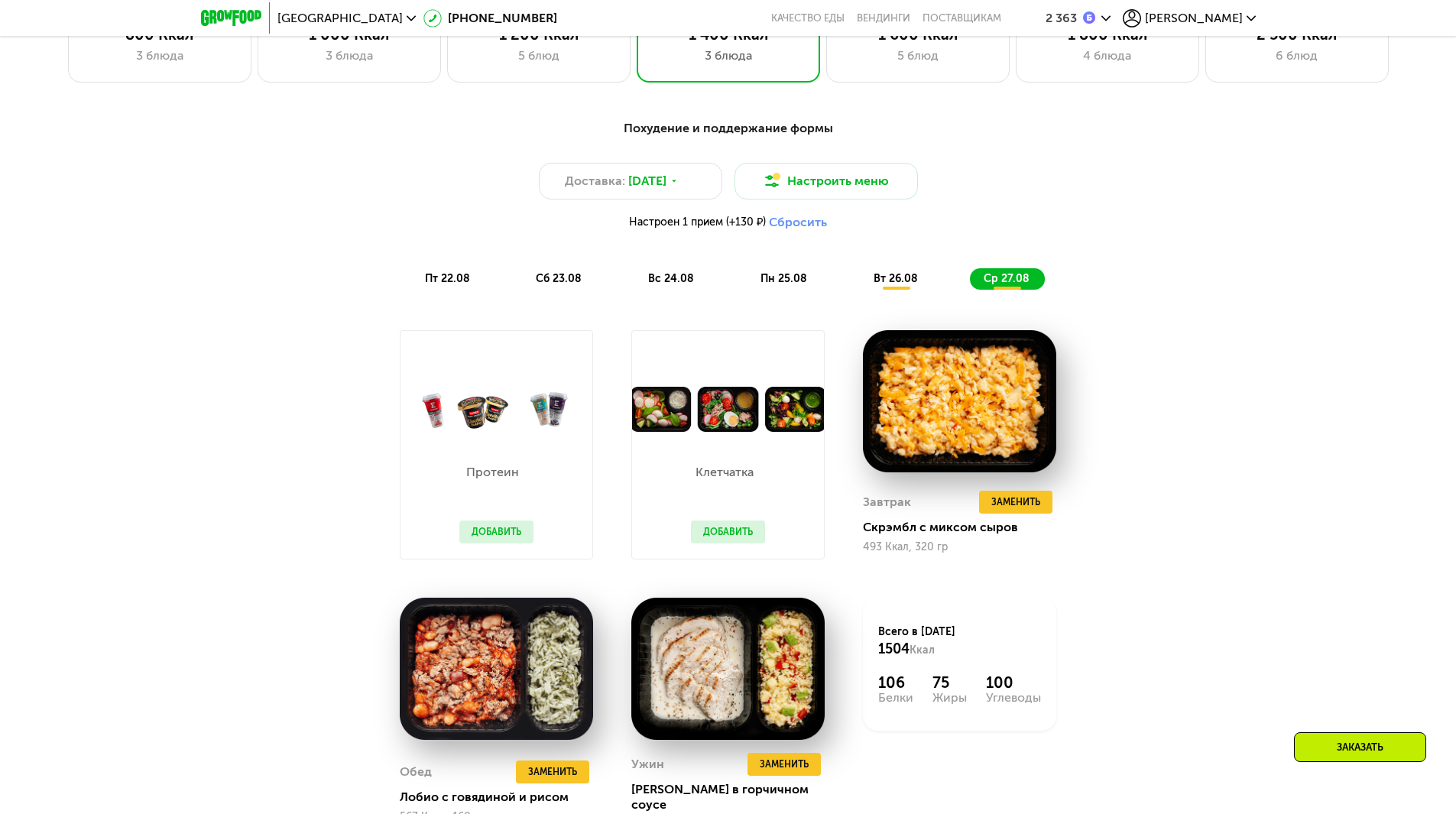
drag, startPoint x: 1265, startPoint y: 372, endPoint x: 1153, endPoint y: 211, distance: 196.1
click at [1153, 211] on div "Доставка: [DATE] Настроить меню Настроен 1 прием (+130 ₽) Сбросить" at bounding box center [729, 200] width 905 height 75
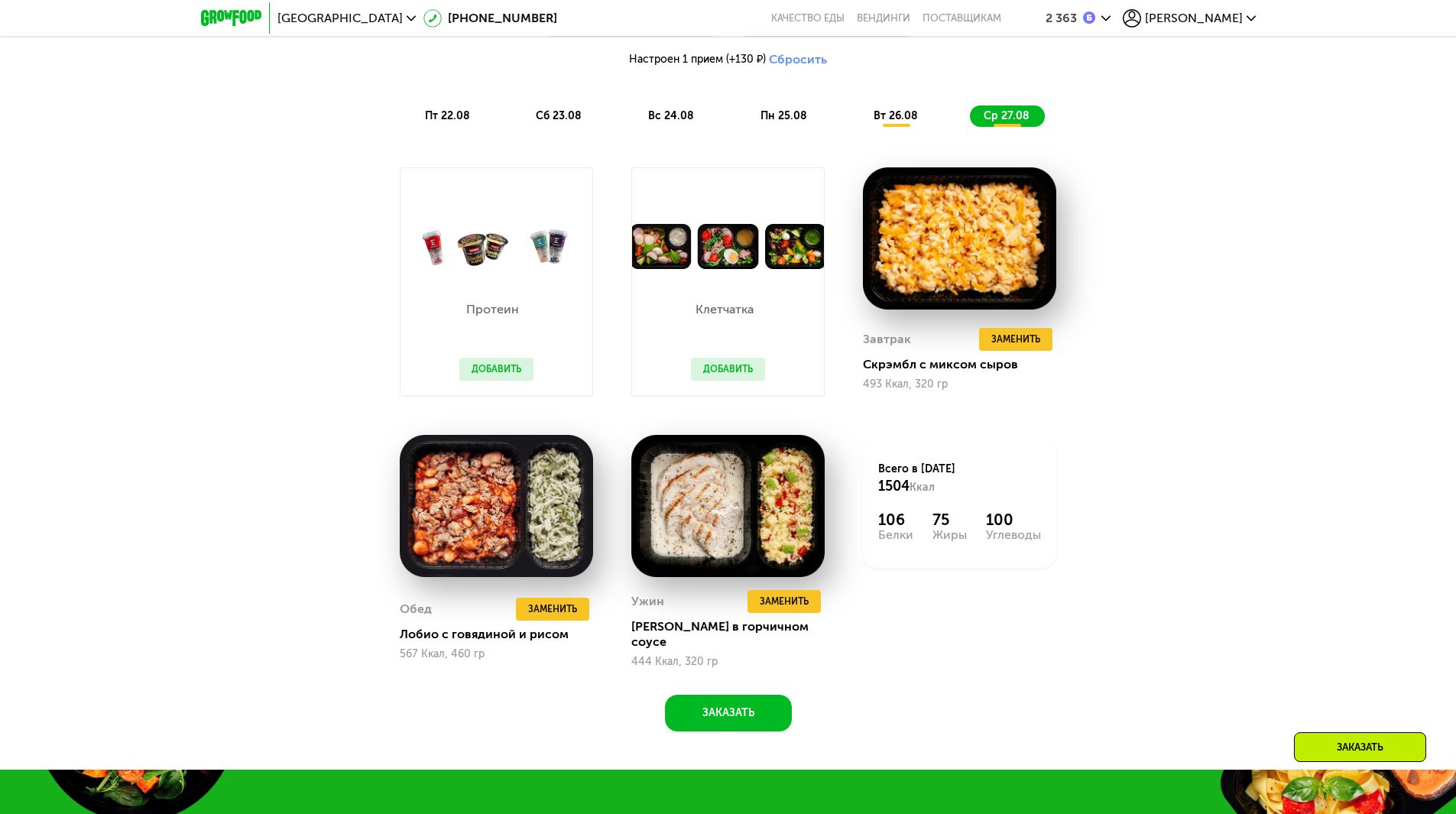
scroll to position [1284, 0]
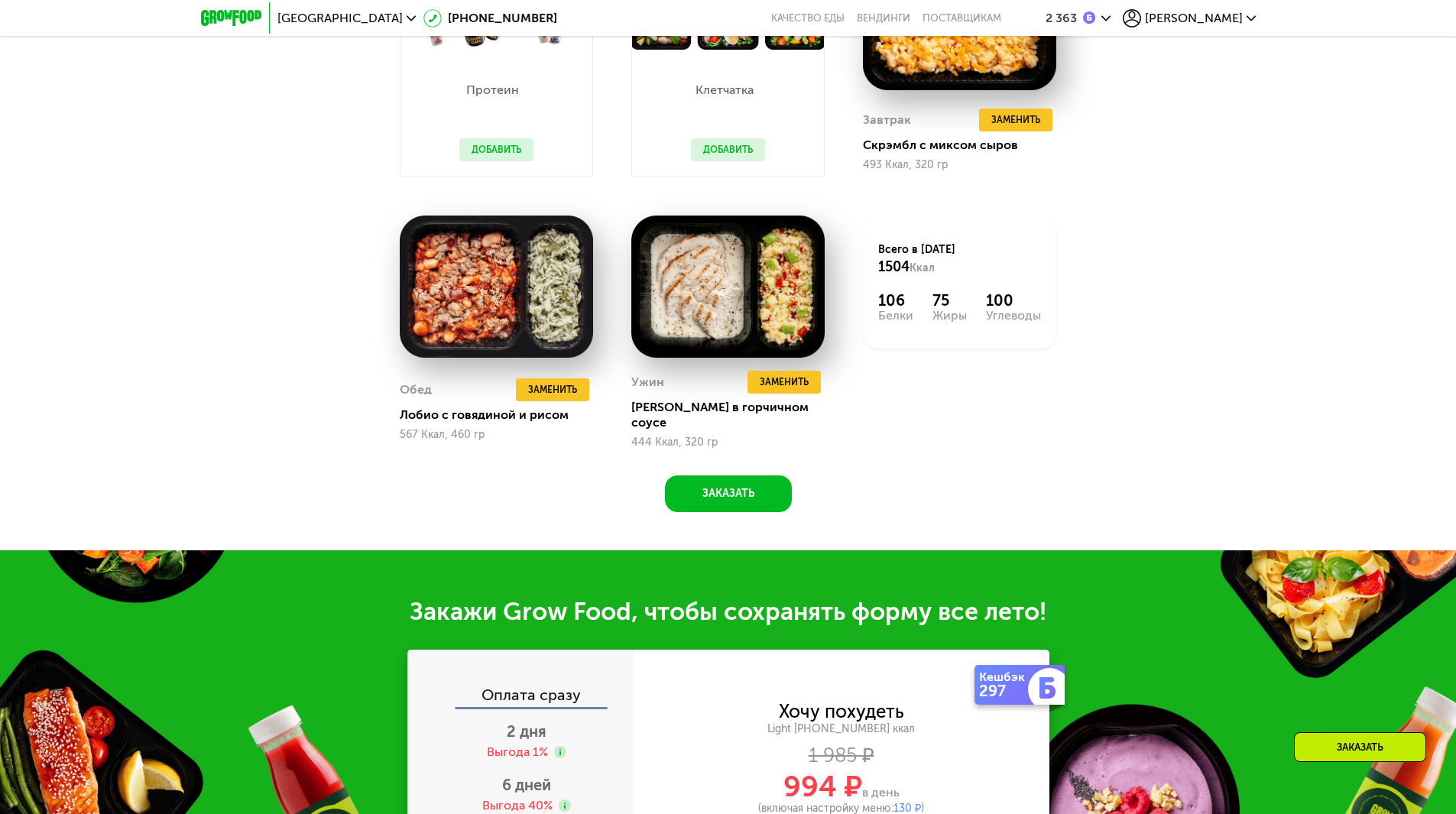
drag, startPoint x: 1216, startPoint y: 241, endPoint x: 1214, endPoint y: 181, distance: 60.0
click at [1218, 177] on div "Похудение и поддержание формы Доставка: [DATE] Настроить меню Настроен 1 прием …" at bounding box center [728, 133] width 1456 height 835
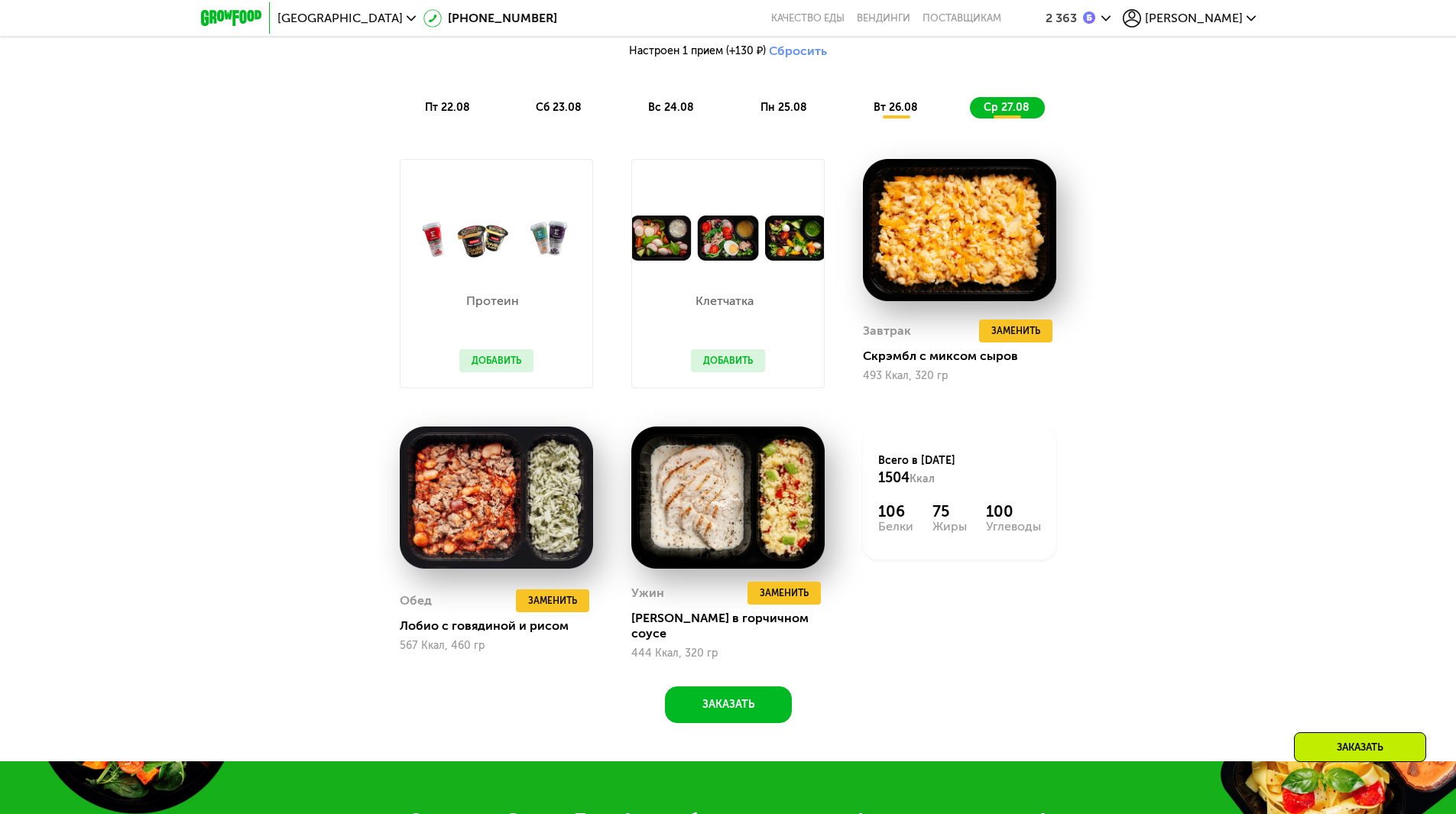
scroll to position [1054, 0]
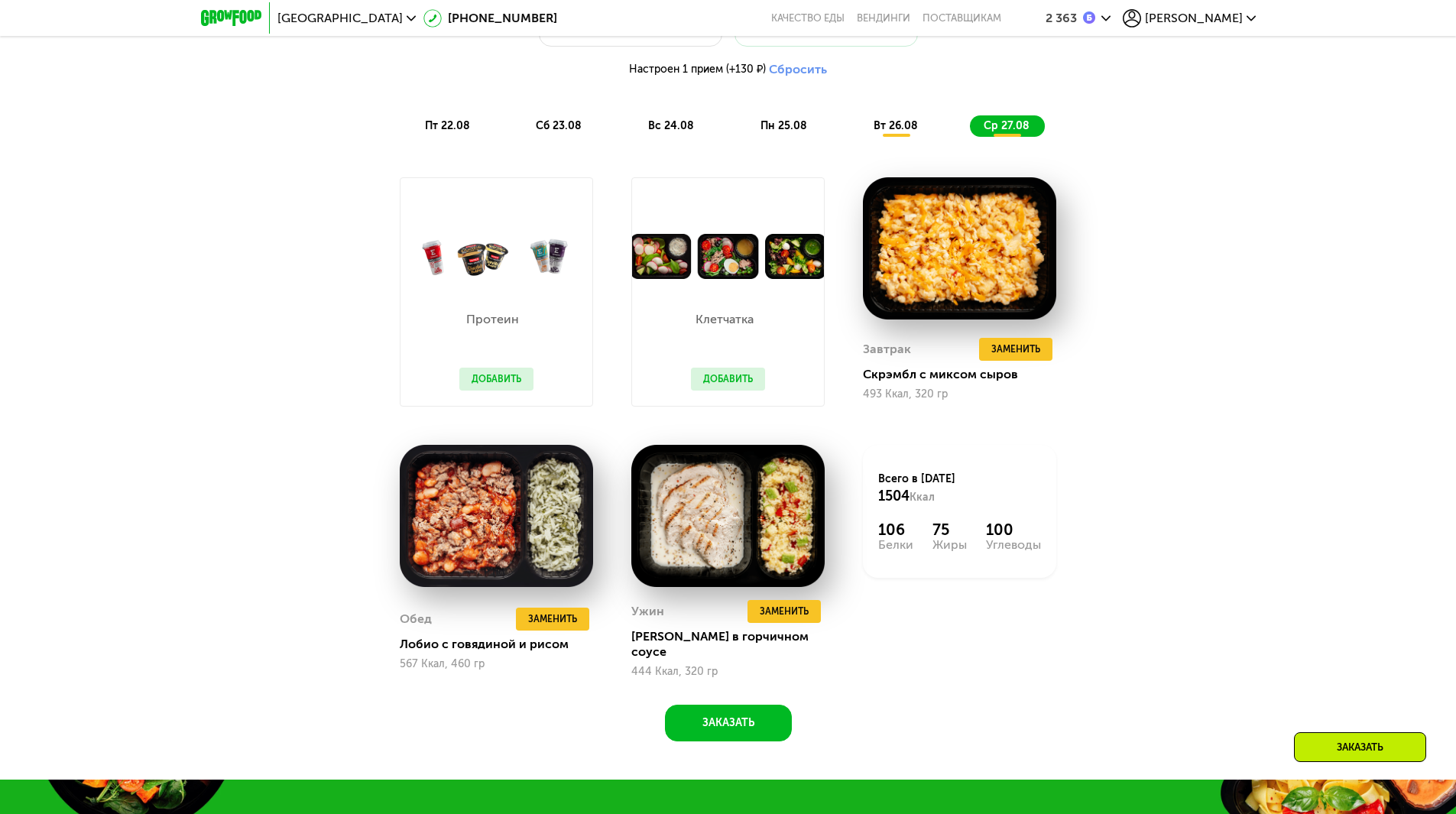
drag, startPoint x: 1202, startPoint y: 312, endPoint x: 1181, endPoint y: 220, distance: 94.4
click at [1181, 220] on div "Похудение и поддержание формы Доставка: [DATE] Настроить меню Настроен 1 прием …" at bounding box center [728, 350] width 941 height 784
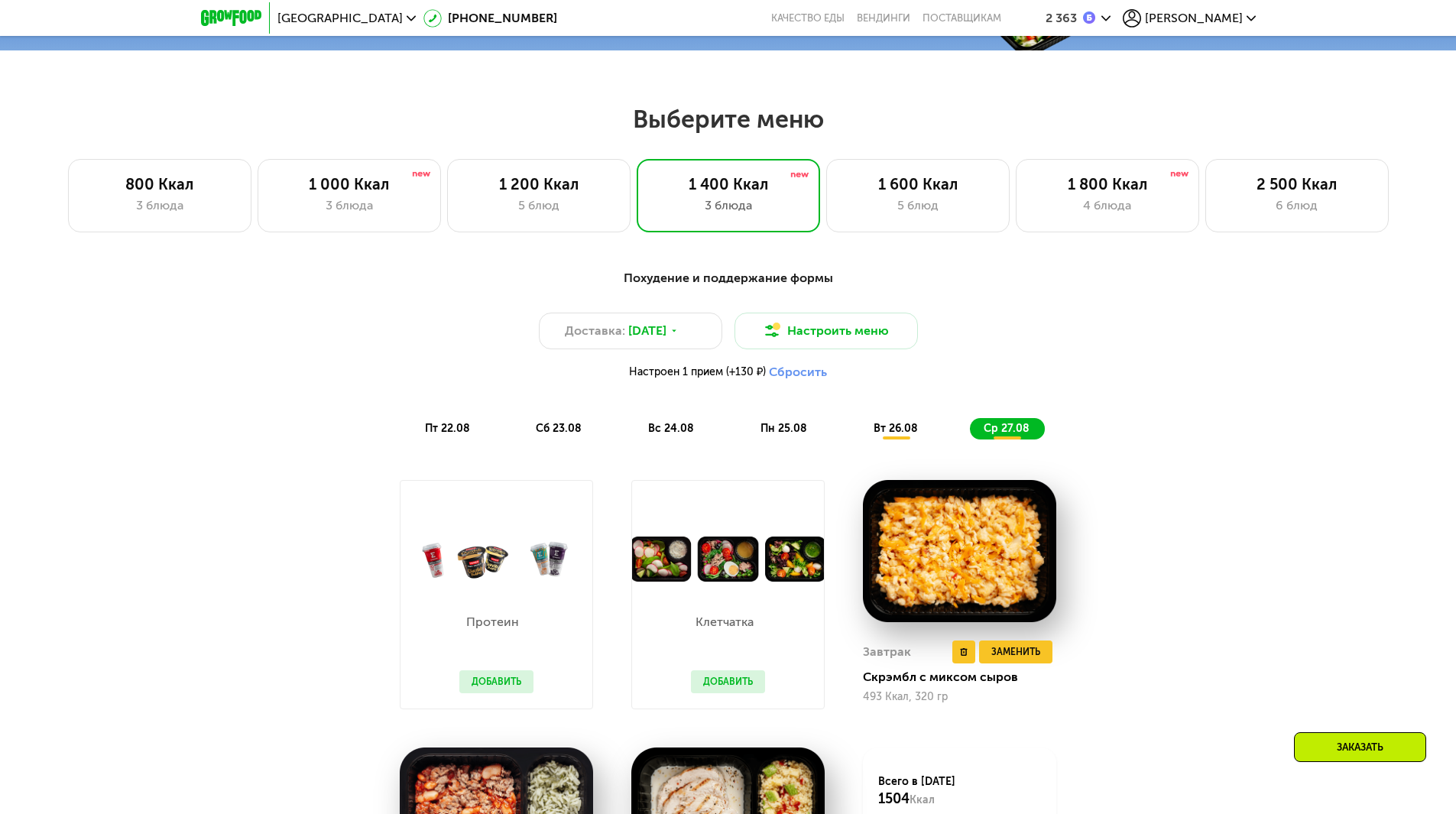
scroll to position [749, 0]
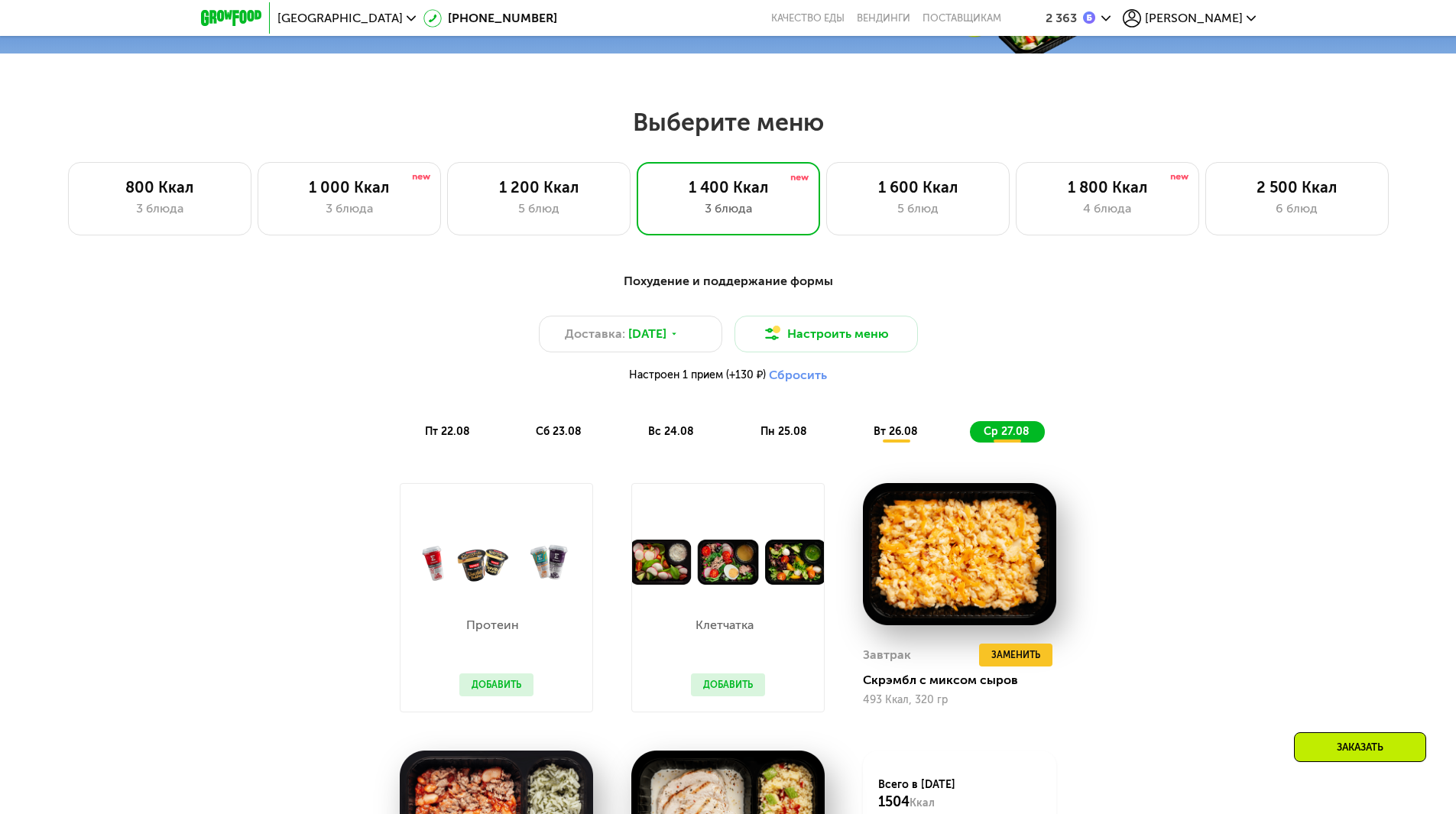
drag, startPoint x: 1217, startPoint y: 430, endPoint x: 935, endPoint y: 374, distance: 287.5
click at [1116, 324] on div "Доставка: [DATE] Настроить меню Настроен 1 прием (+130 ₽) Сбросить" at bounding box center [729, 352] width 905 height 75
click at [667, 330] on span "[DATE]" at bounding box center [647, 334] width 38 height 19
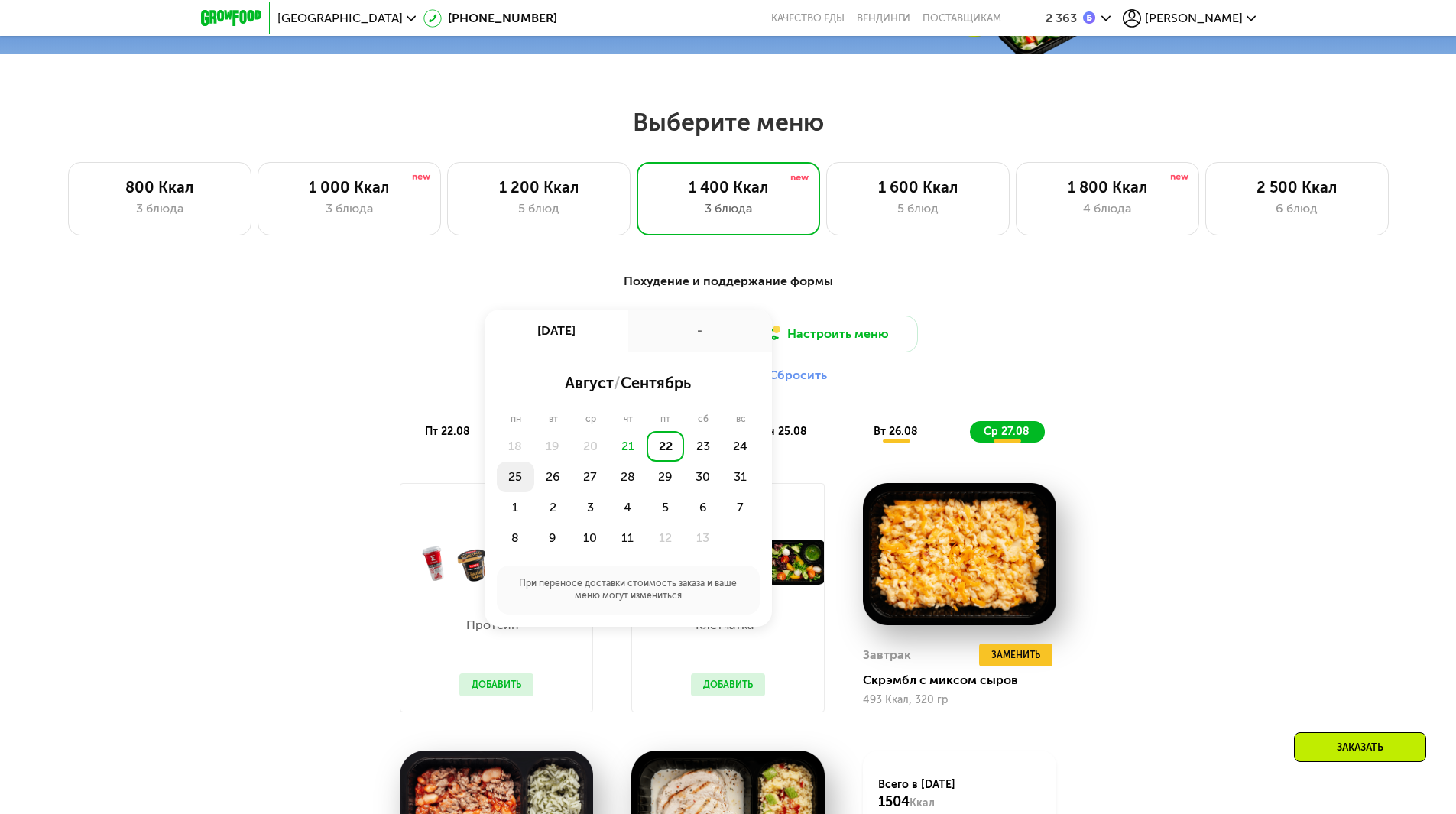
click at [534, 485] on div "25" at bounding box center [553, 477] width 37 height 31
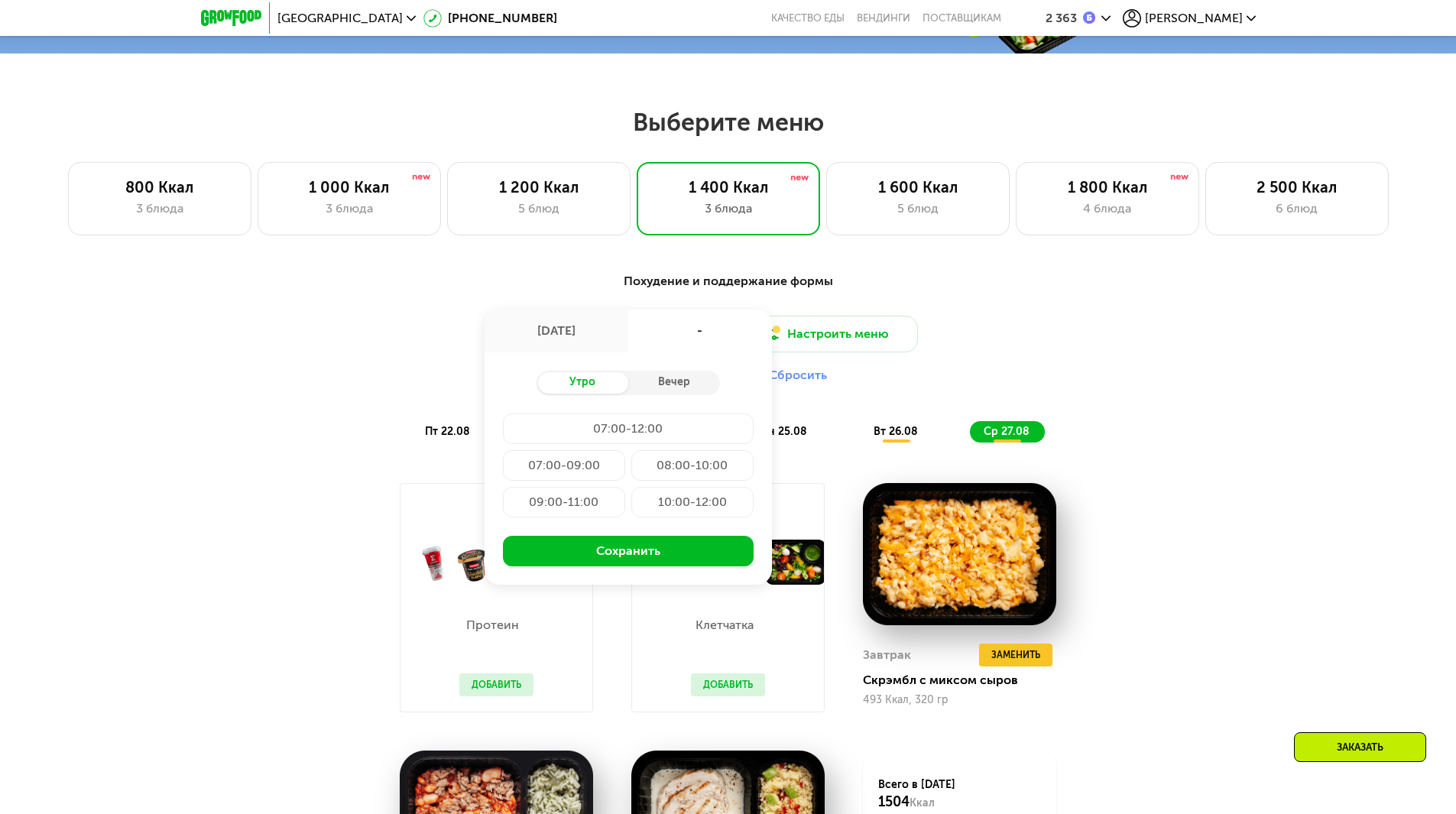
click at [625, 450] on div "07:00-12:00" at bounding box center [564, 464] width 122 height 31
click at [598, 429] on div "07:00-12:00" at bounding box center [628, 428] width 250 height 31
click at [684, 376] on div "Вечер" at bounding box center [674, 382] width 92 height 21
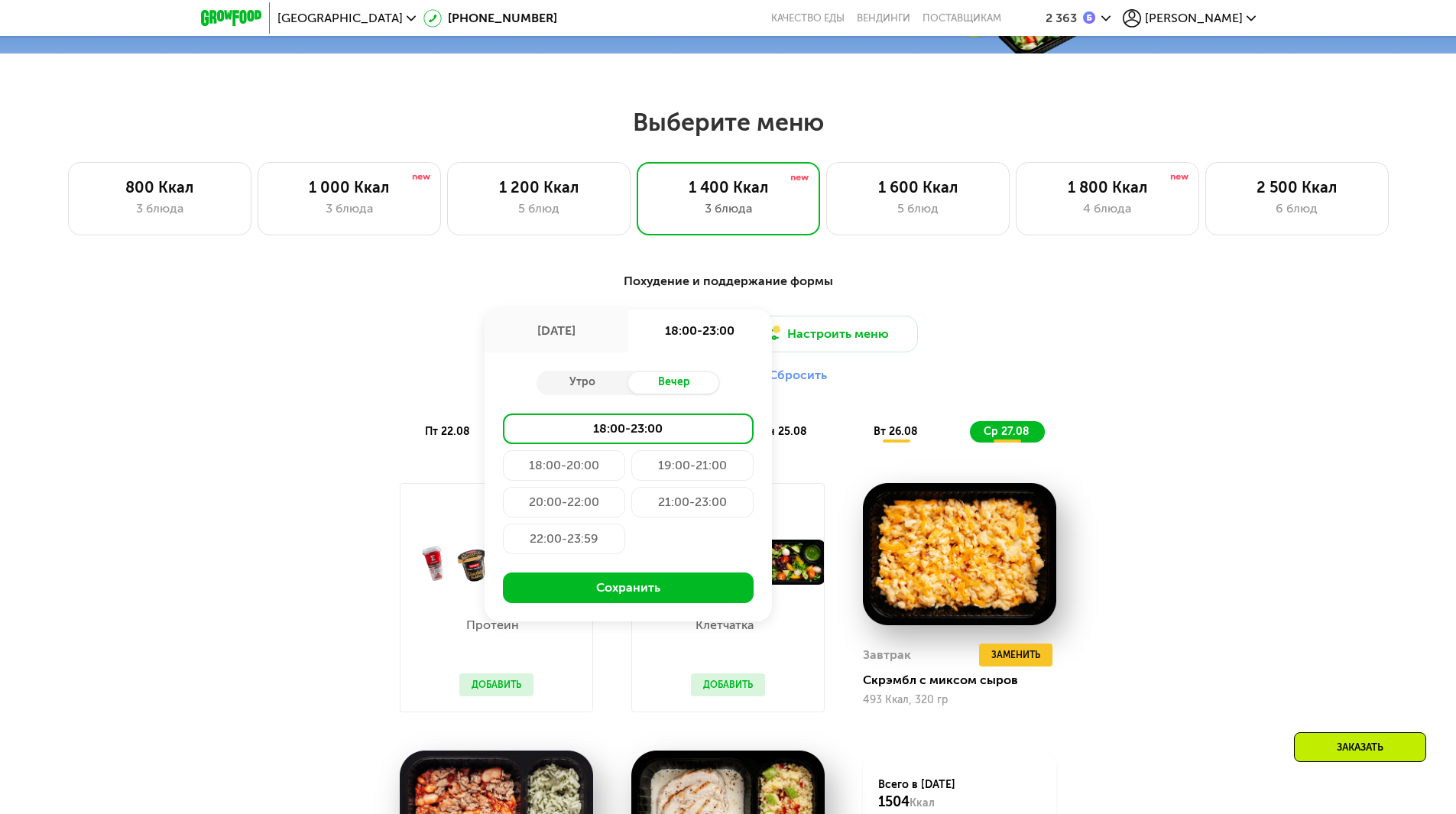
click at [601, 395] on div "Утро Вечер" at bounding box center [629, 383] width 184 height 24
click at [602, 393] on div "Утро" at bounding box center [582, 382] width 92 height 21
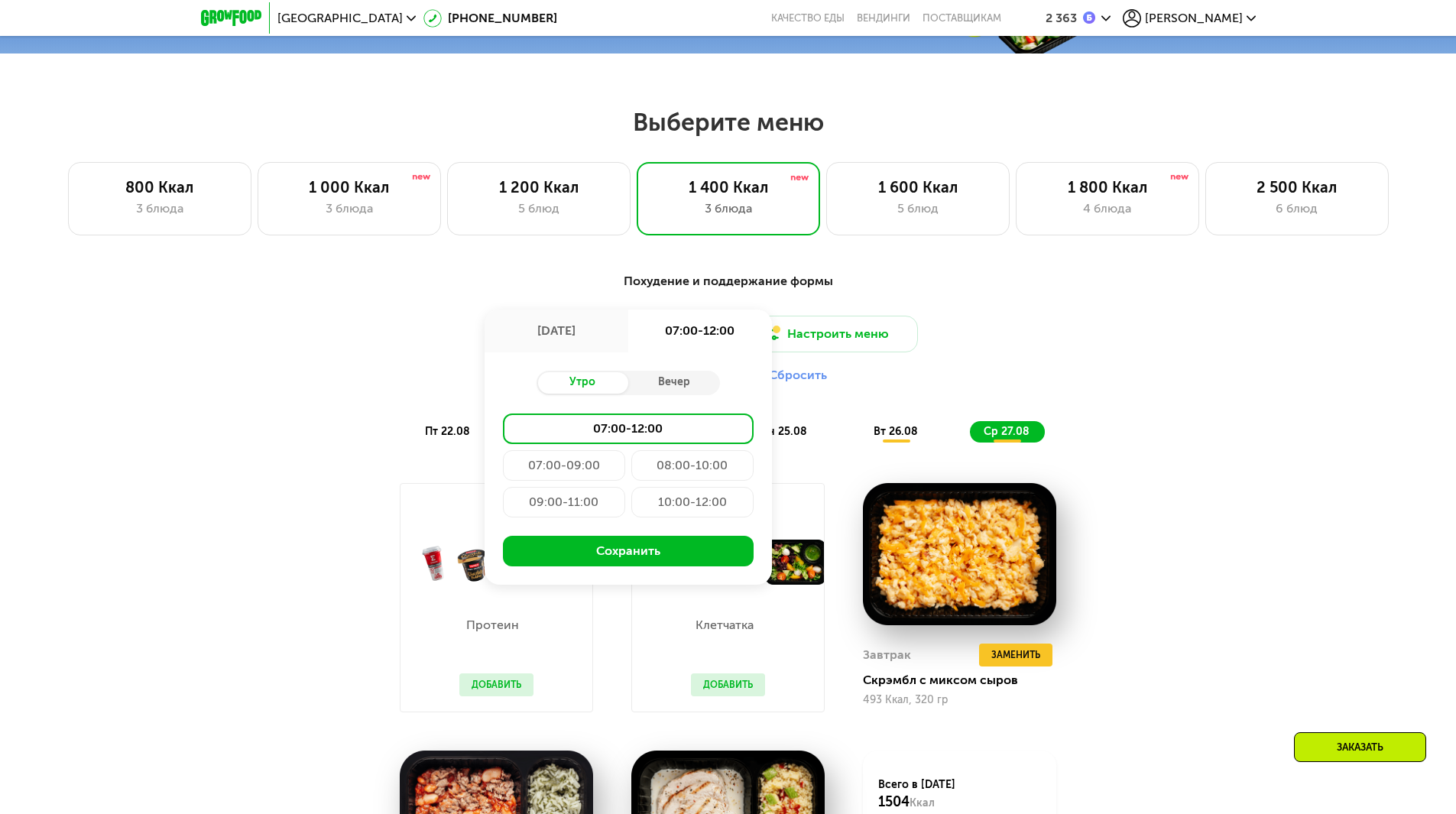
click at [570, 431] on div "07:00-12:00" at bounding box center [628, 428] width 250 height 31
click at [574, 339] on div "[DATE]" at bounding box center [556, 331] width 144 height 43
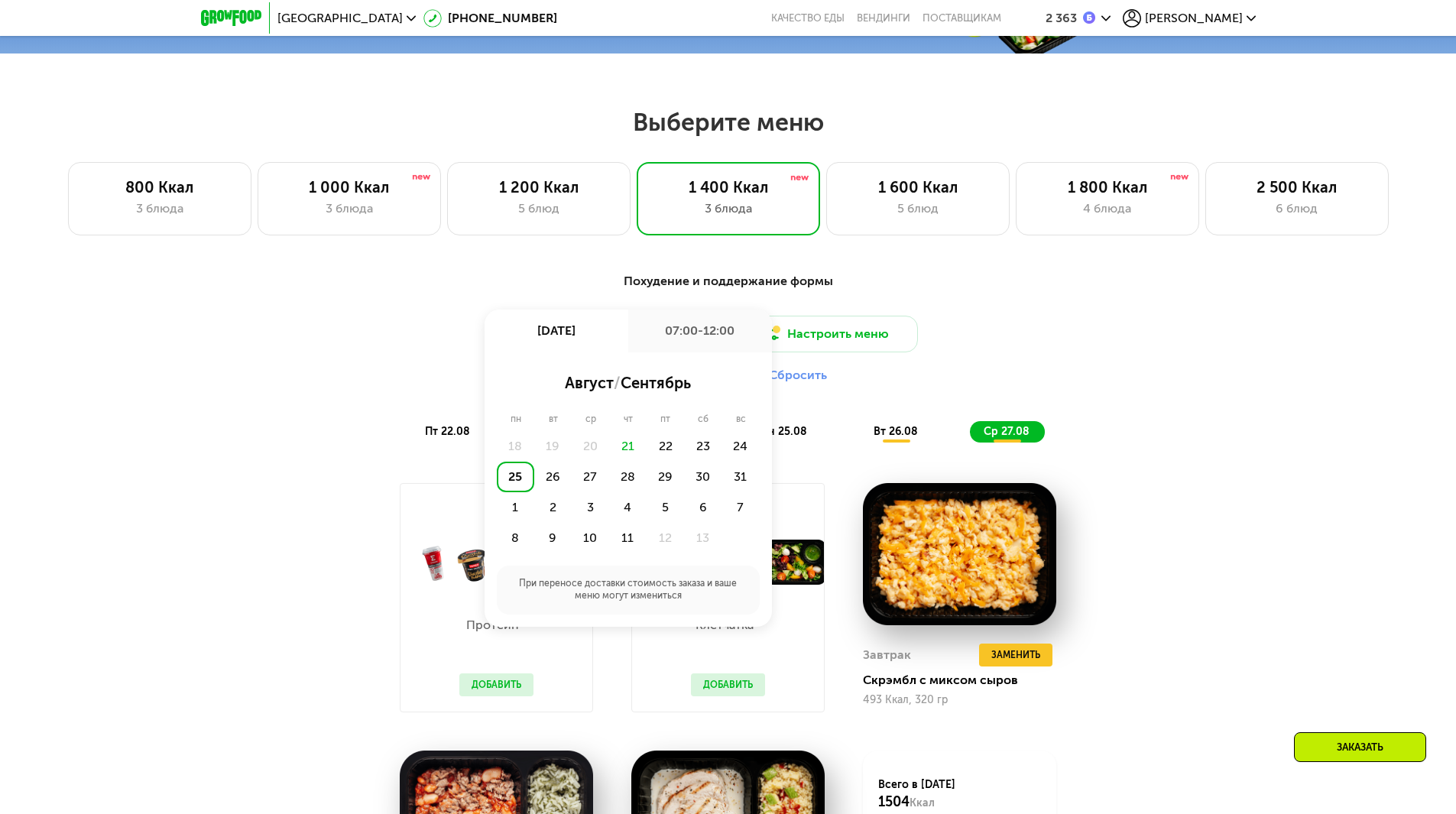
click at [516, 487] on div "25" at bounding box center [516, 477] width 37 height 31
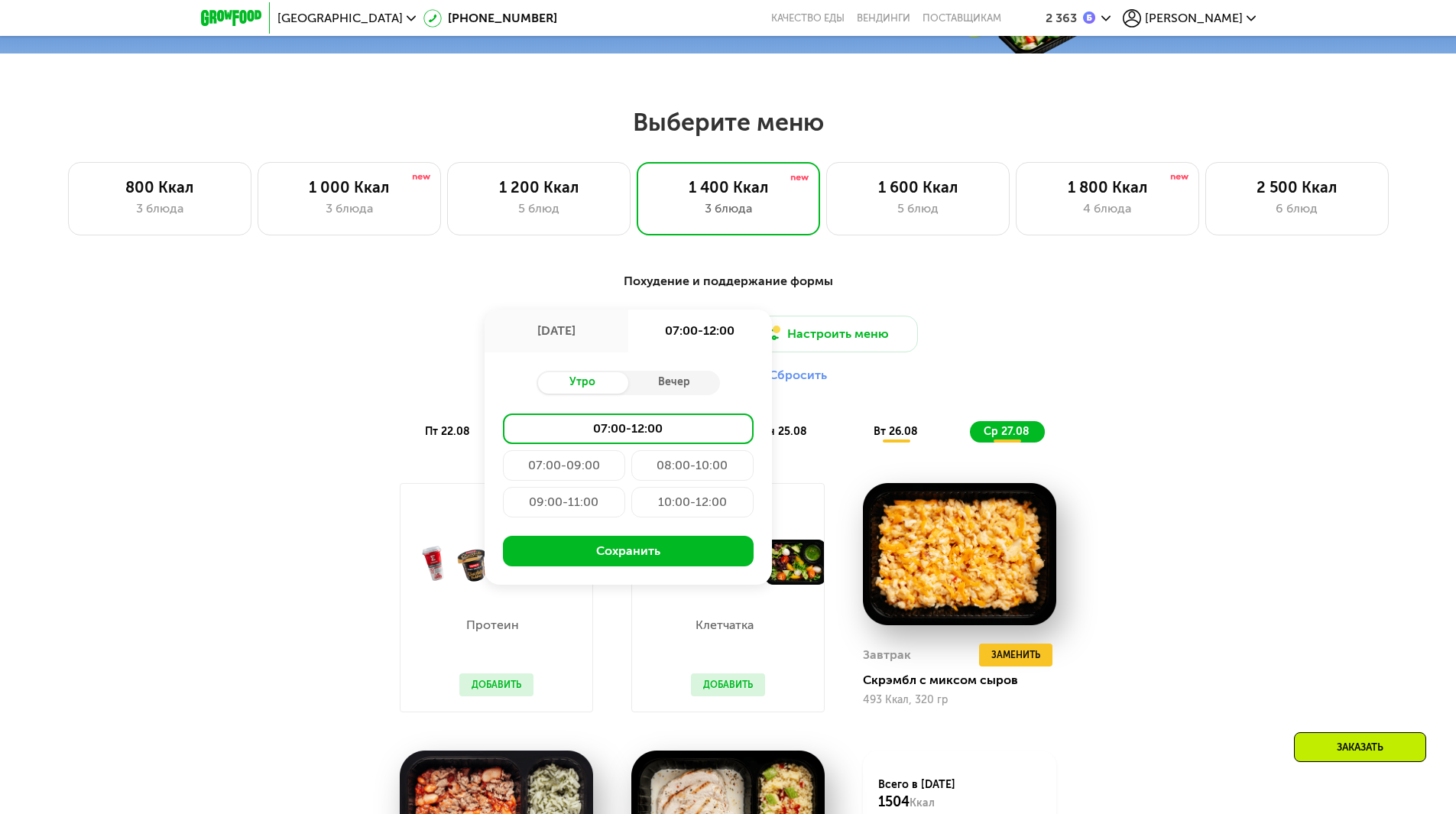
click at [589, 433] on div "07:00-12:00" at bounding box center [628, 428] width 250 height 31
click at [668, 430] on div "07:00-12:00" at bounding box center [628, 428] width 250 height 31
click at [603, 415] on div "Утро Вечер 07:00-12:00 07:00-09:00 08:00-10:00 09:00-11:00 10:00-12:00 Сохранить" at bounding box center [629, 468] width 287 height 233
click at [670, 390] on div "Вечер" at bounding box center [674, 382] width 92 height 21
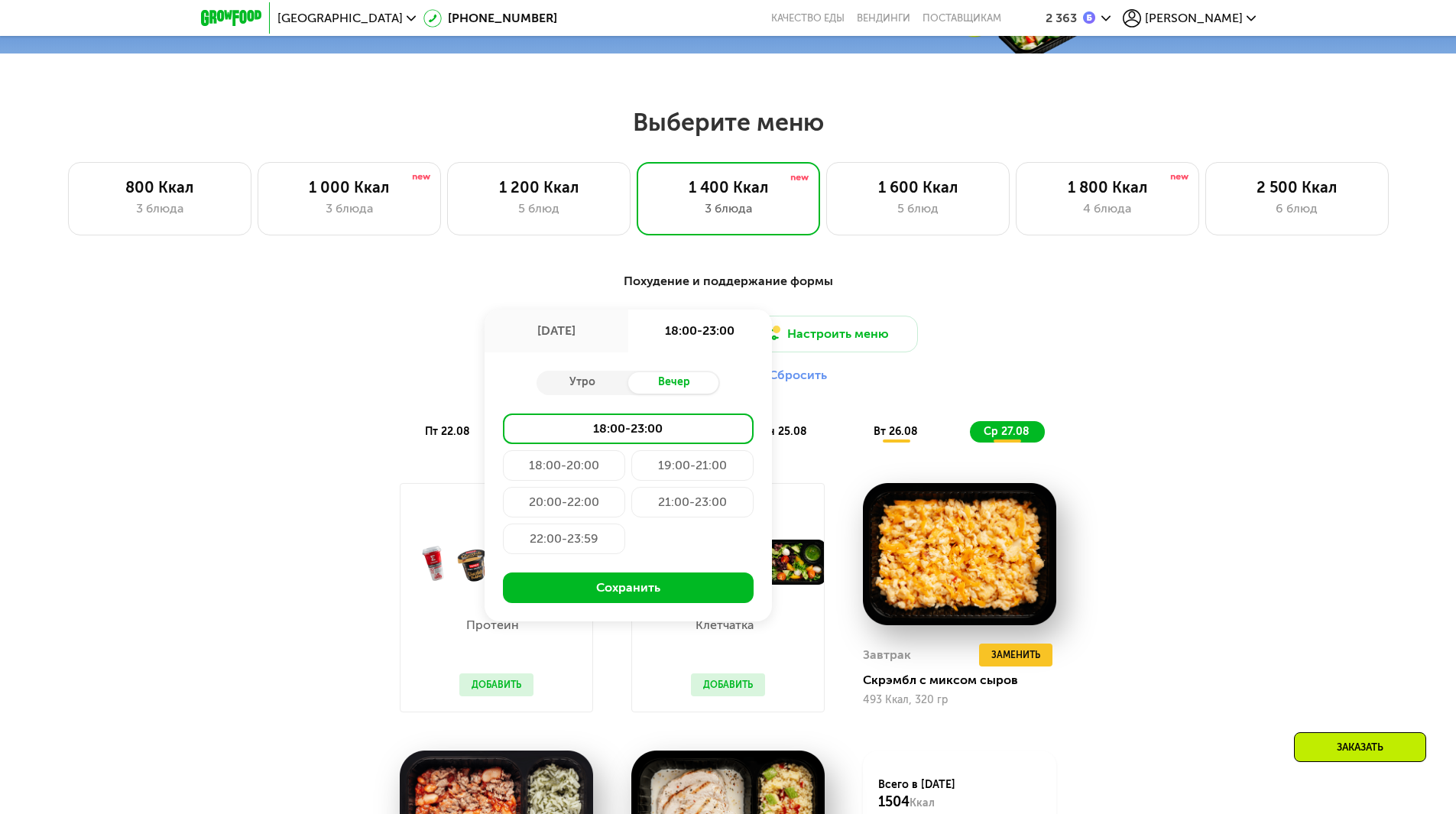
click at [542, 540] on div "22:00-23:59" at bounding box center [564, 539] width 122 height 31
click at [1162, 342] on div "Доставка: [DATE] авг, пн 22:00-23:59 Утро Вечер 18:00-23:00 18:00-20:00 19:00-2…" at bounding box center [729, 352] width 905 height 75
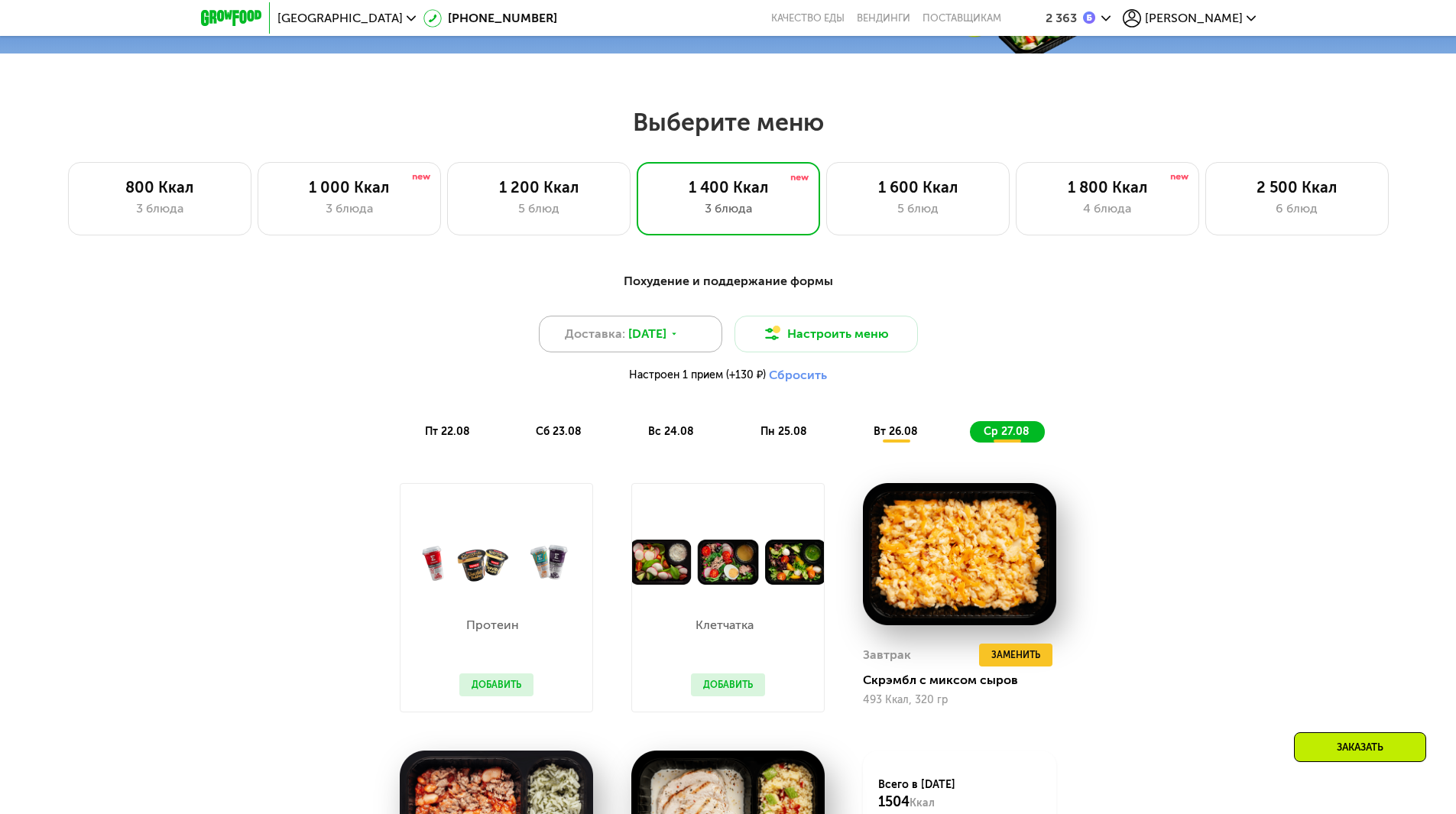
click at [664, 335] on span "[DATE]" at bounding box center [647, 334] width 38 height 19
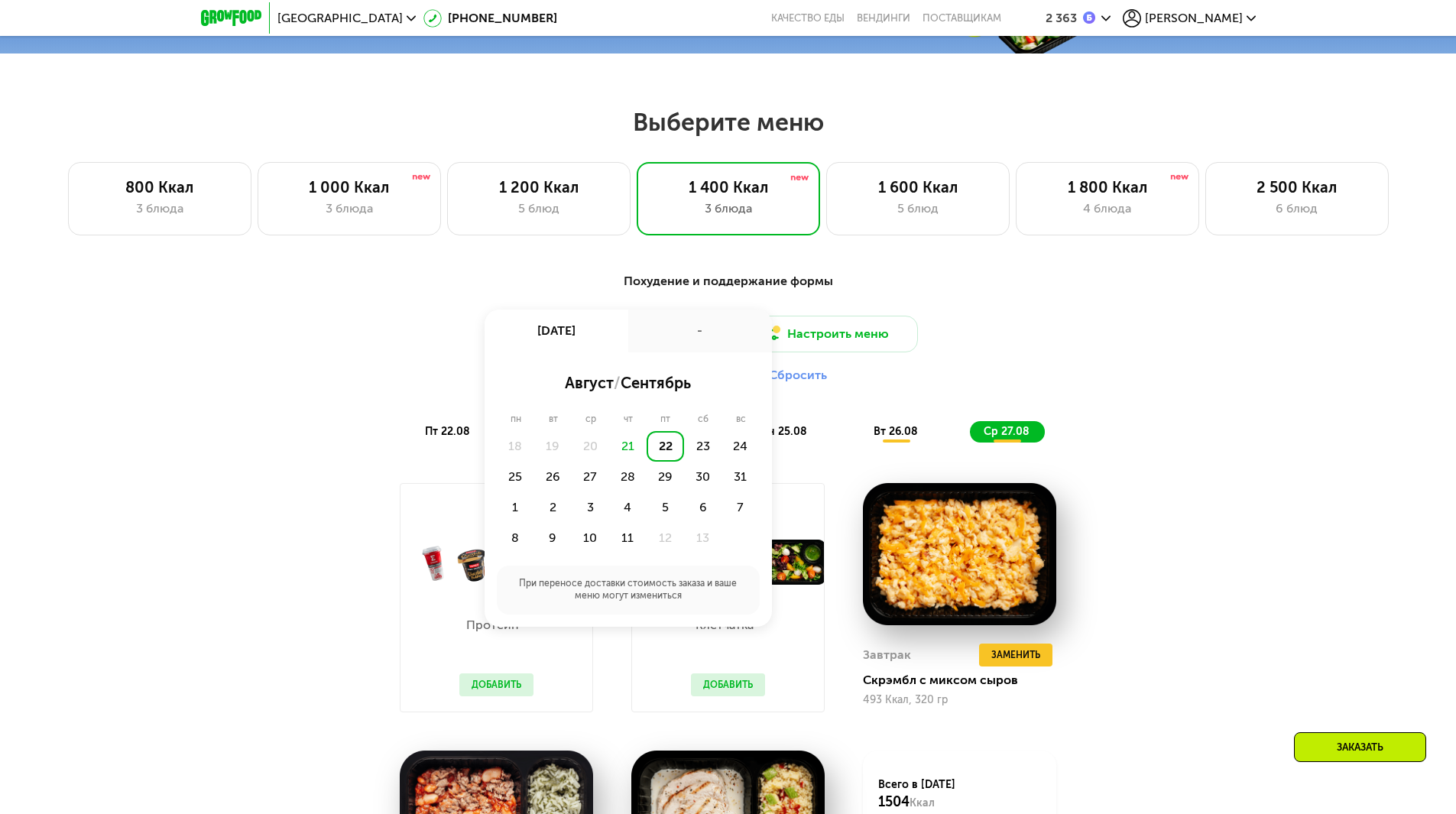
click at [710, 337] on div "-" at bounding box center [700, 331] width 144 height 43
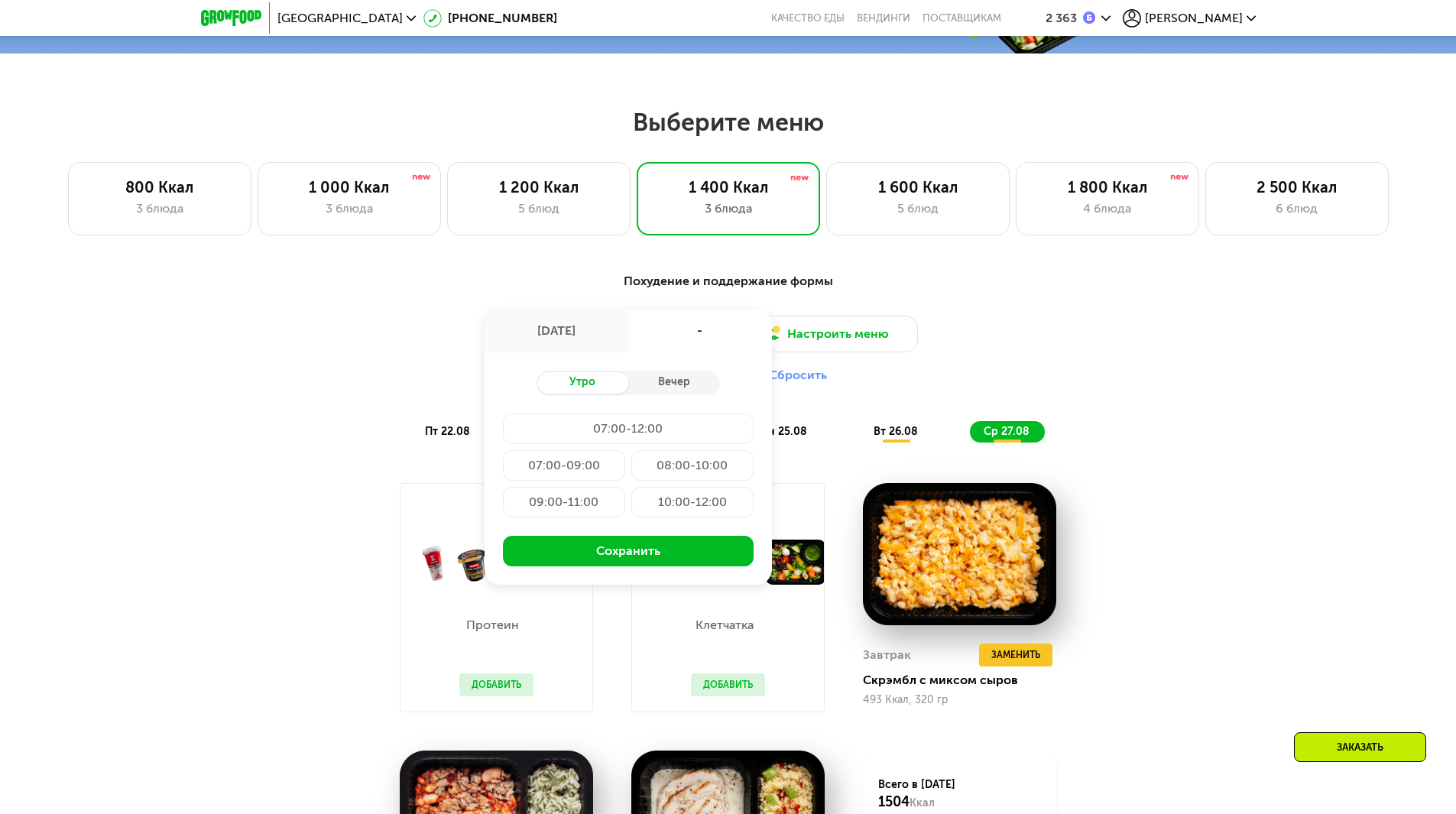
click at [679, 369] on div "Утро Вечер 07:00-12:00 07:00-09:00 08:00-10:00 09:00-11:00 10:00-12:00 Сохранить" at bounding box center [629, 468] width 287 height 233
click at [674, 392] on div "Вечер" at bounding box center [674, 382] width 92 height 21
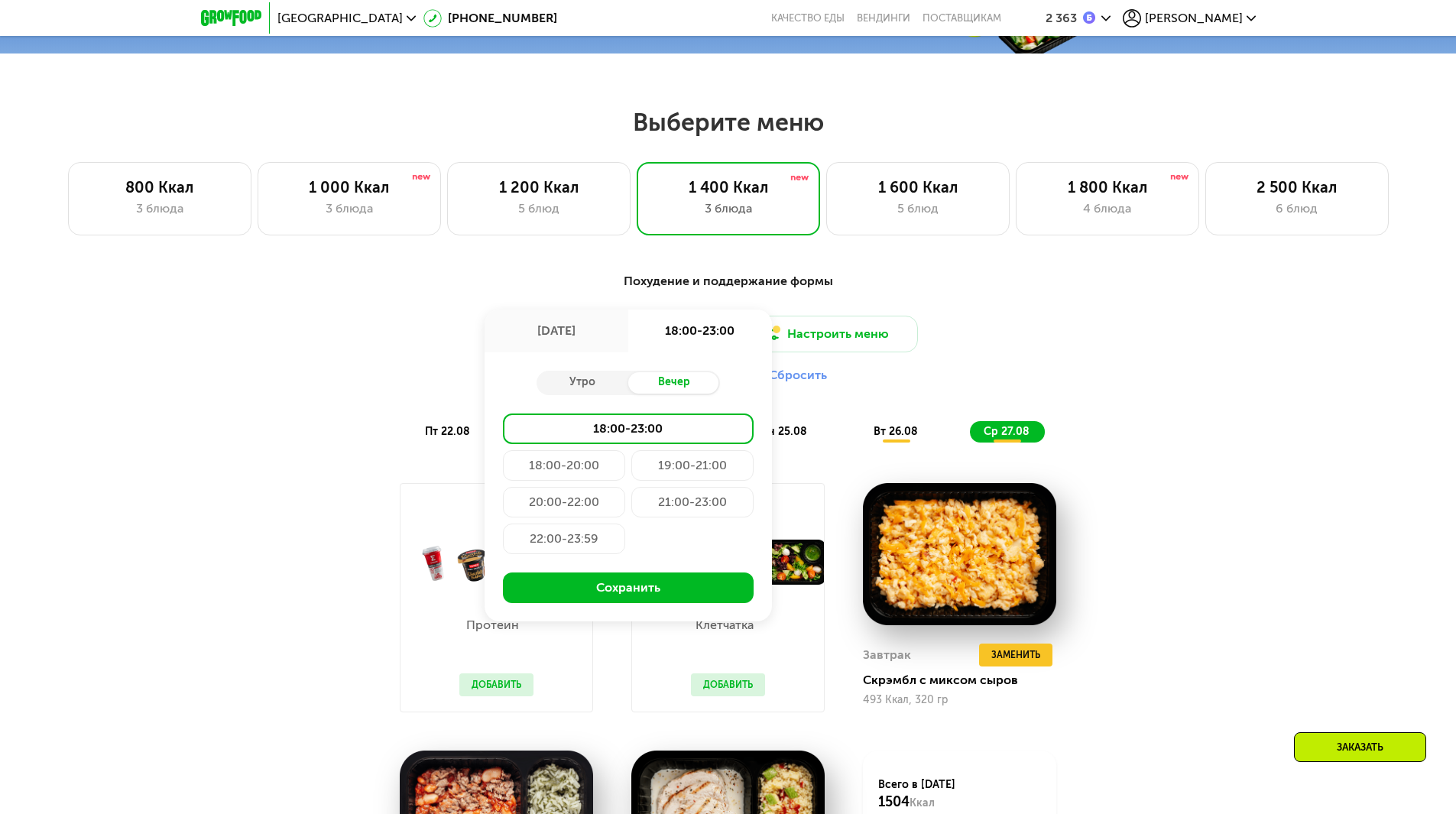
click at [584, 537] on div "22:00-23:59" at bounding box center [564, 539] width 122 height 31
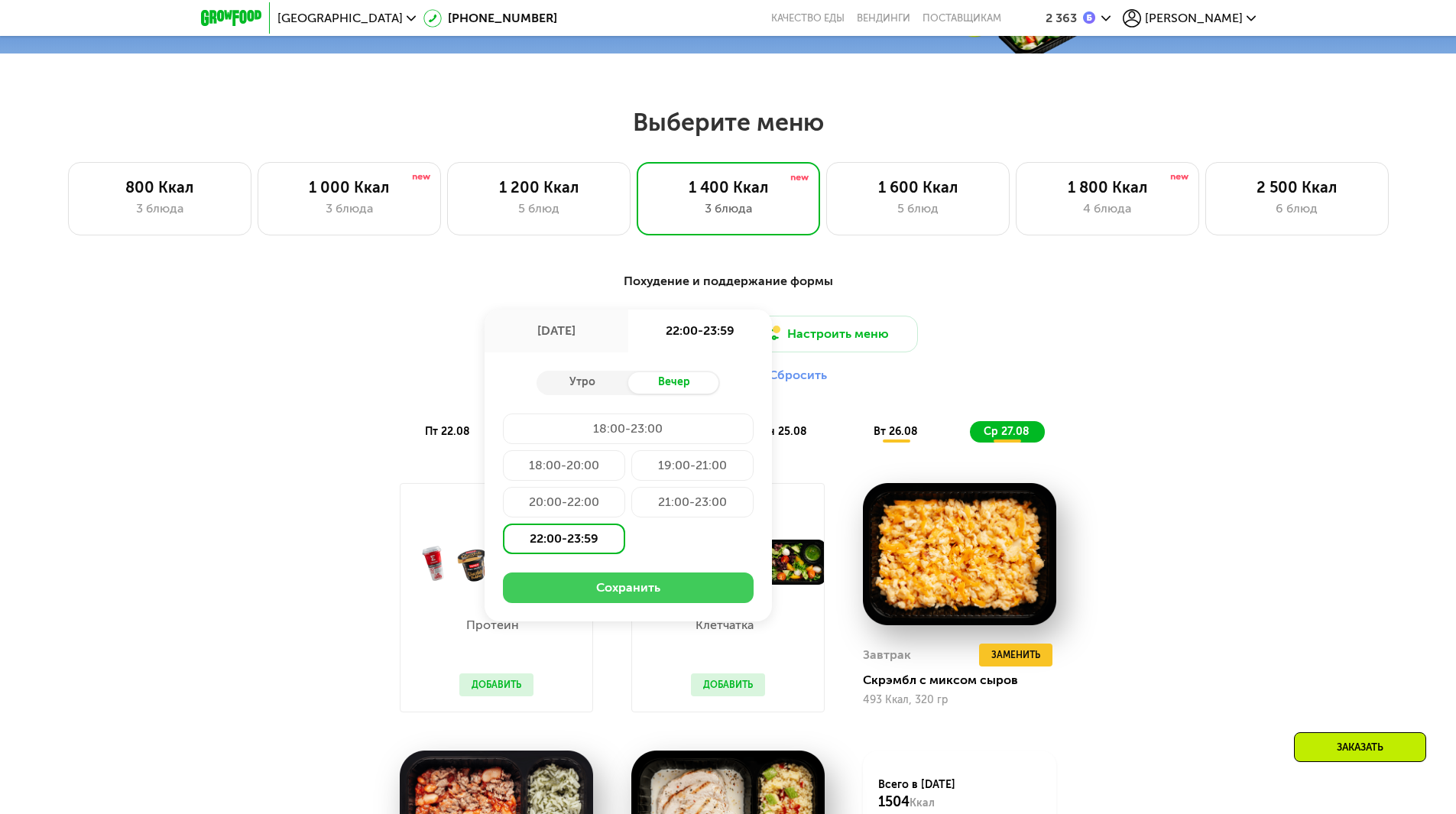
click at [658, 591] on button "Сохранить" at bounding box center [628, 587] width 250 height 31
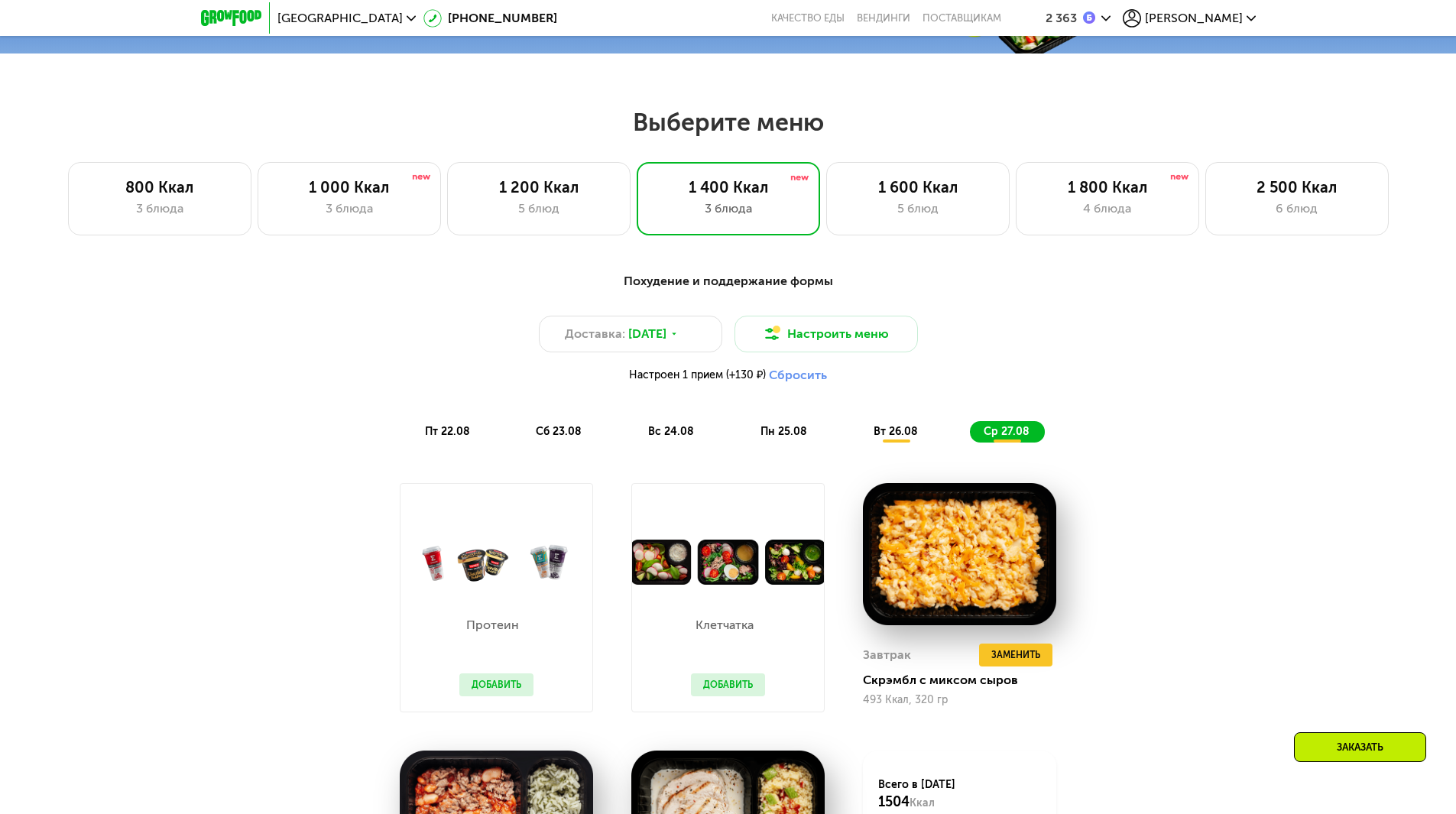
click at [1202, 419] on div "Похудение и поддержание формы Доставка: [DATE] Настроить меню Настроен 1 прием …" at bounding box center [728, 668] width 1456 height 835
drag, startPoint x: 1202, startPoint y: 419, endPoint x: 1191, endPoint y: 294, distance: 125.5
click at [1191, 294] on div "Похудение и поддержание формы Доставка: [DATE] Настроить меню Настроен 1 прием …" at bounding box center [728, 655] width 941 height 784
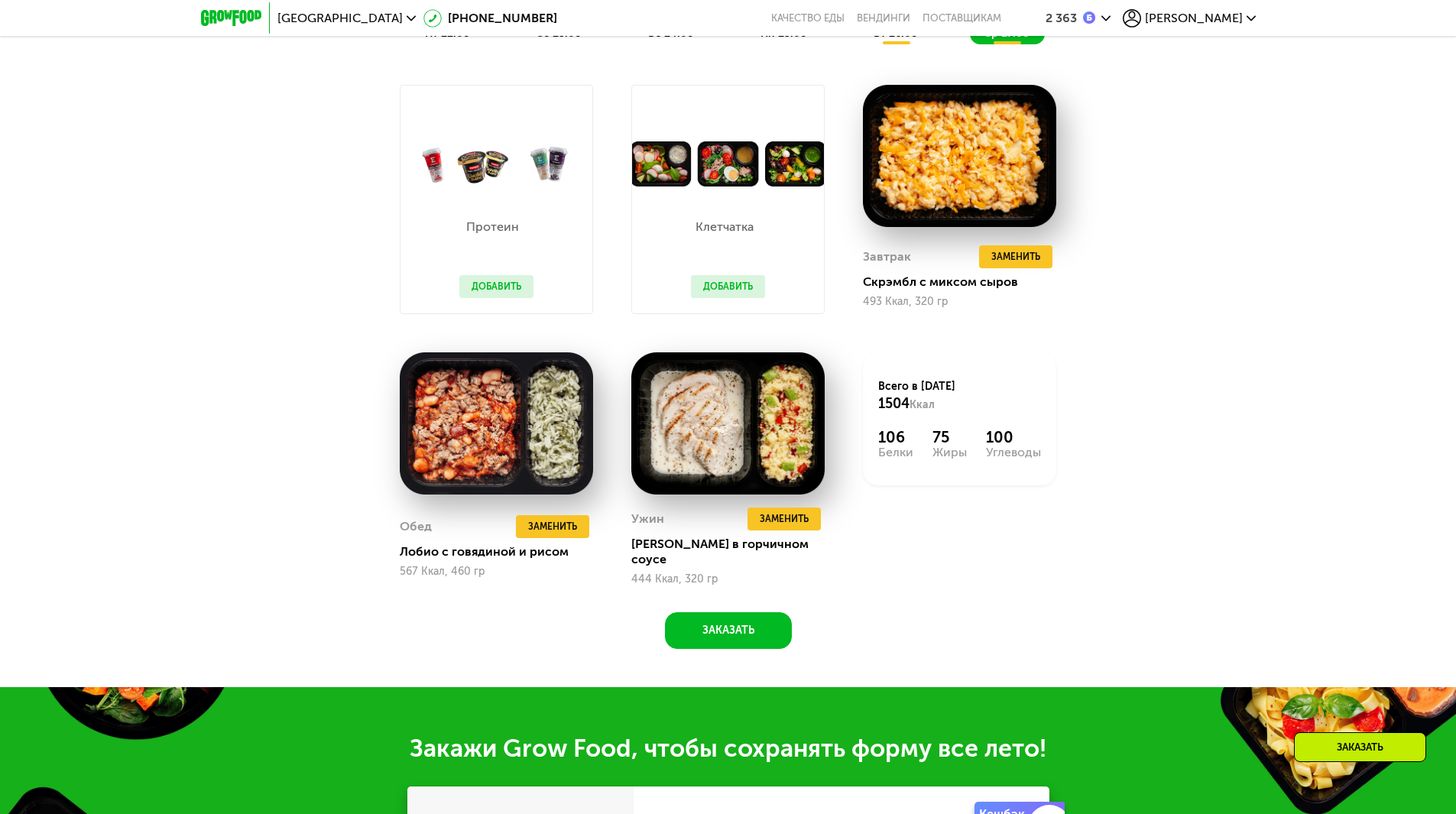
scroll to position [902, 0]
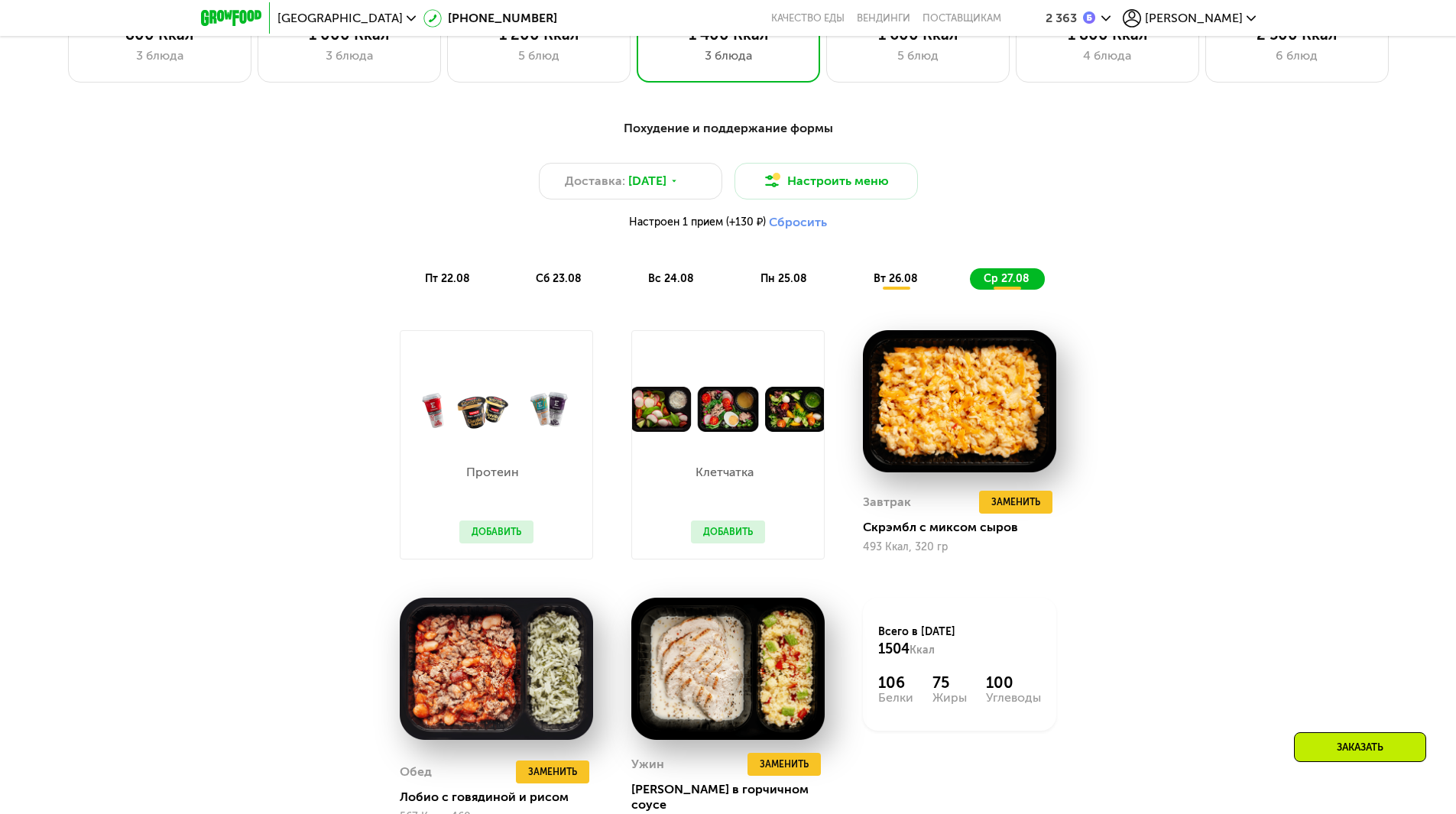
drag, startPoint x: 1280, startPoint y: 390, endPoint x: 1228, endPoint y: 310, distance: 95.4
click at [1228, 310] on div "Похудение и поддержание формы Доставка: [DATE] Настроить меню Настроен 1 прием …" at bounding box center [728, 515] width 1456 height 835
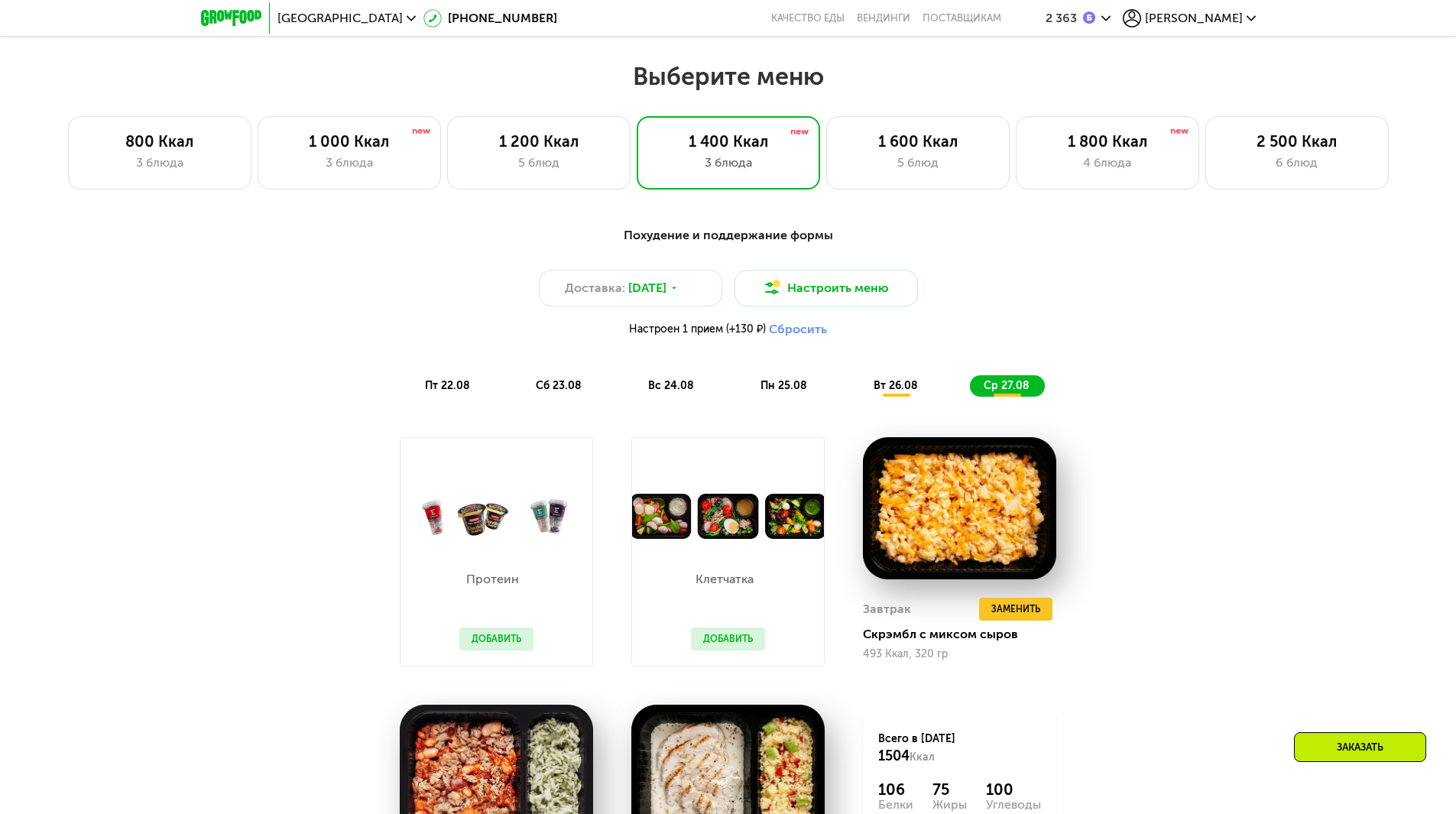
scroll to position [749, 0]
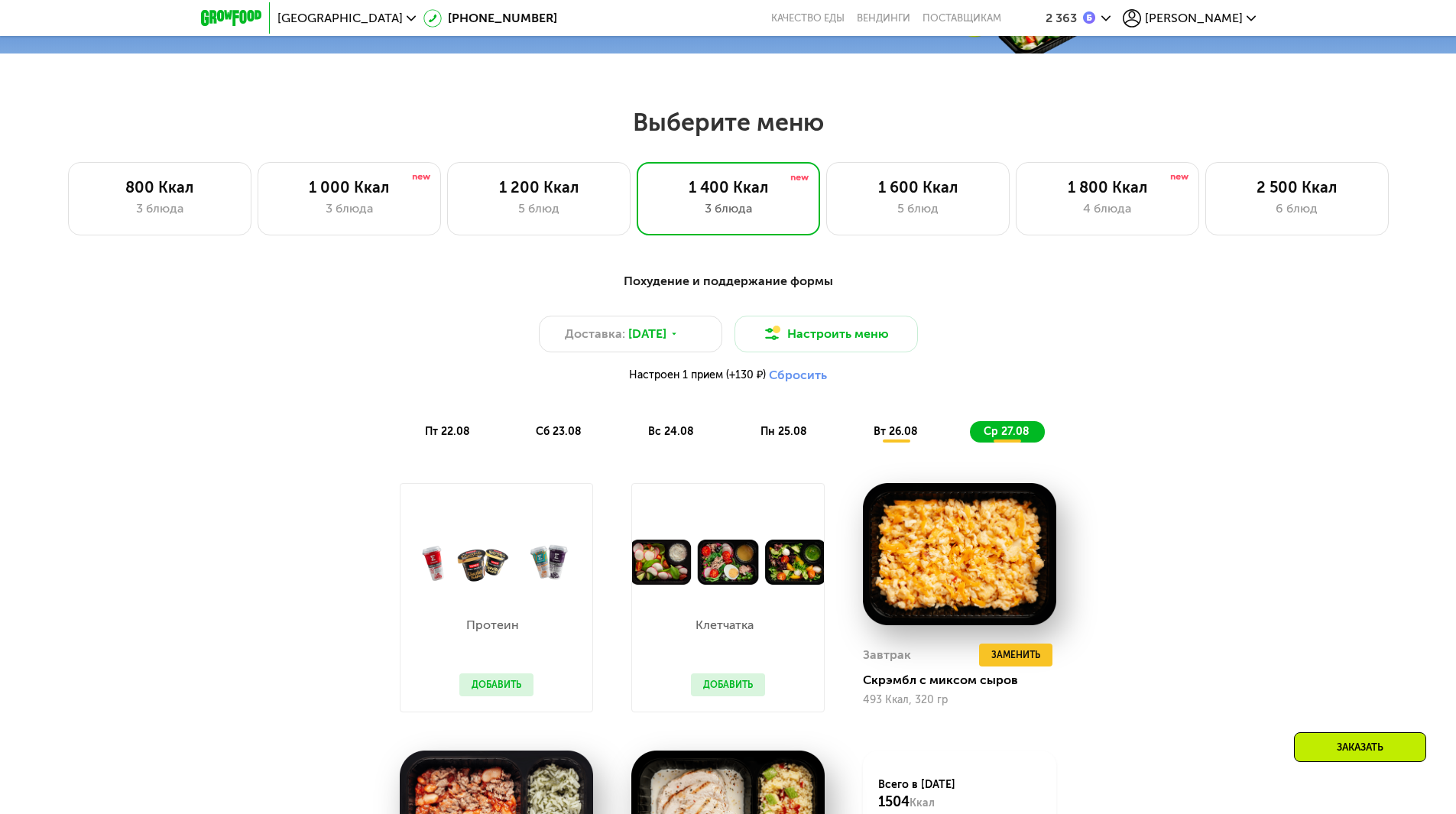
drag, startPoint x: 1198, startPoint y: 353, endPoint x: 1123, endPoint y: 261, distance: 118.7
click at [1168, 287] on div "Похудение и поддержание формы" at bounding box center [729, 281] width 905 height 19
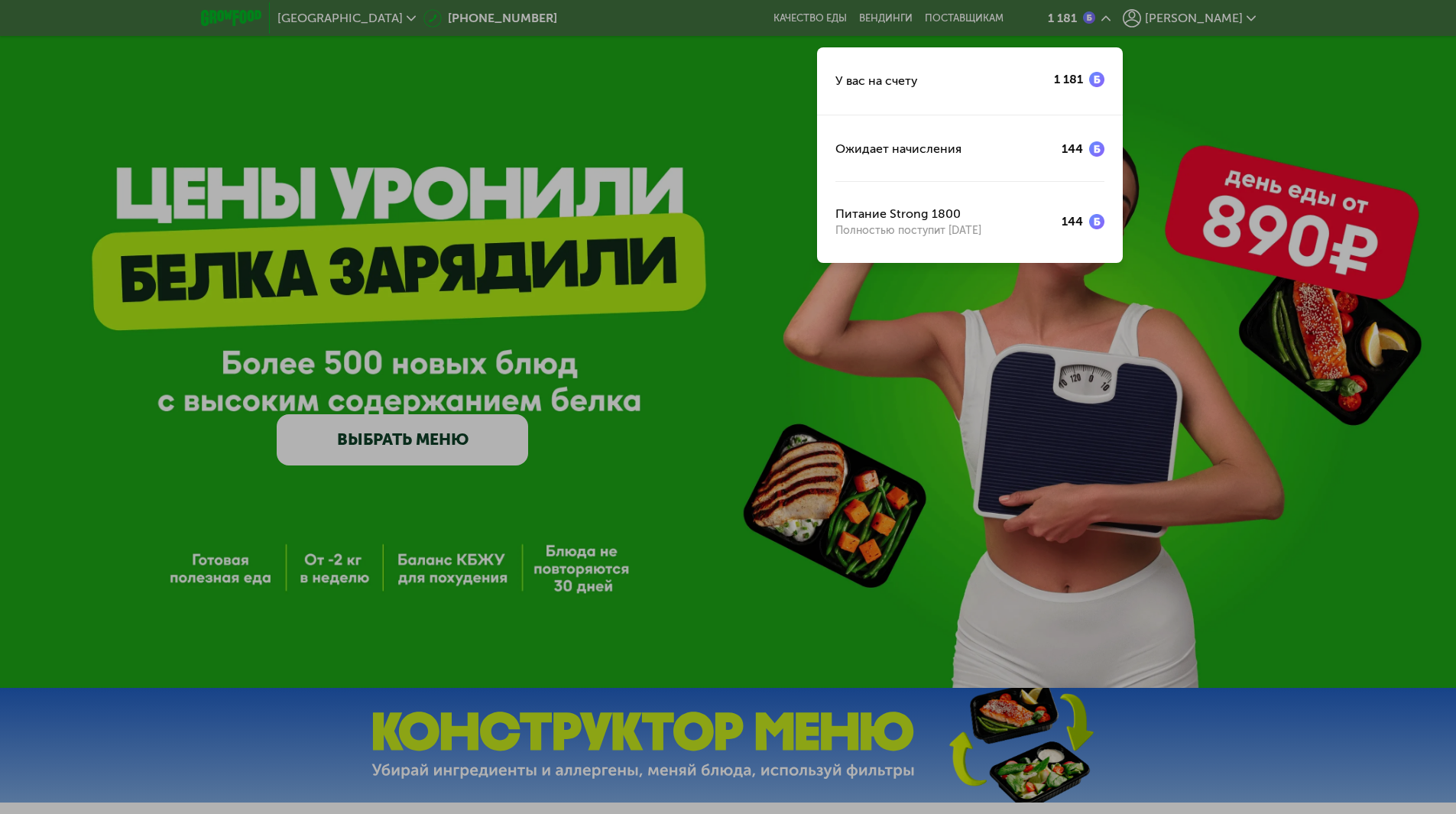
click at [1207, 490] on div at bounding box center [728, 407] width 1456 height 814
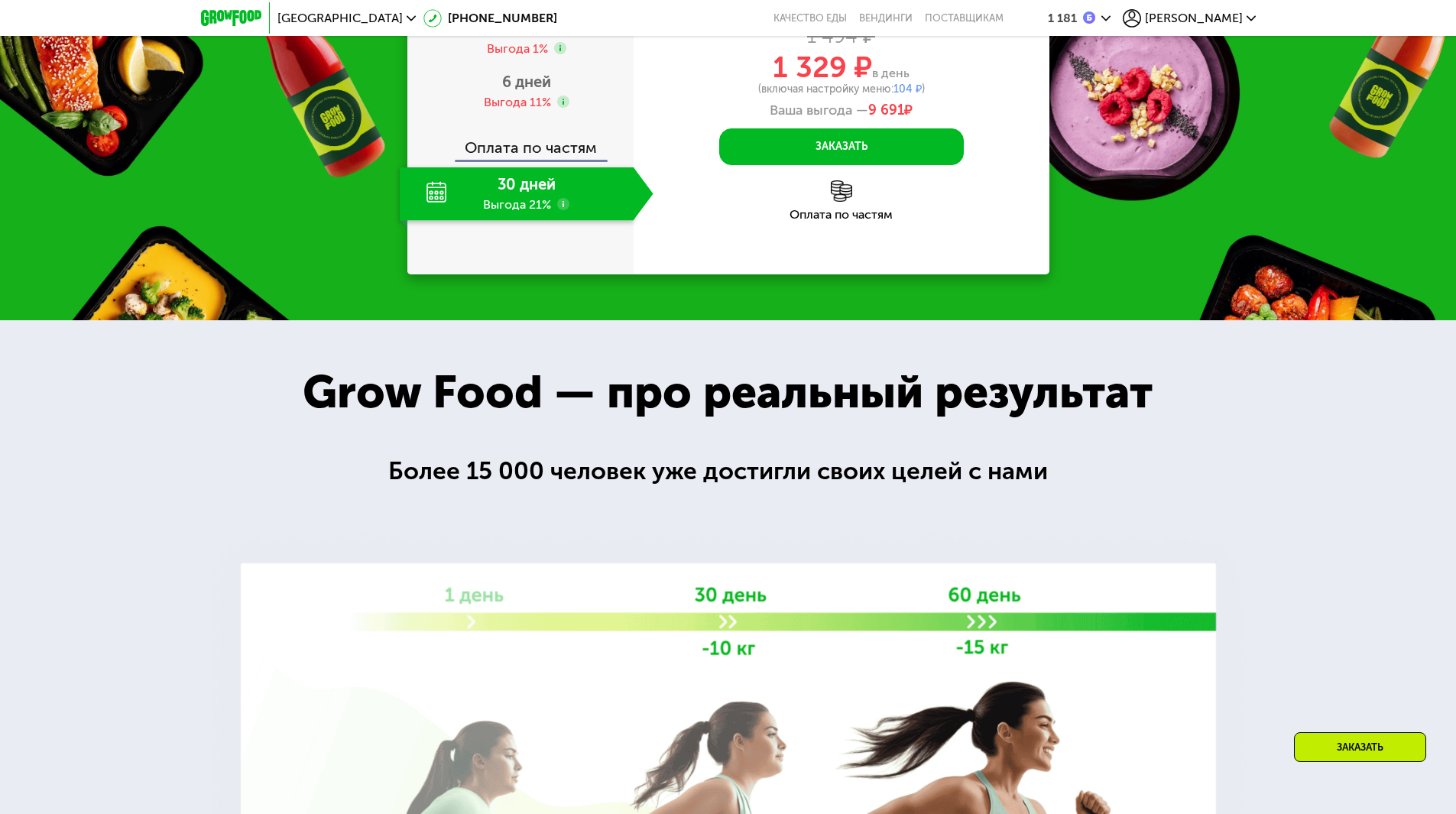
scroll to position [2063, 0]
